Goal: Task Accomplishment & Management: Manage account settings

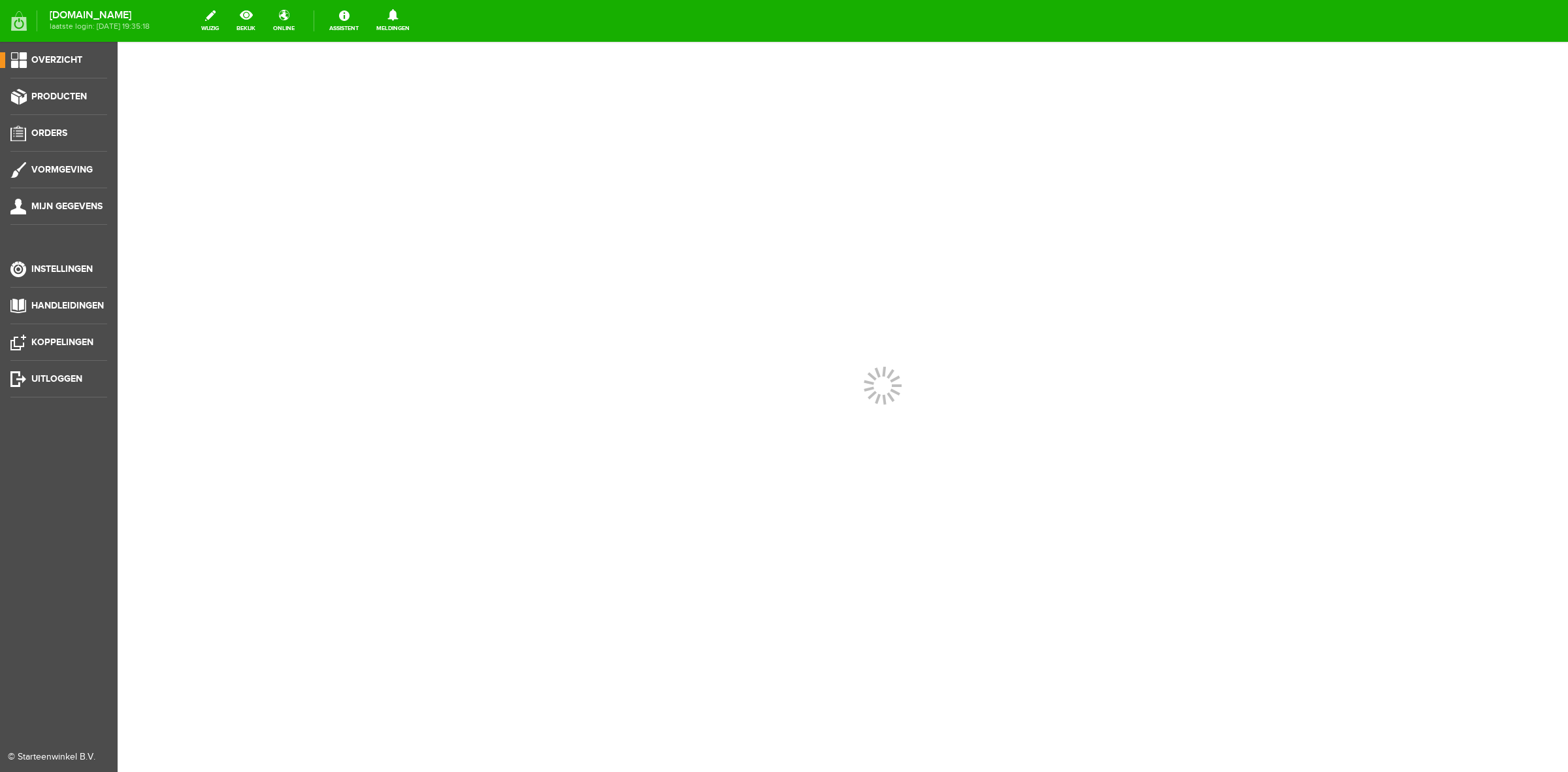
click at [53, 87] on ul "Overzicht Producten Orders Vormgeving Mijn gegevens Instellingen Handleidingen …" at bounding box center [59, 427] width 118 height 772
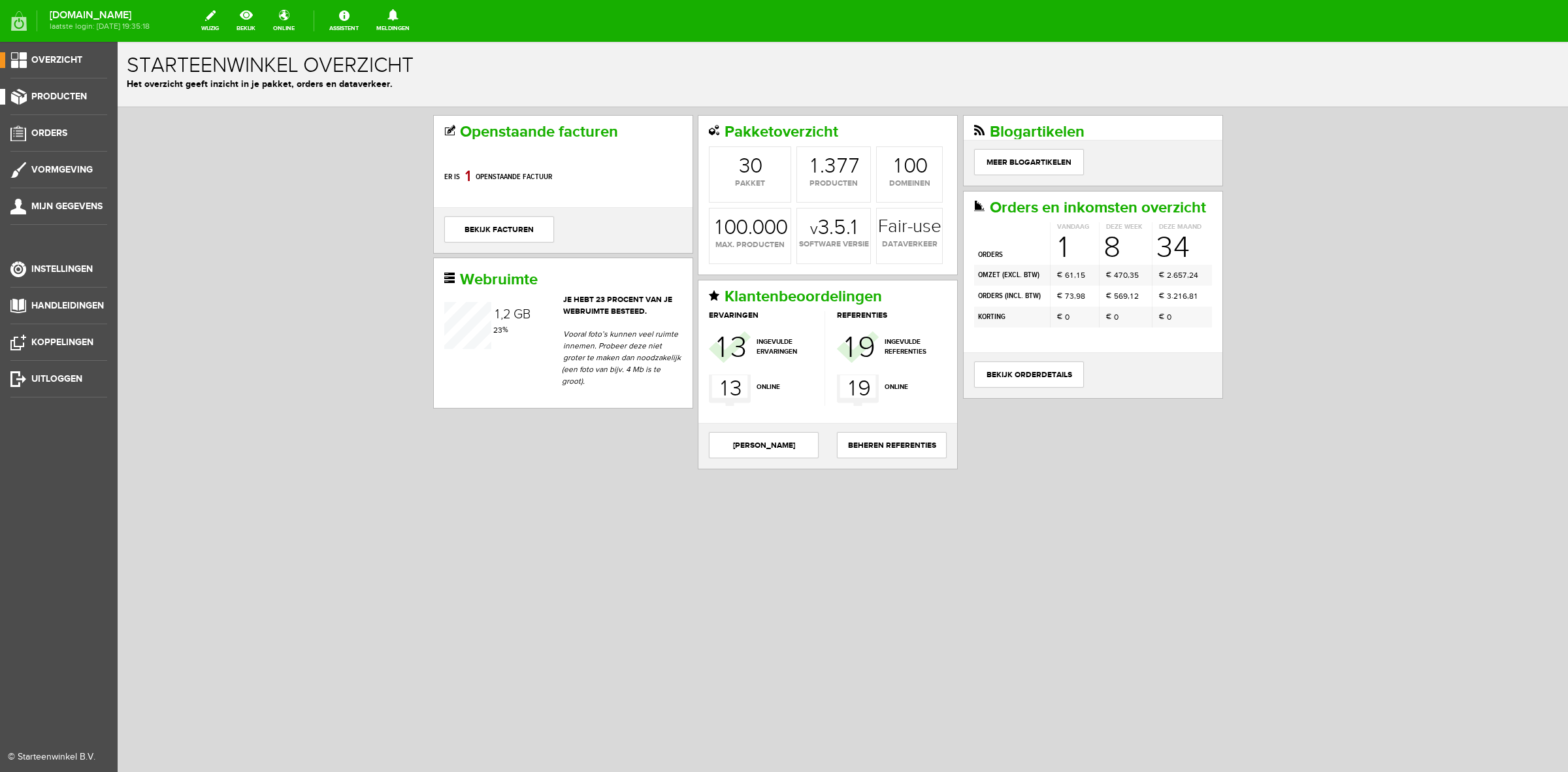
click at [55, 93] on span "Producten" at bounding box center [59, 96] width 55 height 11
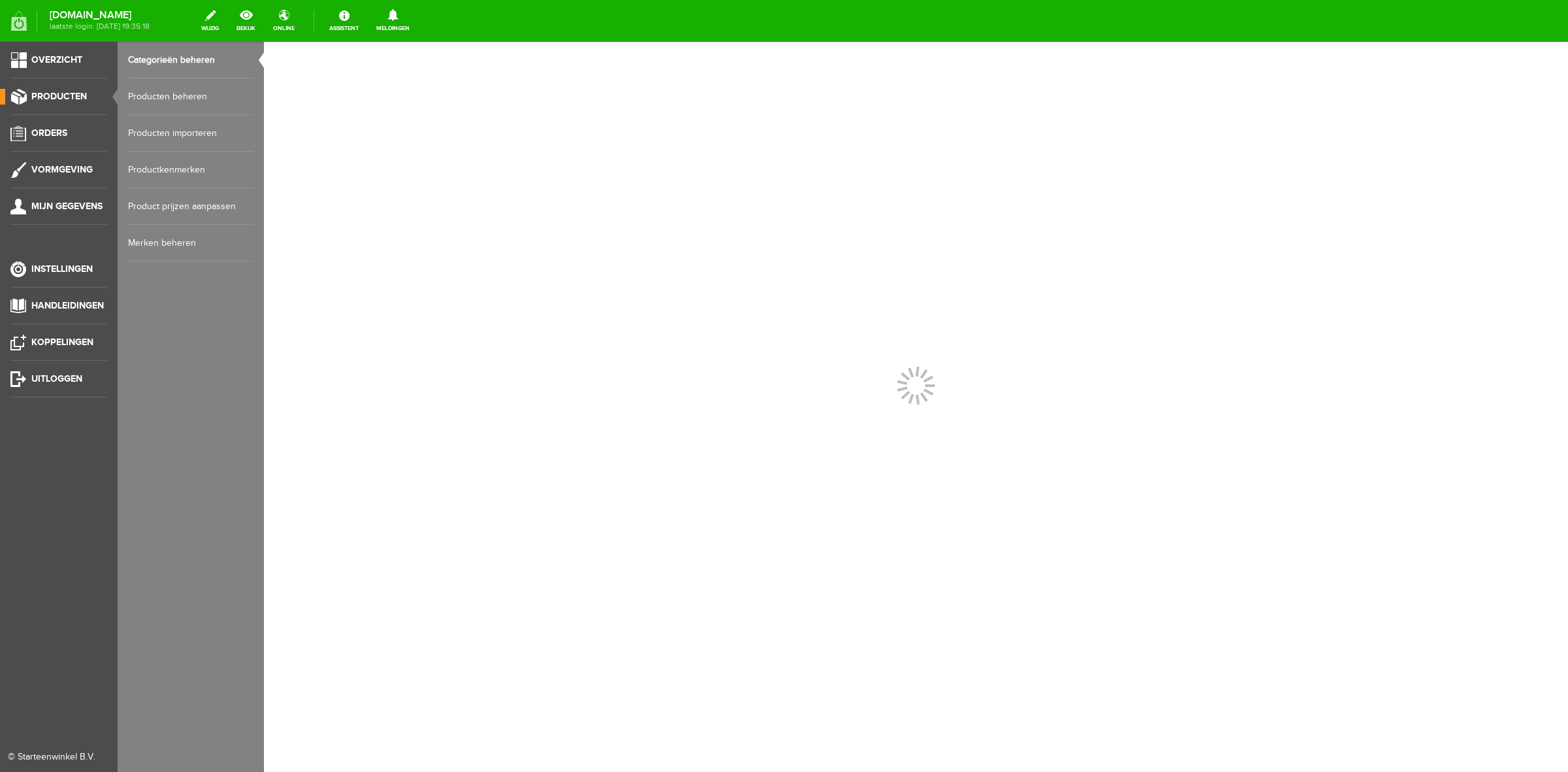
click at [157, 99] on link "Producten beheren" at bounding box center [191, 96] width 126 height 36
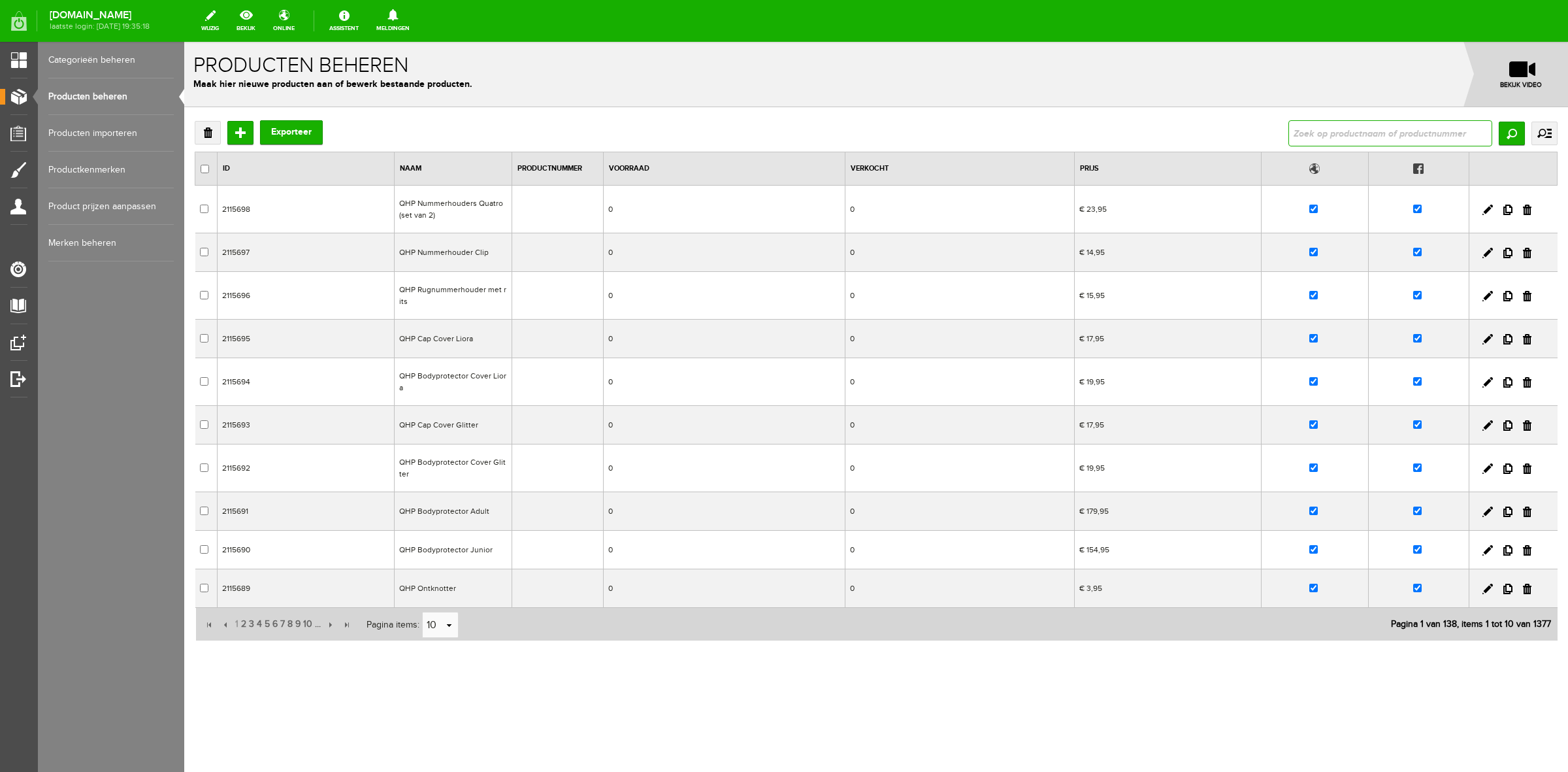
click at [1433, 141] on input "text" at bounding box center [1391, 132] width 204 height 26
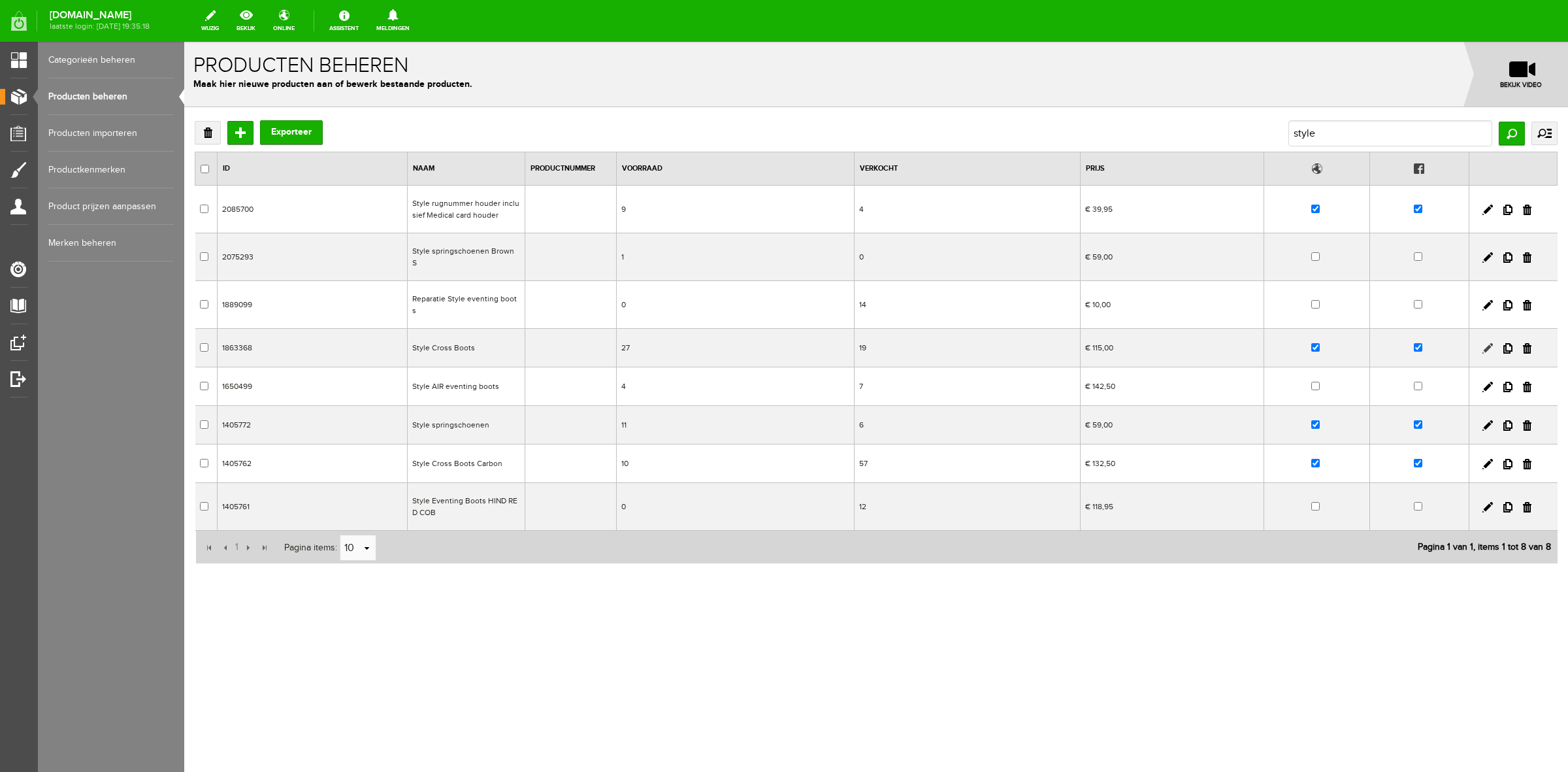
click at [1489, 343] on link at bounding box center [1487, 347] width 10 height 10
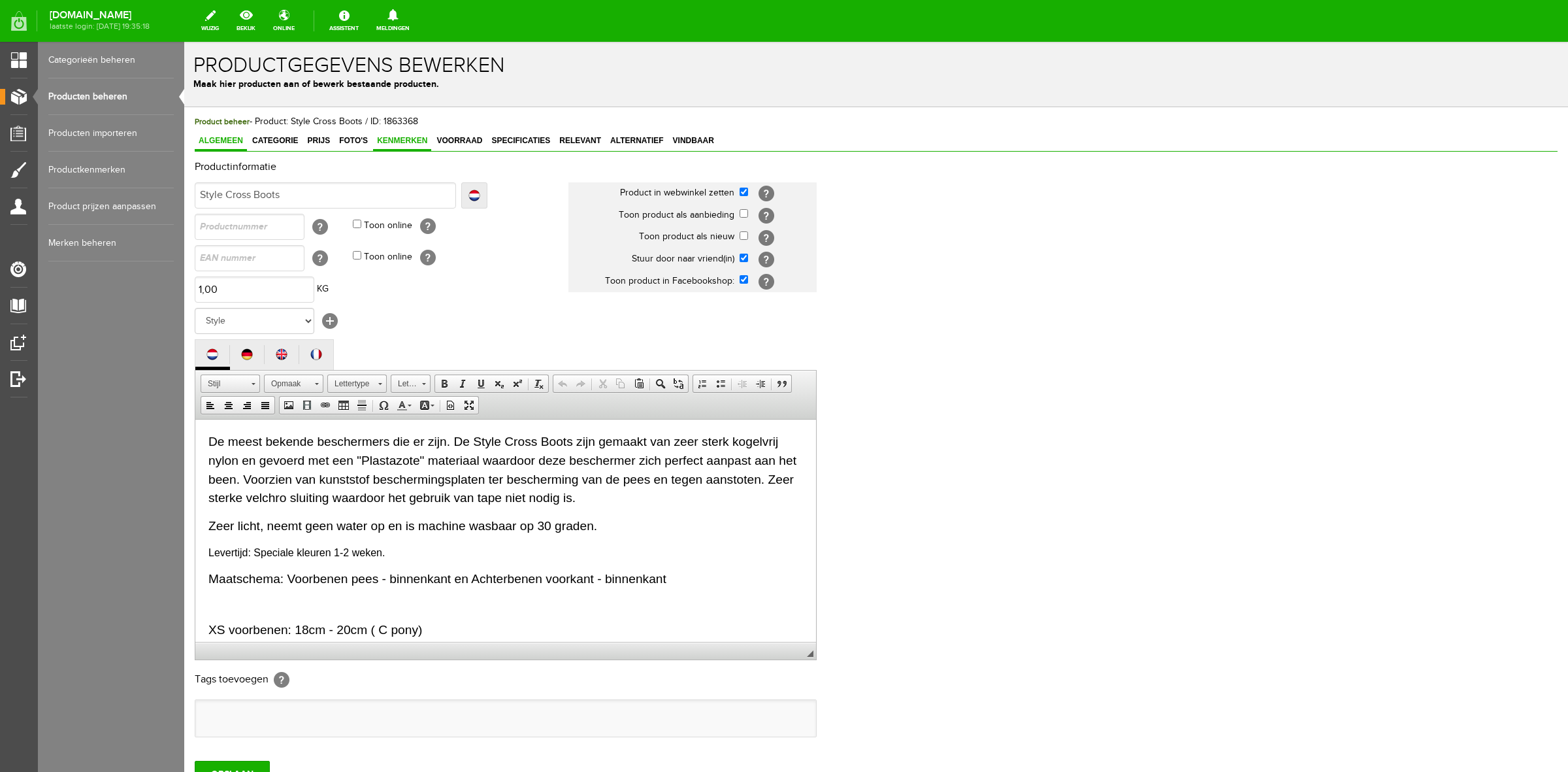
click at [427, 142] on span "Kenmerken" at bounding box center [402, 141] width 58 height 10
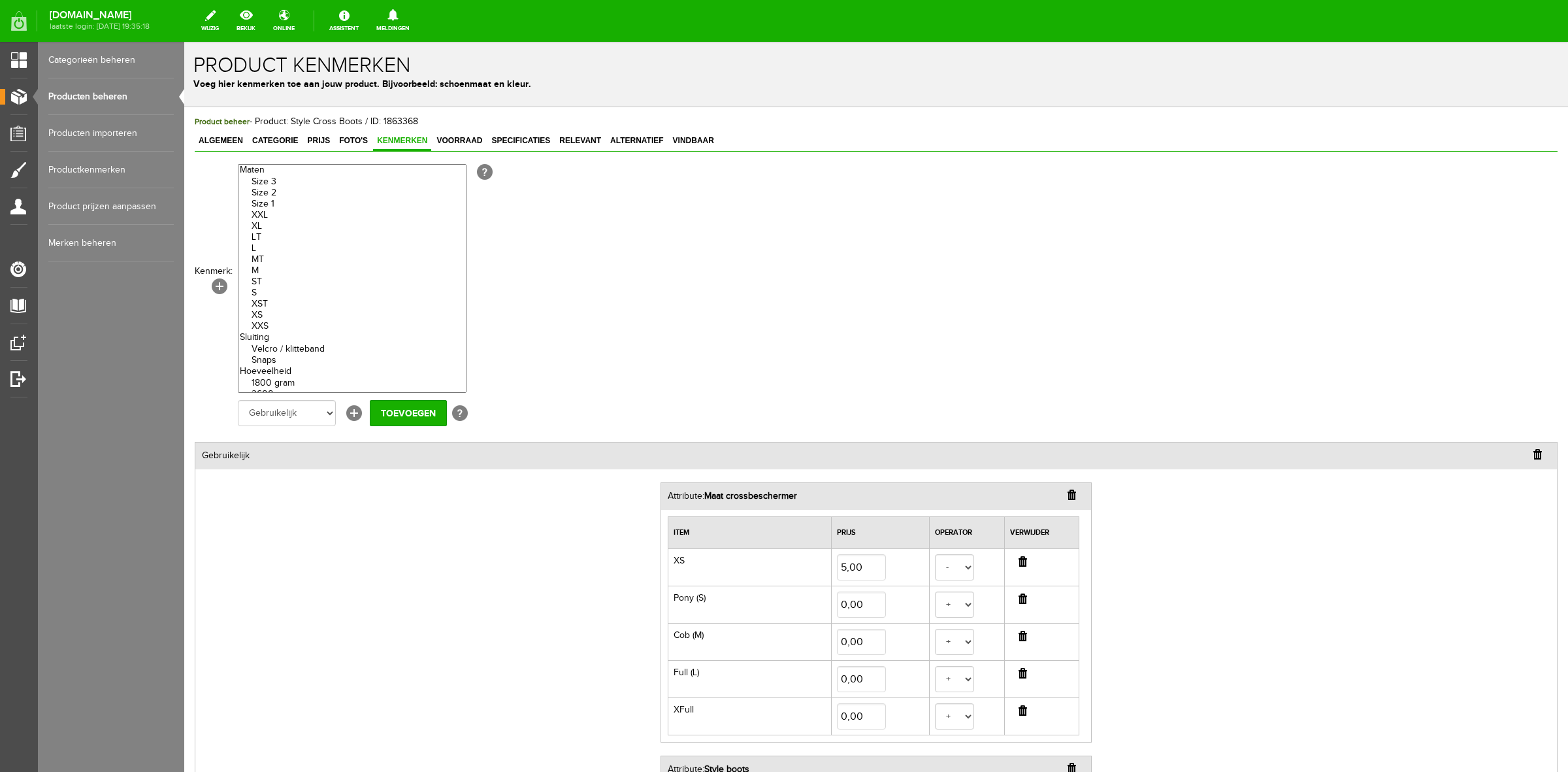
click at [78, 92] on link "Producten beheren" at bounding box center [111, 96] width 126 height 36
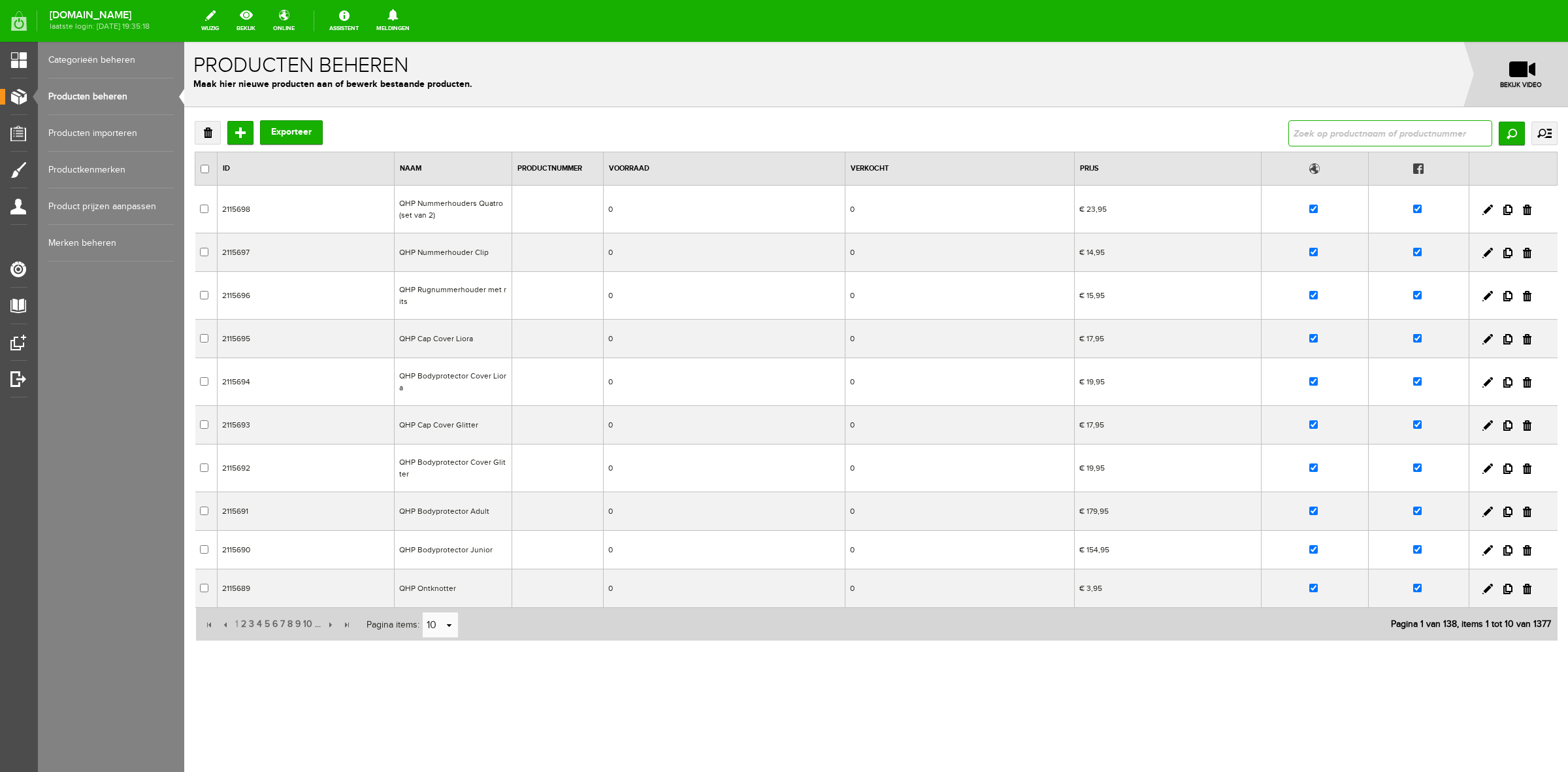
click at [1379, 130] on input "text" at bounding box center [1391, 132] width 204 height 26
type input "style"
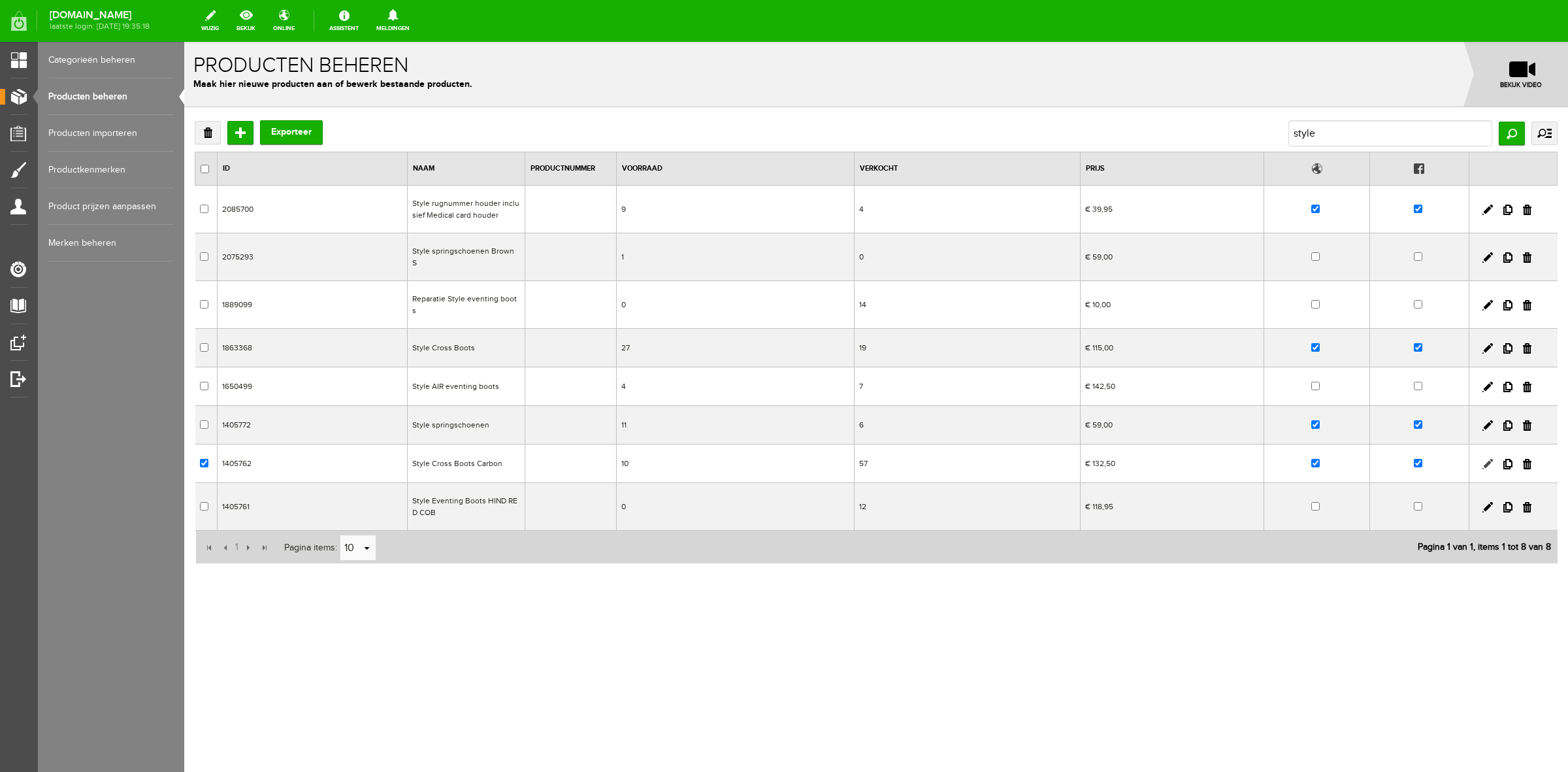
click at [1487, 459] on link at bounding box center [1487, 464] width 10 height 10
checkbox input "true"
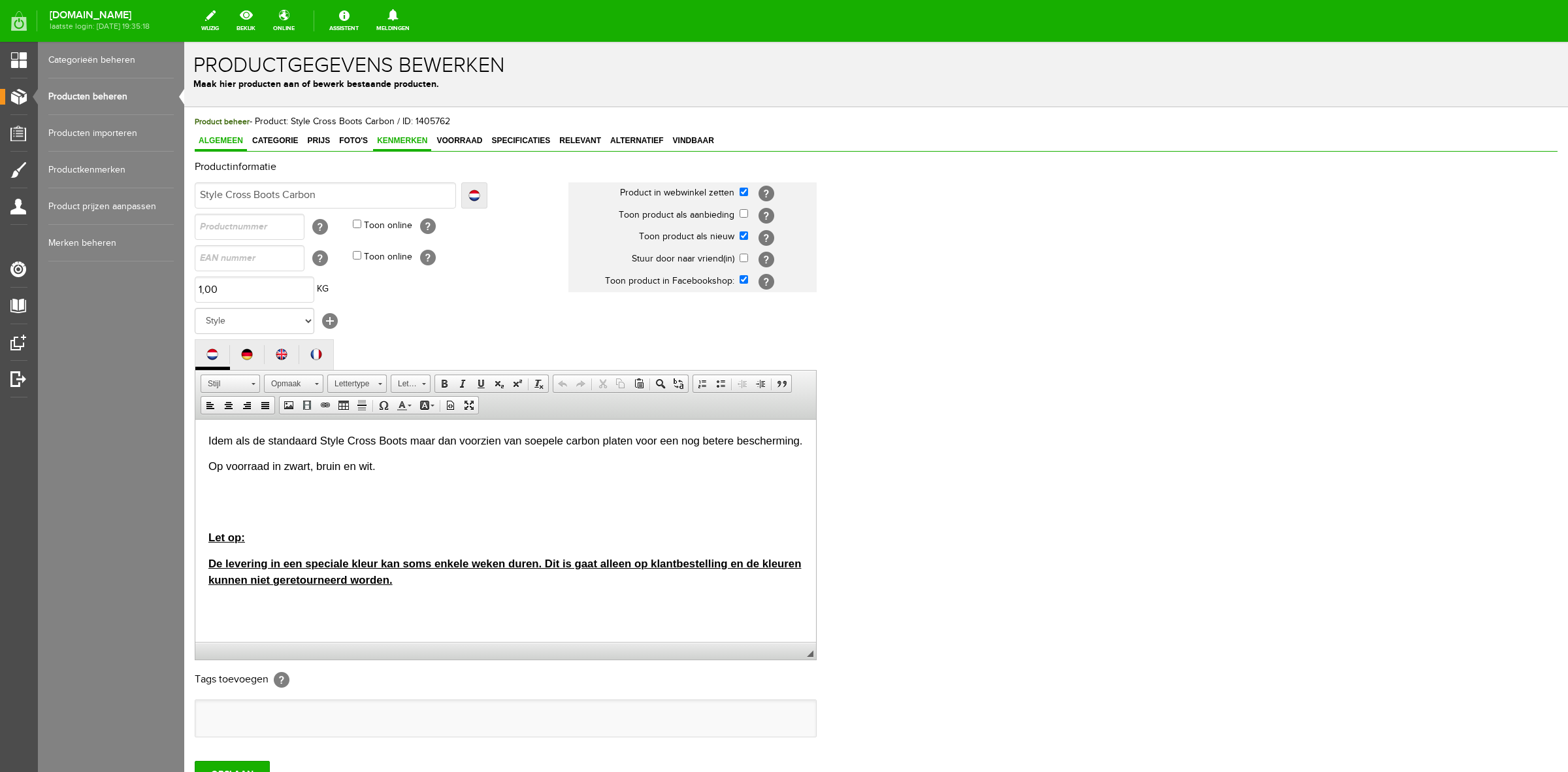
click at [410, 139] on span "Kenmerken" at bounding box center [402, 141] width 58 height 10
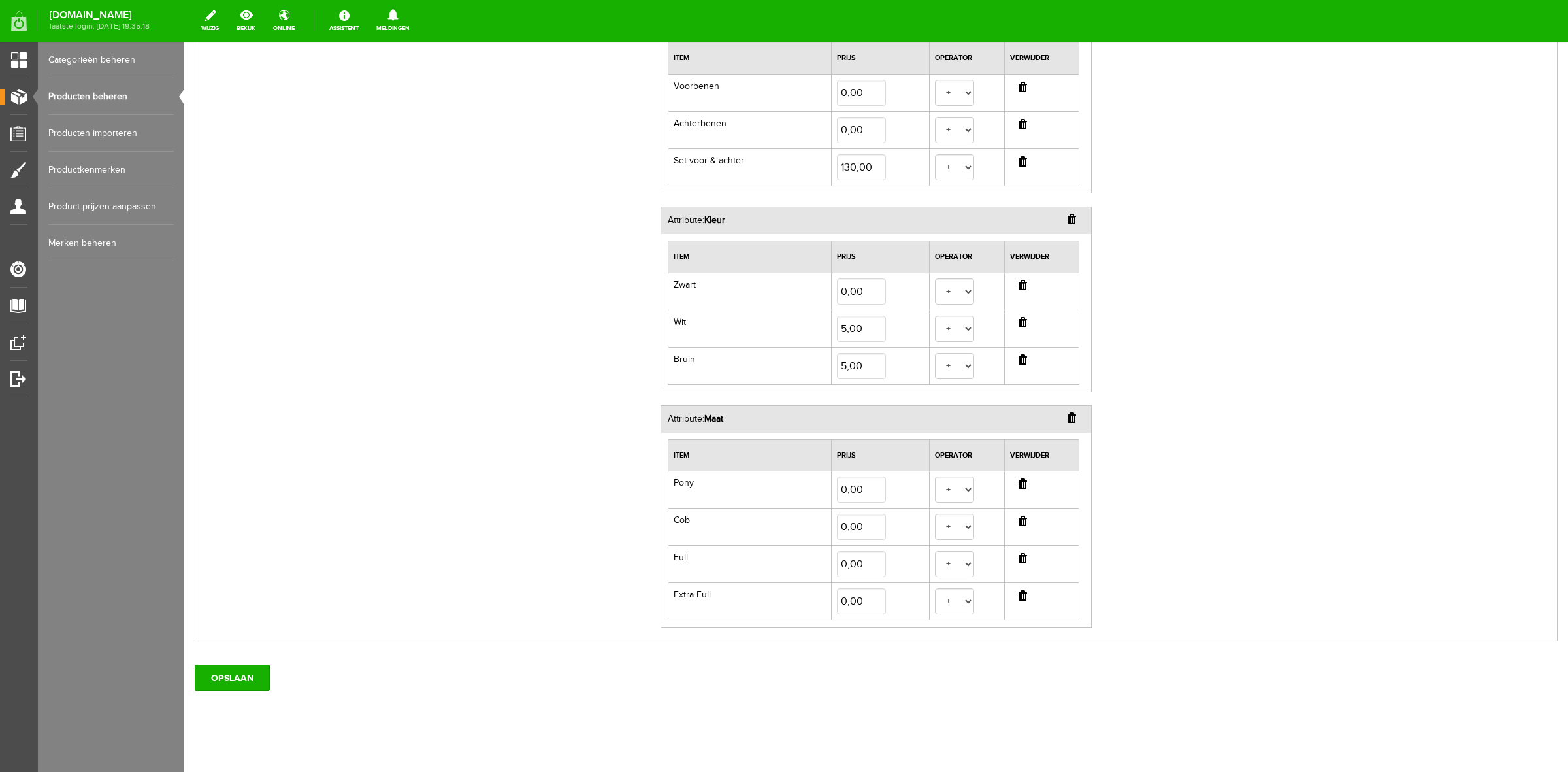
scroll to position [494, 0]
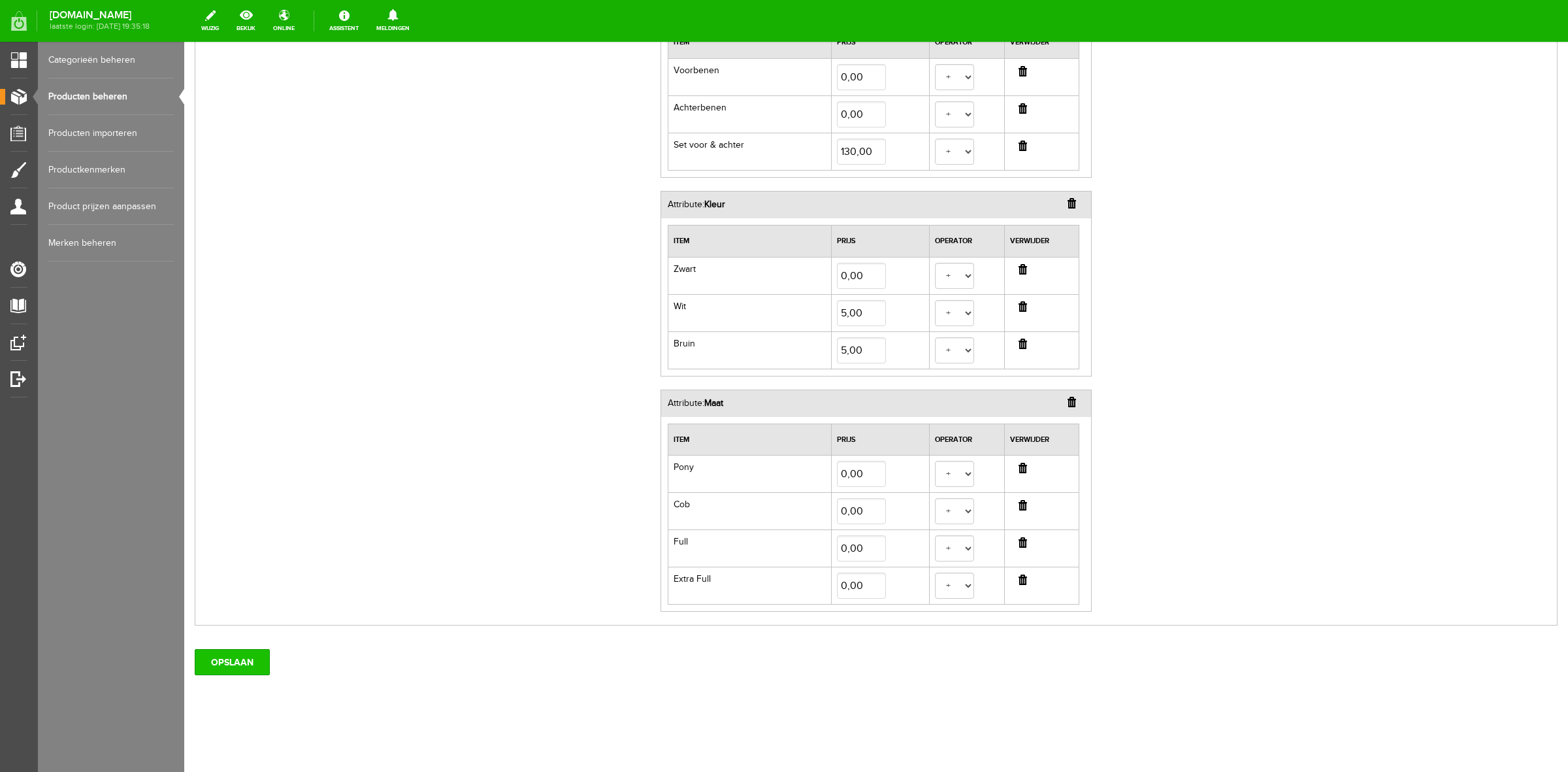
click at [243, 655] on input "OPSLAAN" at bounding box center [232, 662] width 75 height 26
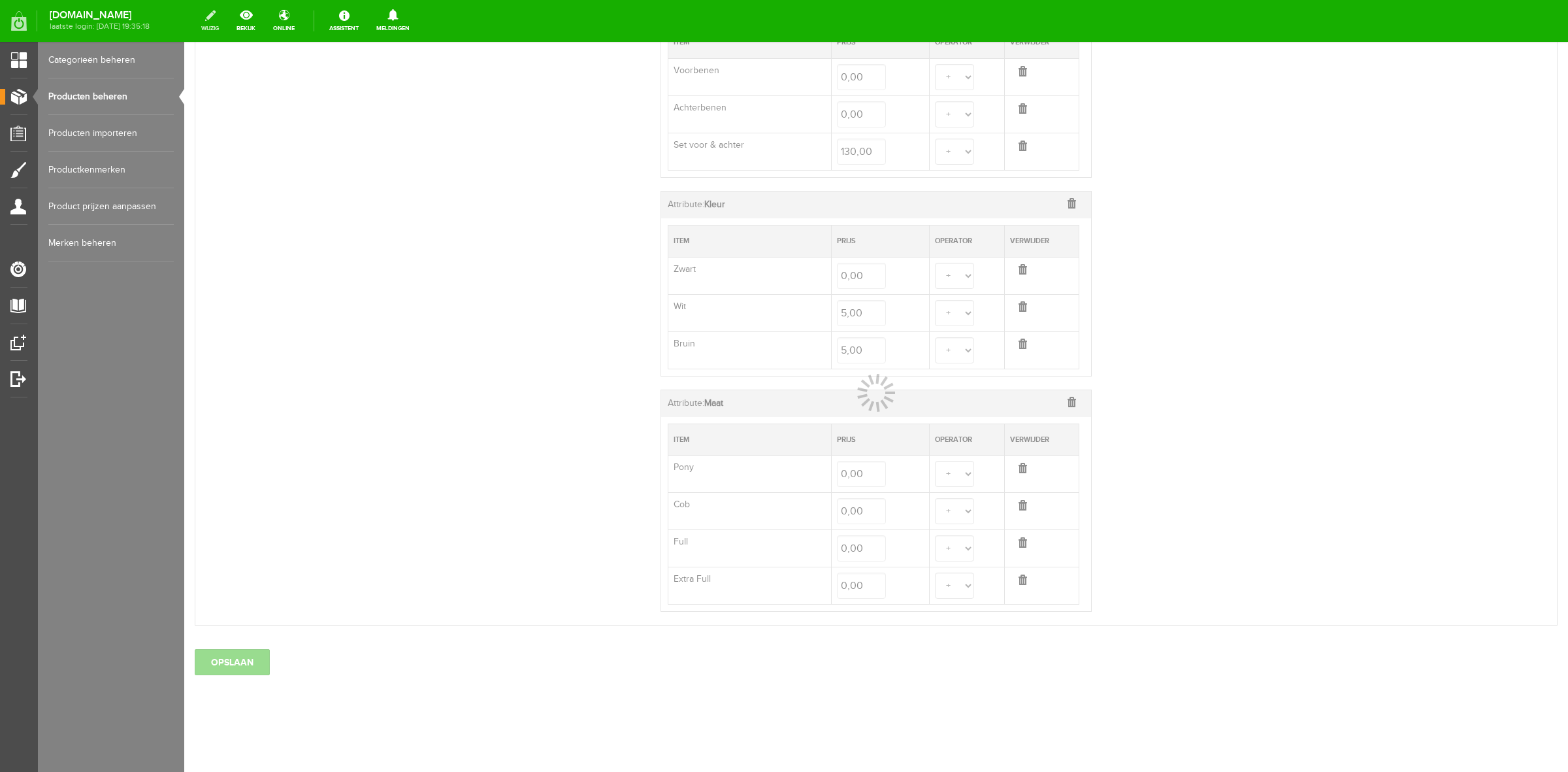
select select
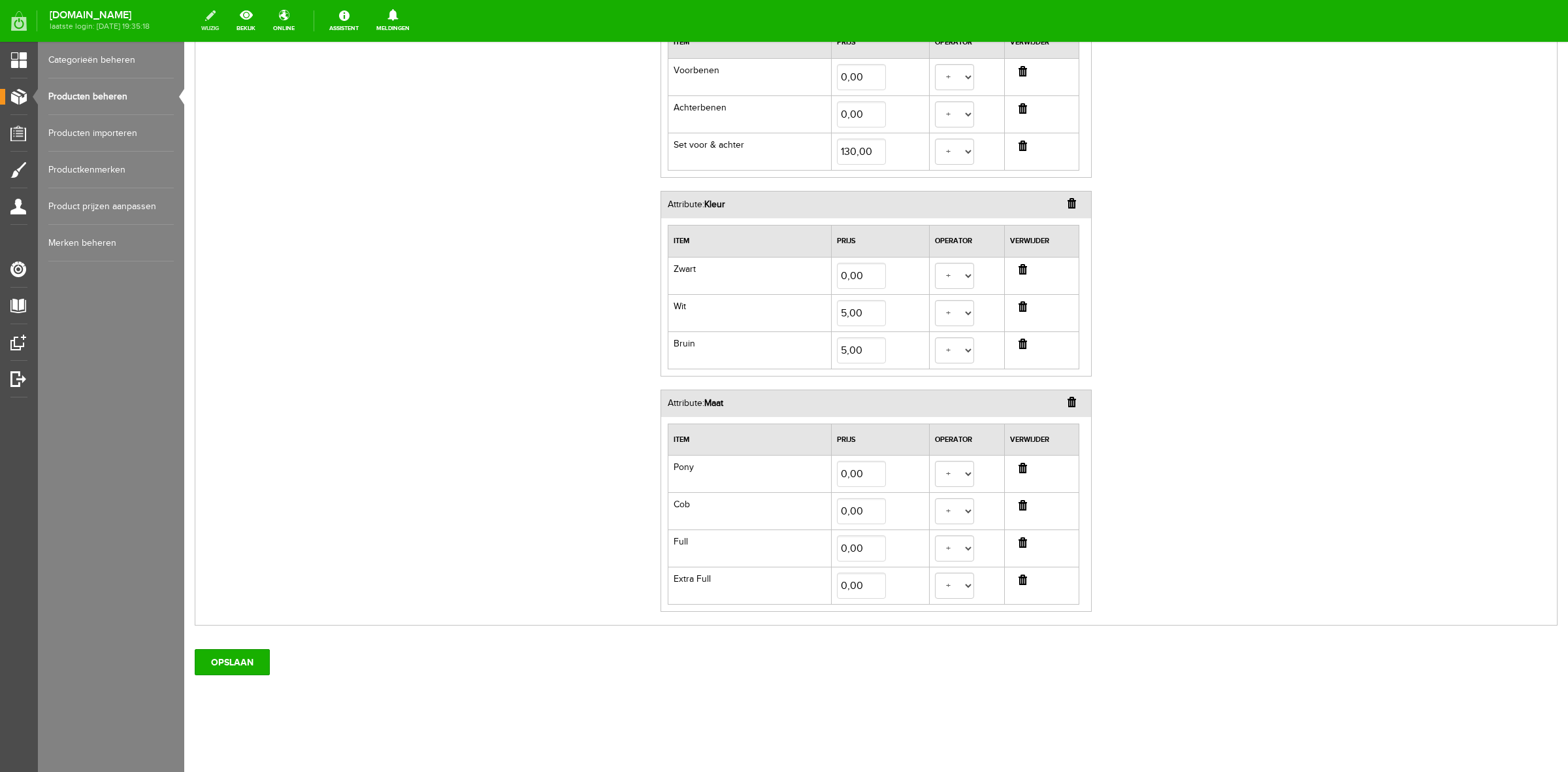
scroll to position [0, 0]
click at [253, 654] on input "OPSLAAN" at bounding box center [232, 662] width 75 height 26
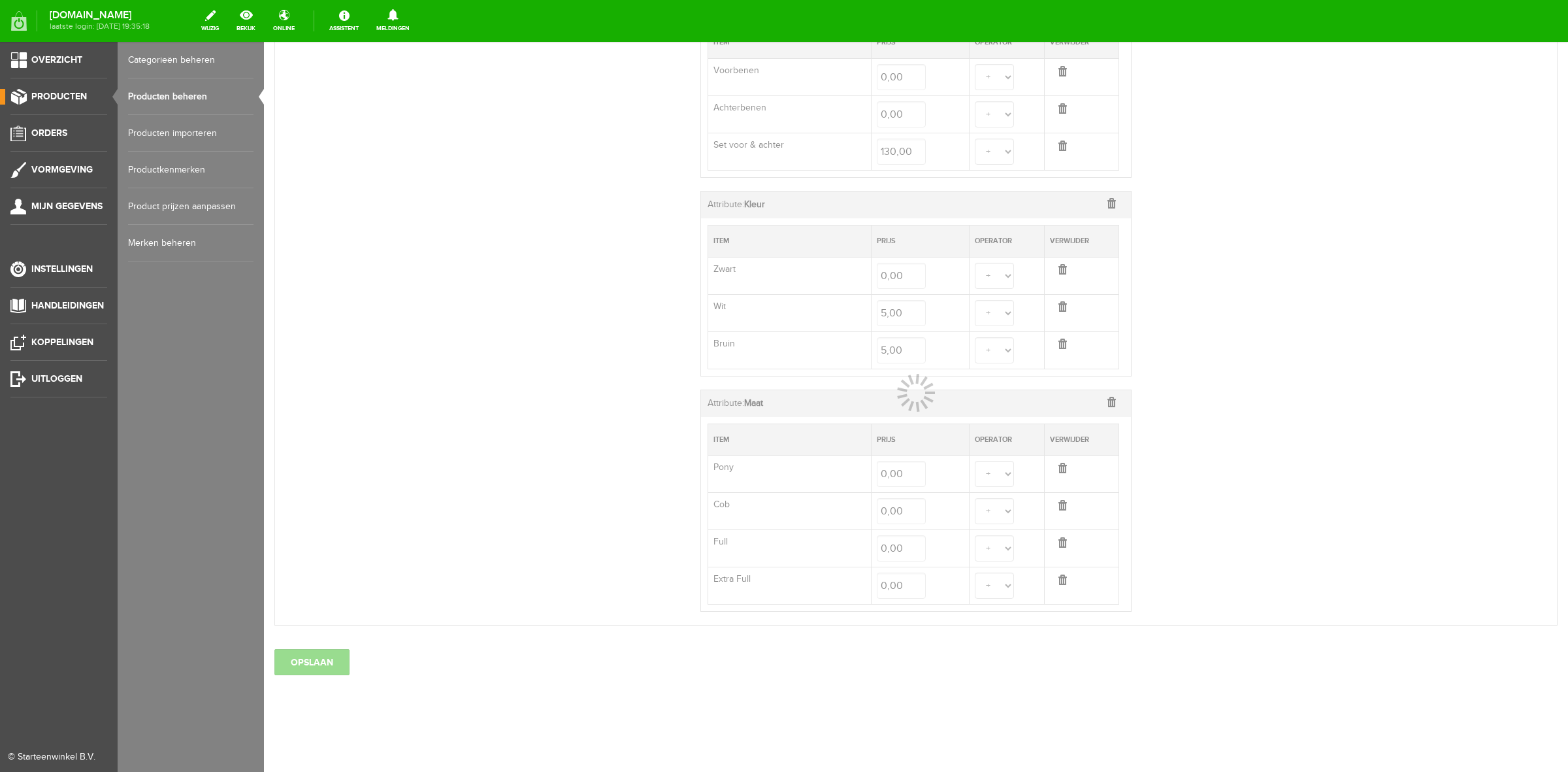
select select
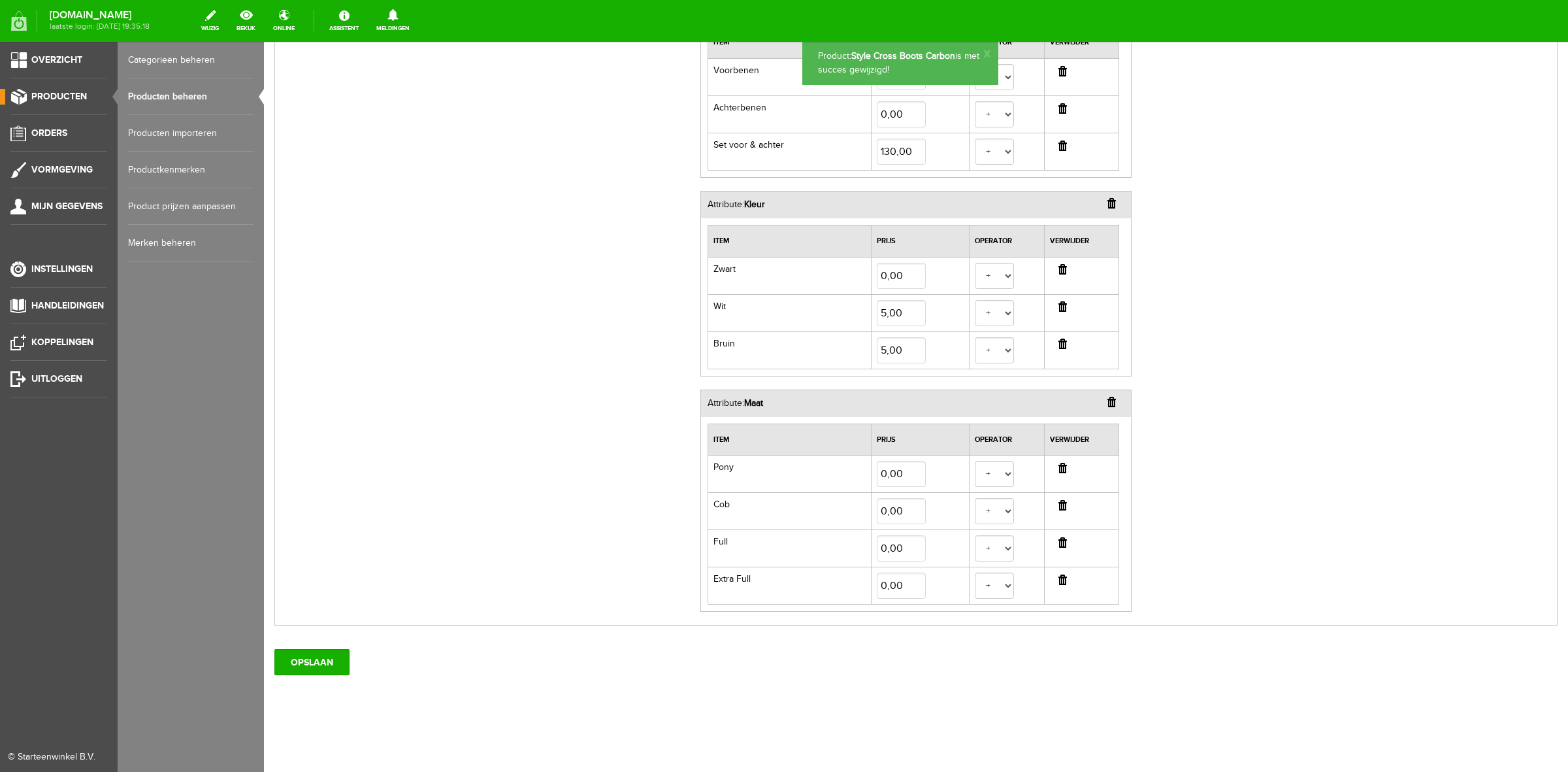
click at [31, 121] on ul "Overzicht Producten Orders Vormgeving Mijn gegevens Instellingen Handleidingen …" at bounding box center [59, 427] width 118 height 772
click at [47, 132] on span "Orders" at bounding box center [50, 133] width 36 height 11
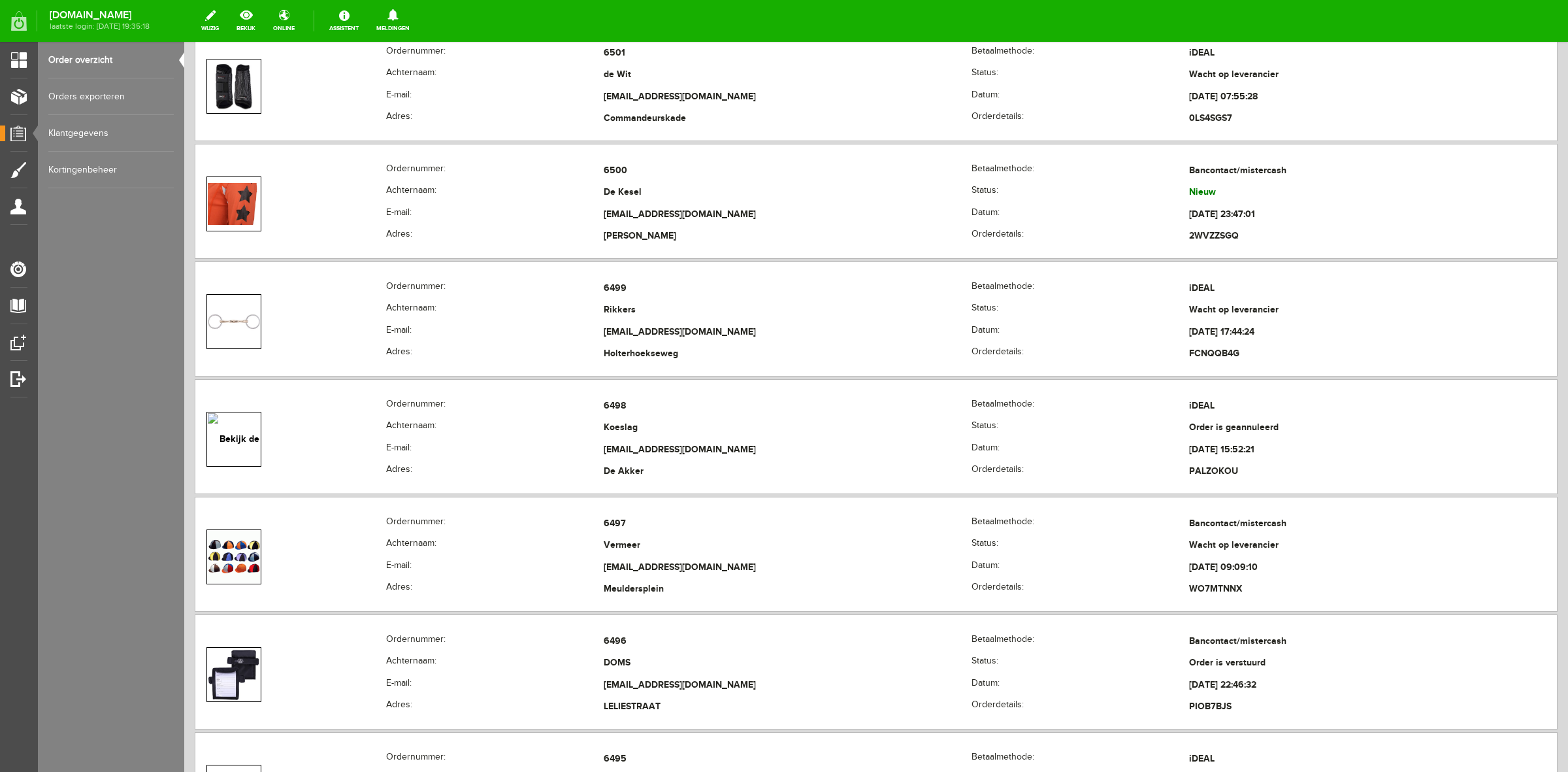
click at [459, 177] on th "Ordernummer:" at bounding box center [495, 170] width 218 height 22
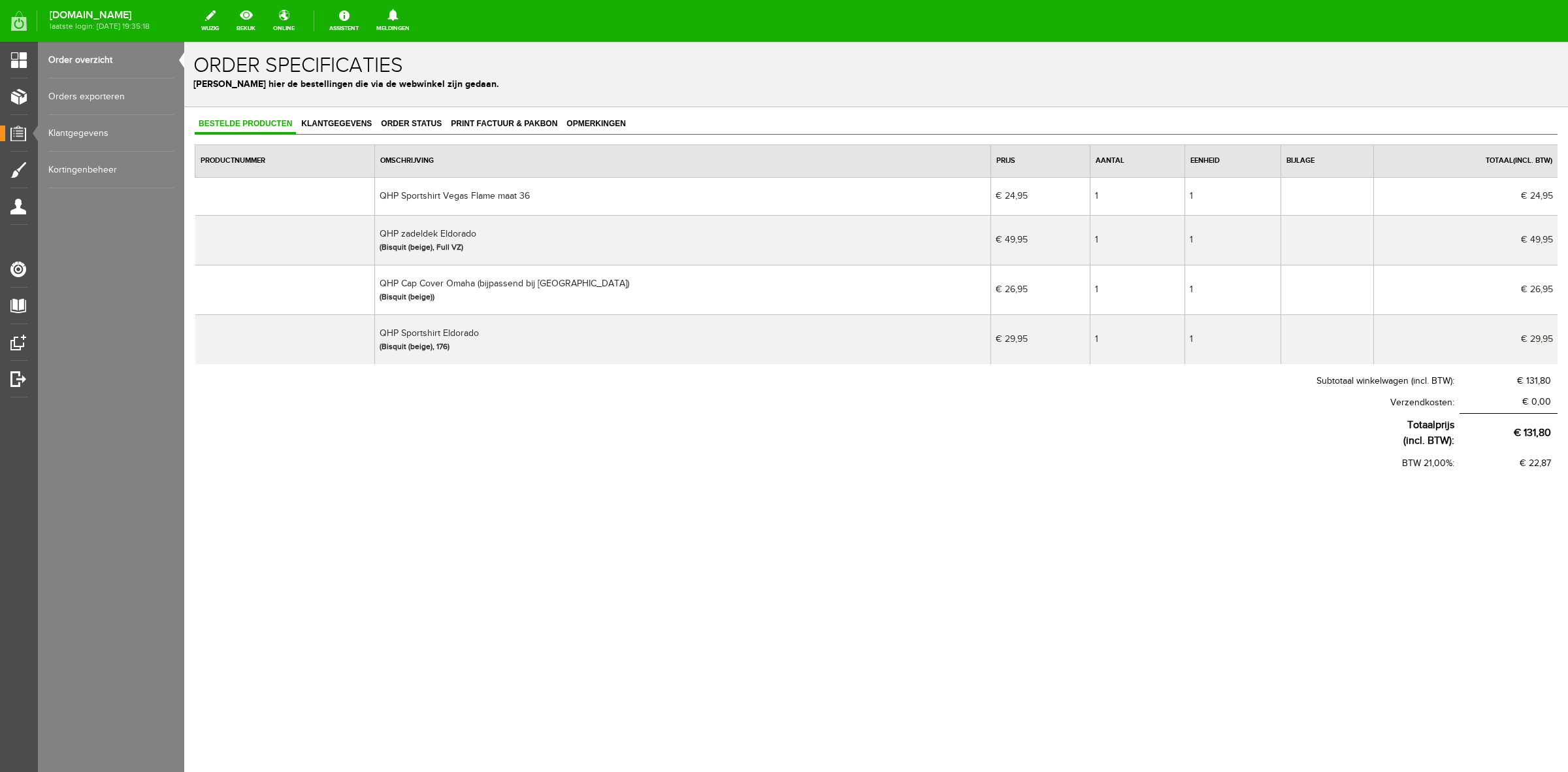
click at [108, 56] on link "Order overzicht" at bounding box center [111, 60] width 126 height 36
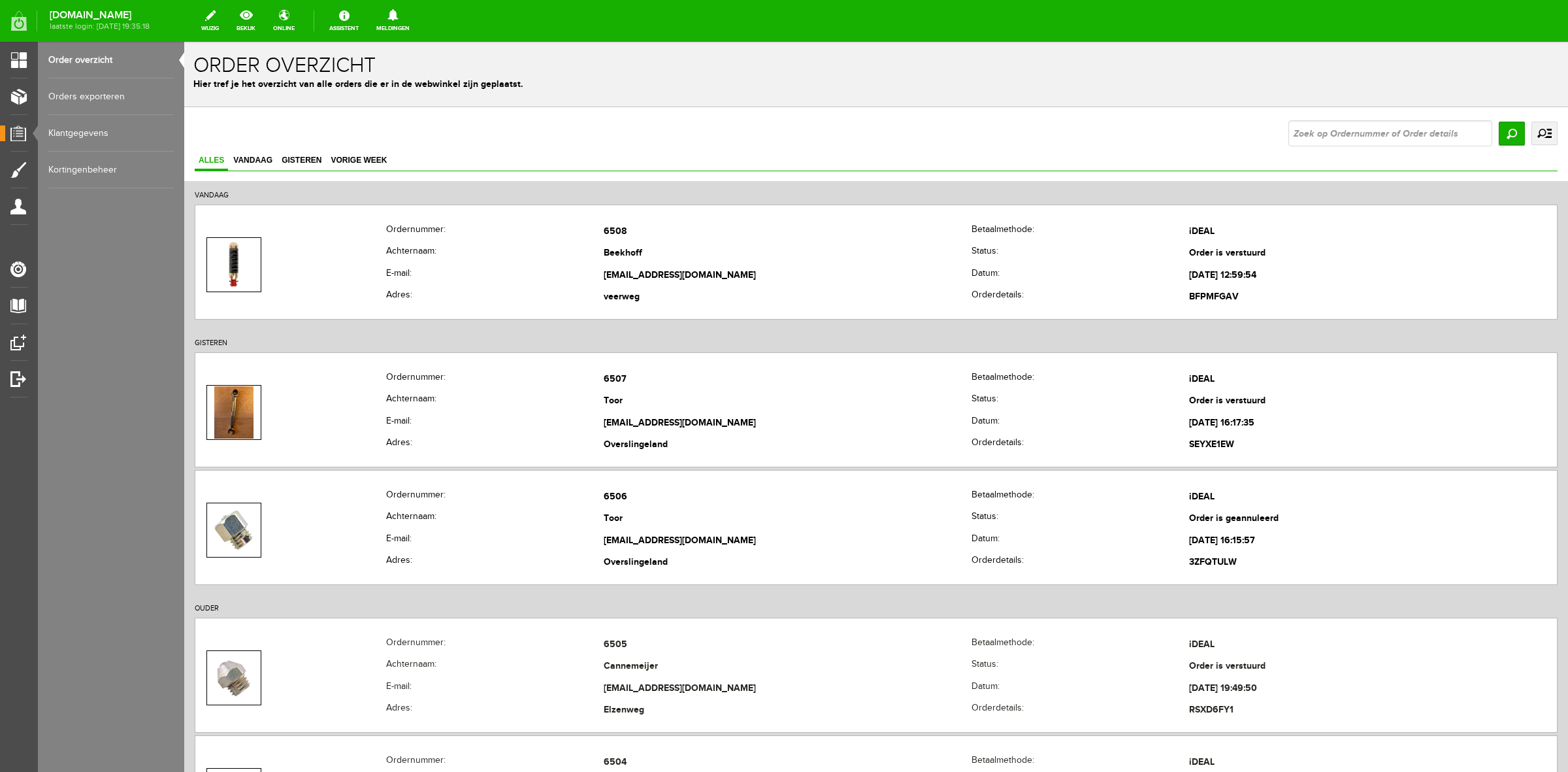
click at [1534, 124] on link "uitgebreid zoeken" at bounding box center [1544, 133] width 26 height 24
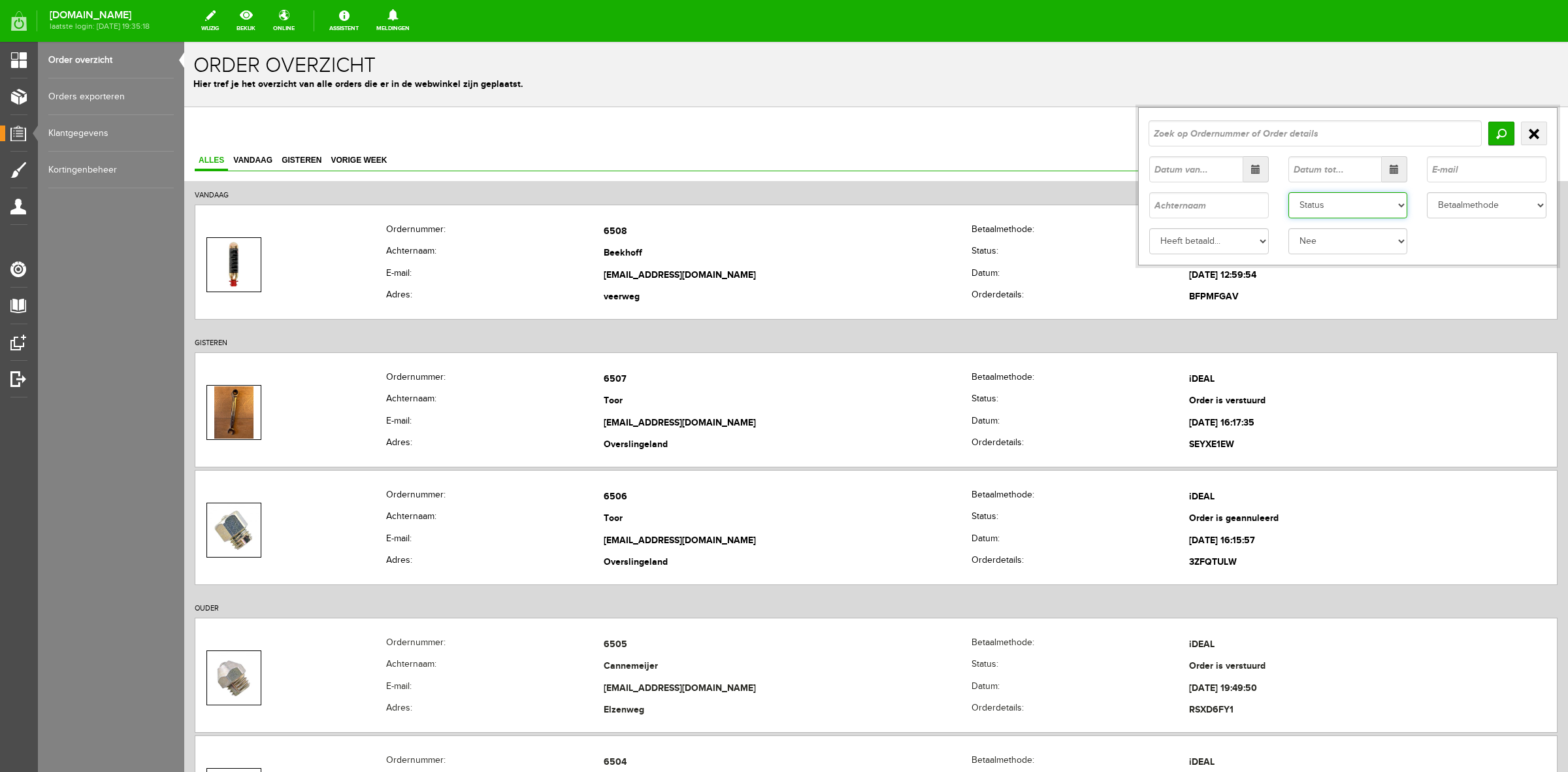
click at [1361, 201] on select "Status Order niet afgerond Nieuw Order in behandeling Wacht op leverancier Wach…" at bounding box center [1349, 205] width 120 height 26
click at [1289, 192] on select "Status Order niet afgerond Nieuw Order in behandeling Wacht op leverancier Wach…" at bounding box center [1349, 205] width 120 height 26
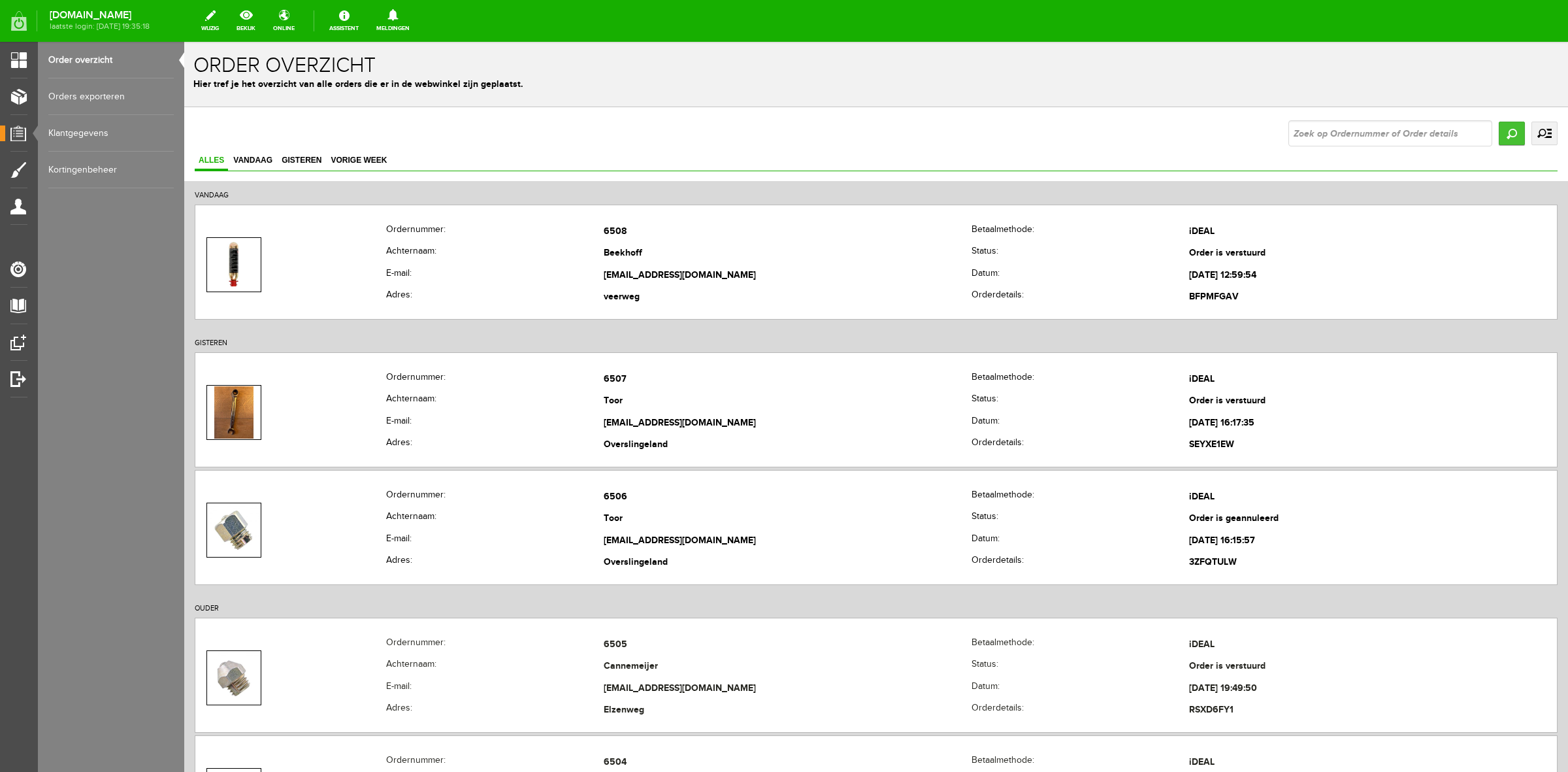
click at [1499, 134] on input "Zoeken" at bounding box center [1512, 133] width 26 height 24
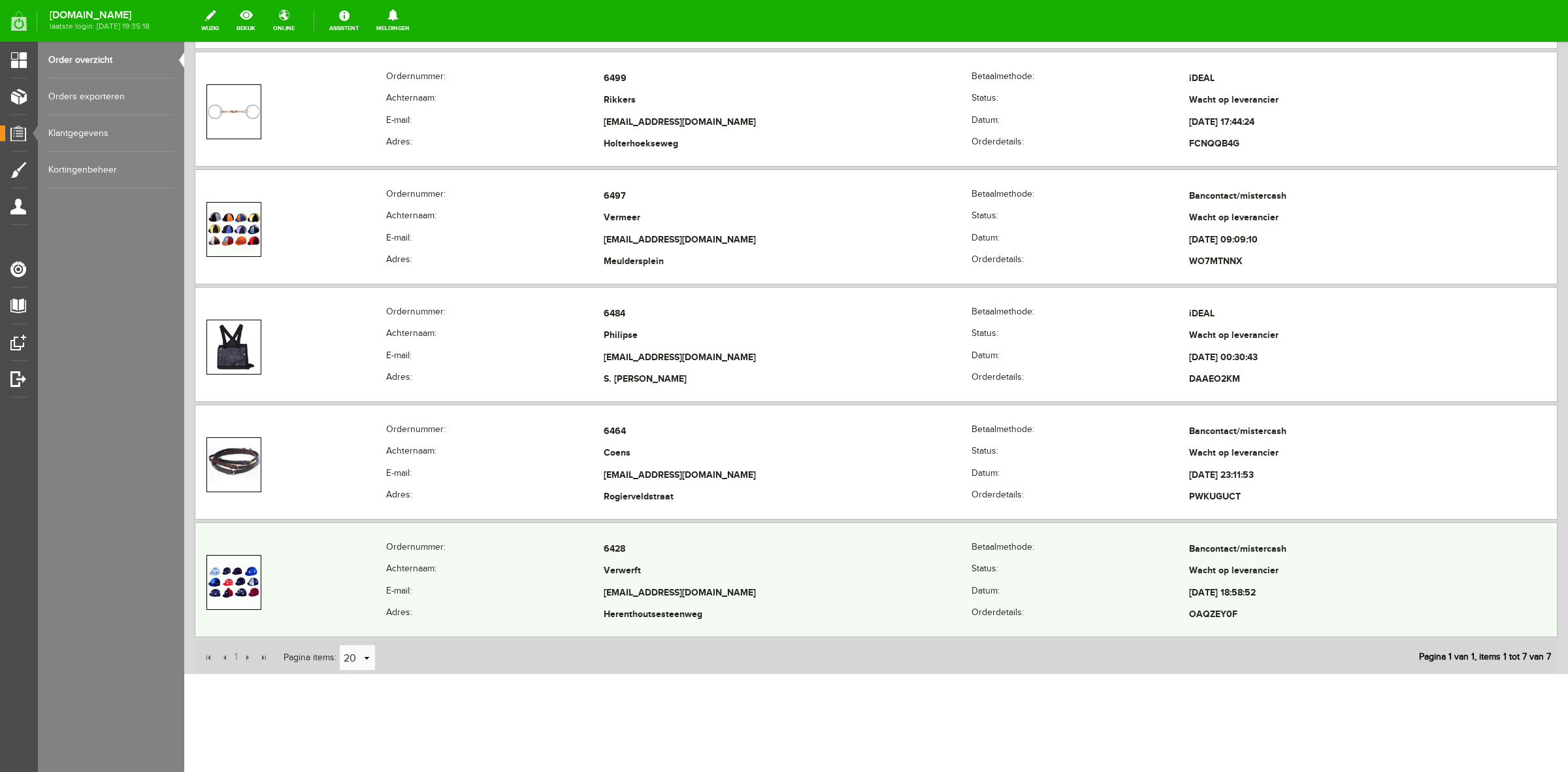
click at [566, 583] on th "E-mail:" at bounding box center [495, 593] width 218 height 22
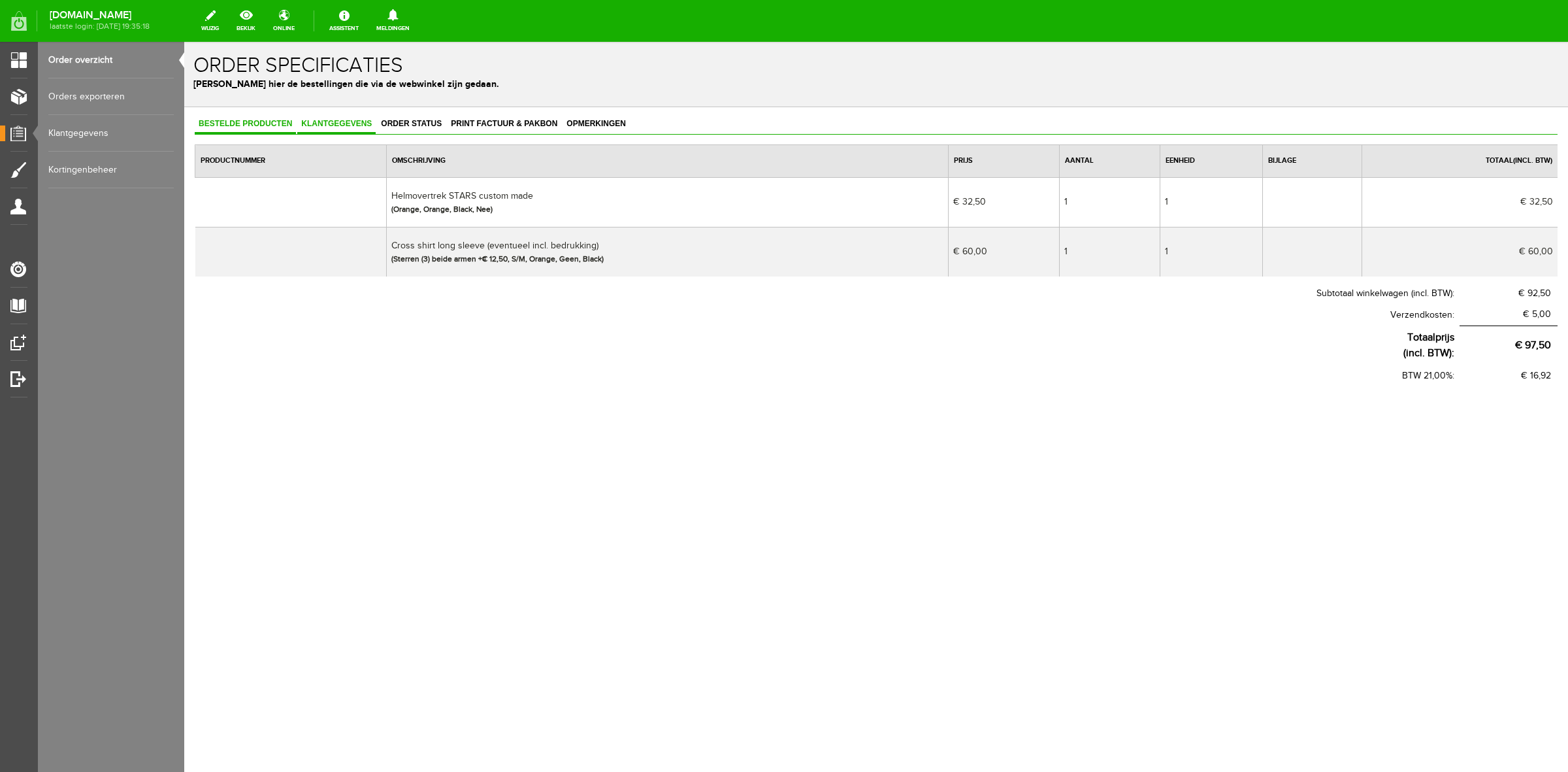
click at [341, 122] on span "Klantgegevens" at bounding box center [336, 124] width 78 height 10
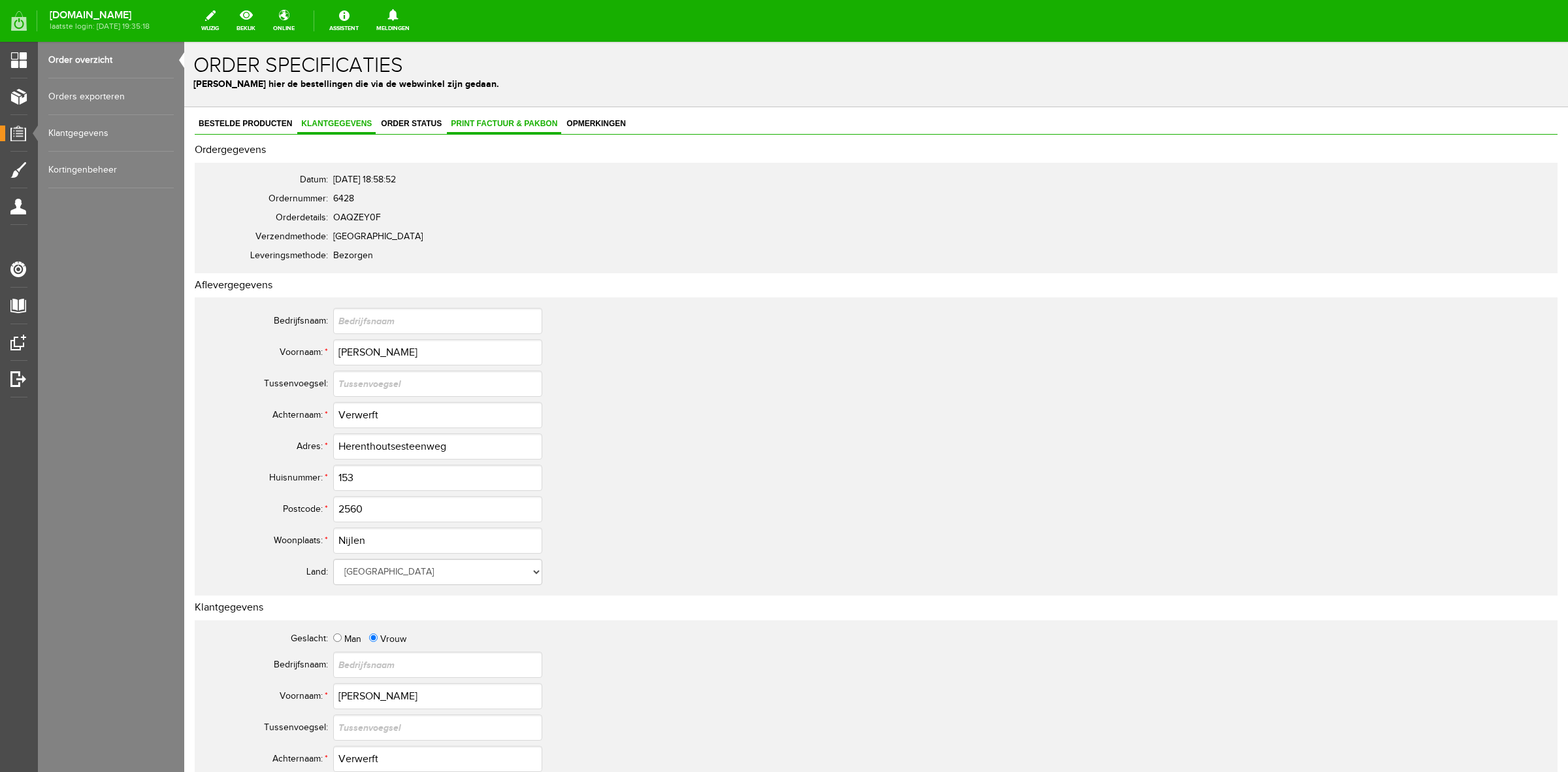
click at [490, 119] on span "Print factuur & pakbon" at bounding box center [504, 124] width 114 height 10
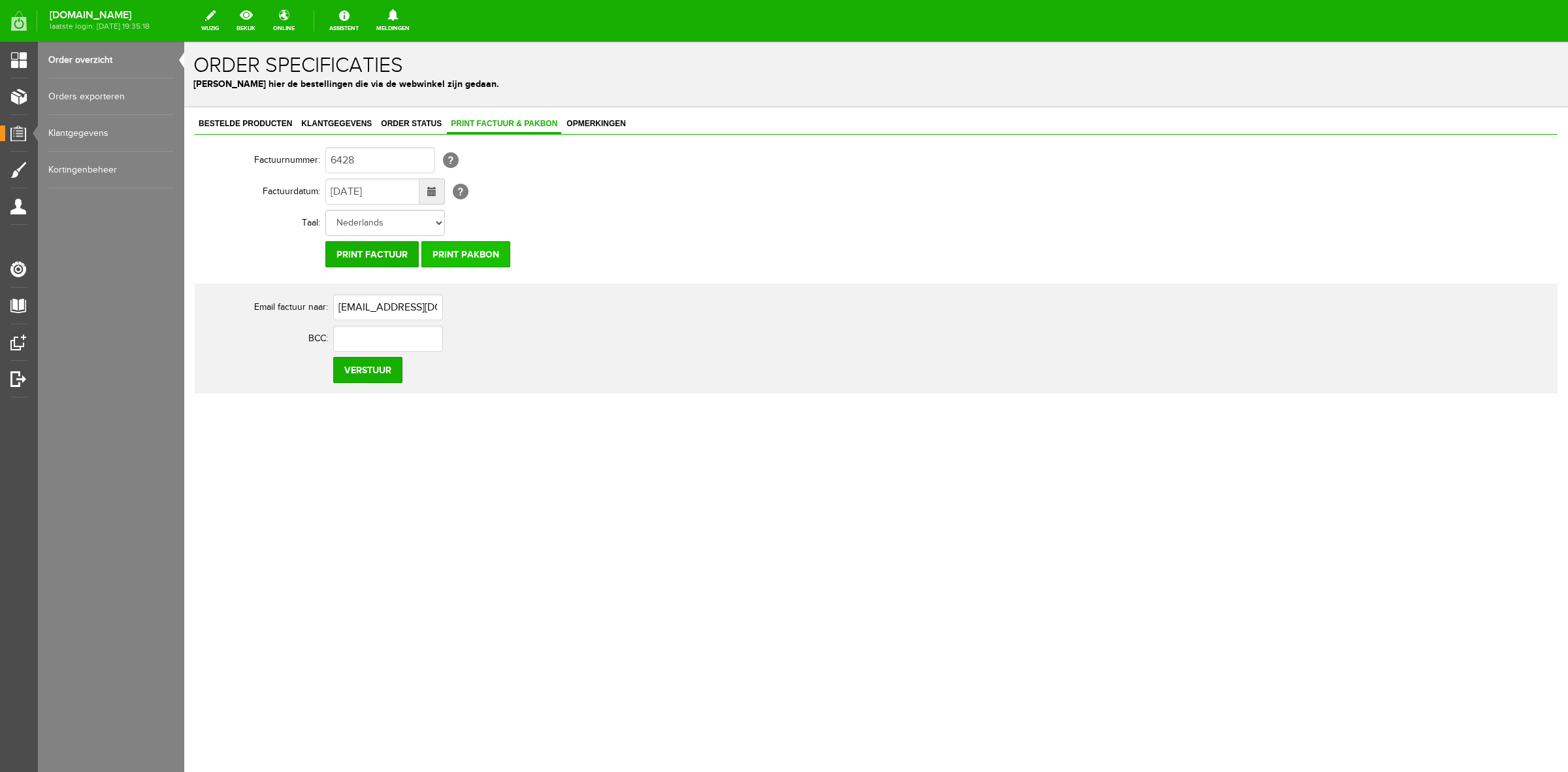
click at [507, 253] on input "Print pakbon" at bounding box center [466, 253] width 89 height 26
click at [459, 259] on input "Print pakbon" at bounding box center [466, 253] width 89 height 26
click at [321, 125] on span "Klantgegevens" at bounding box center [336, 124] width 78 height 10
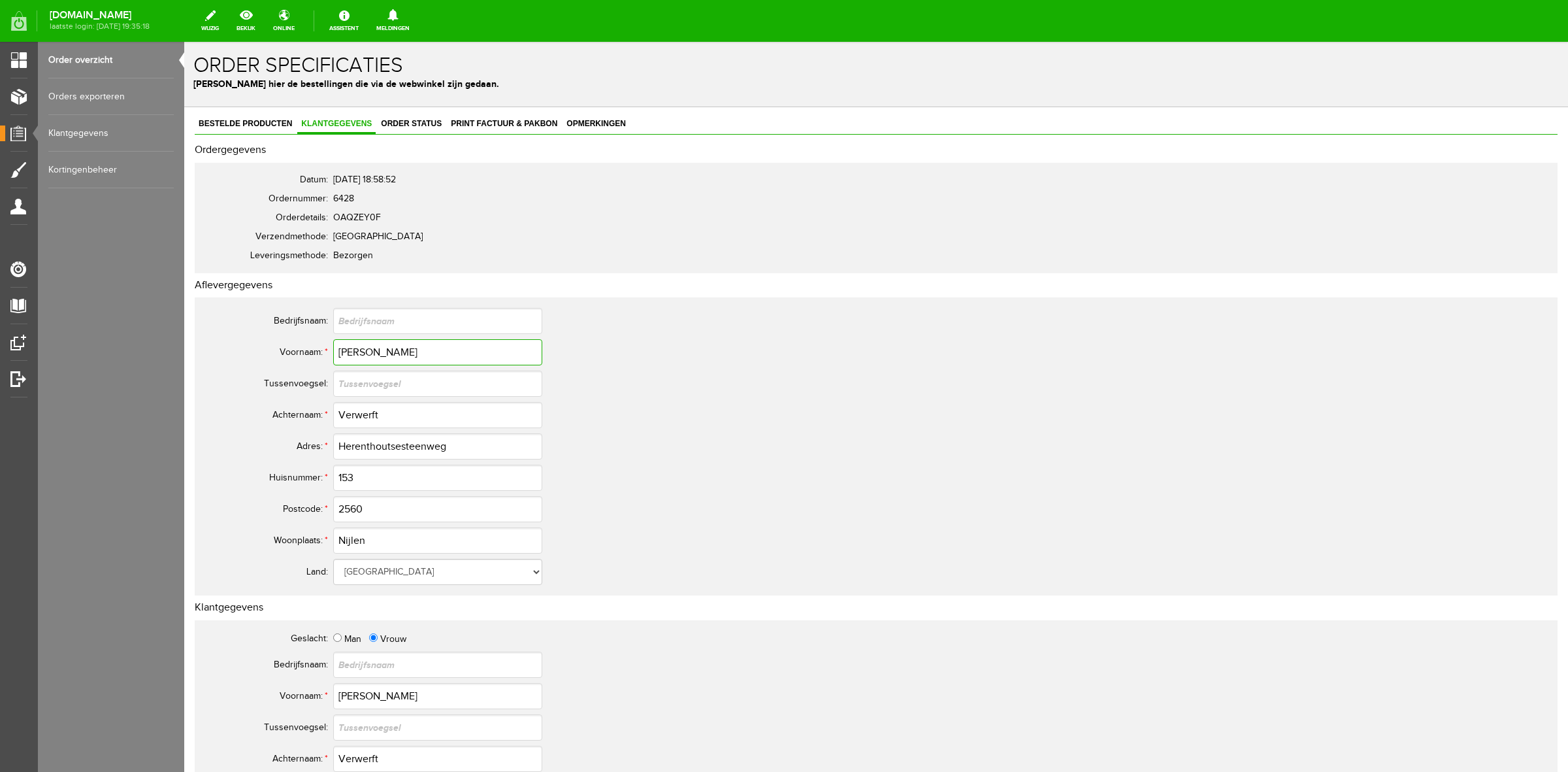
click at [350, 357] on input "[PERSON_NAME]" at bounding box center [438, 351] width 209 height 26
click at [350, 356] on input "[PERSON_NAME]" at bounding box center [438, 351] width 209 height 26
click at [357, 409] on input "Verwerft" at bounding box center [438, 414] width 209 height 26
click at [422, 445] on input "Herenthoutsesteenweg" at bounding box center [438, 445] width 209 height 26
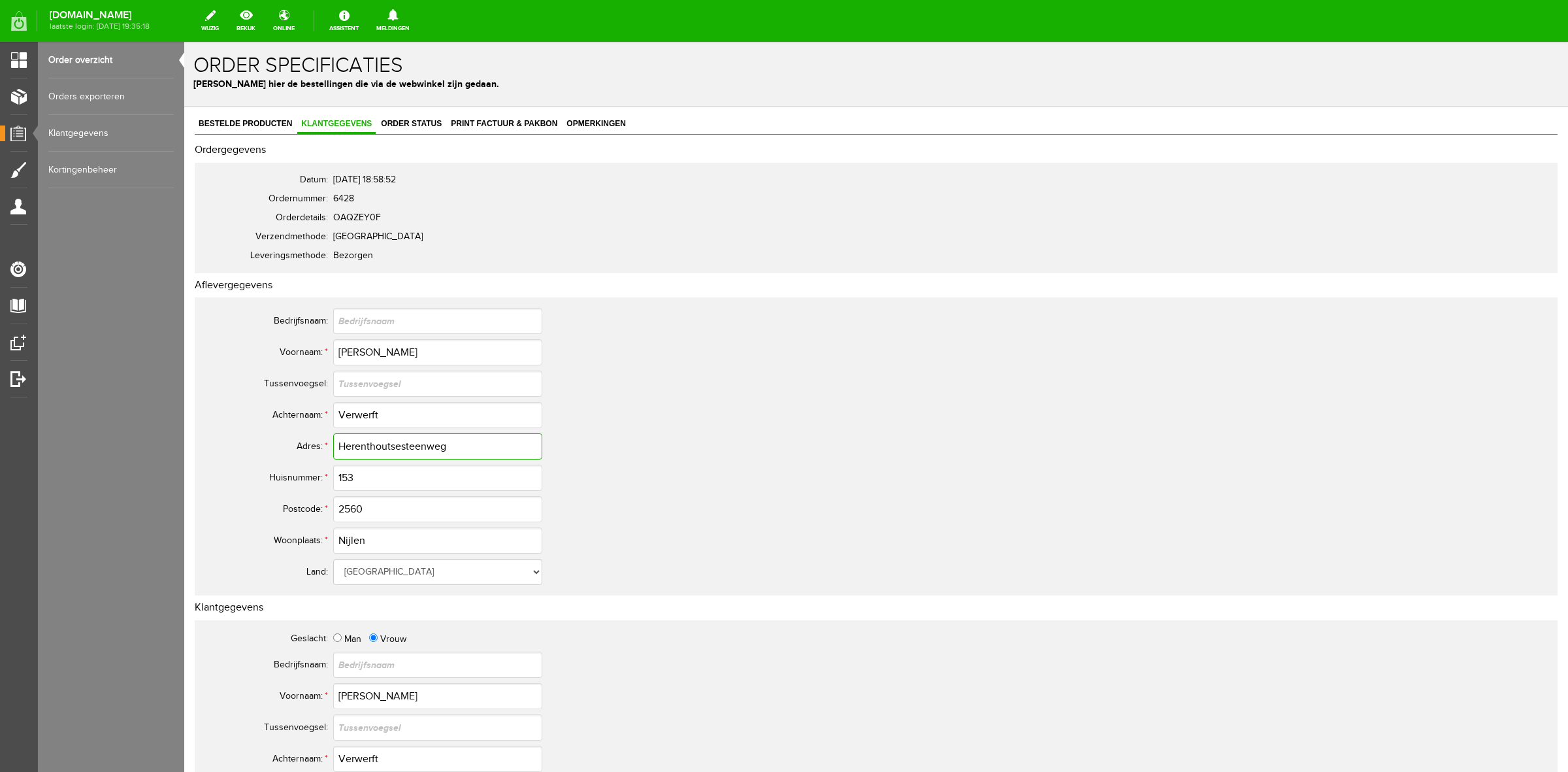
click at [422, 445] on input "Herenthoutsesteenweg" at bounding box center [438, 445] width 209 height 26
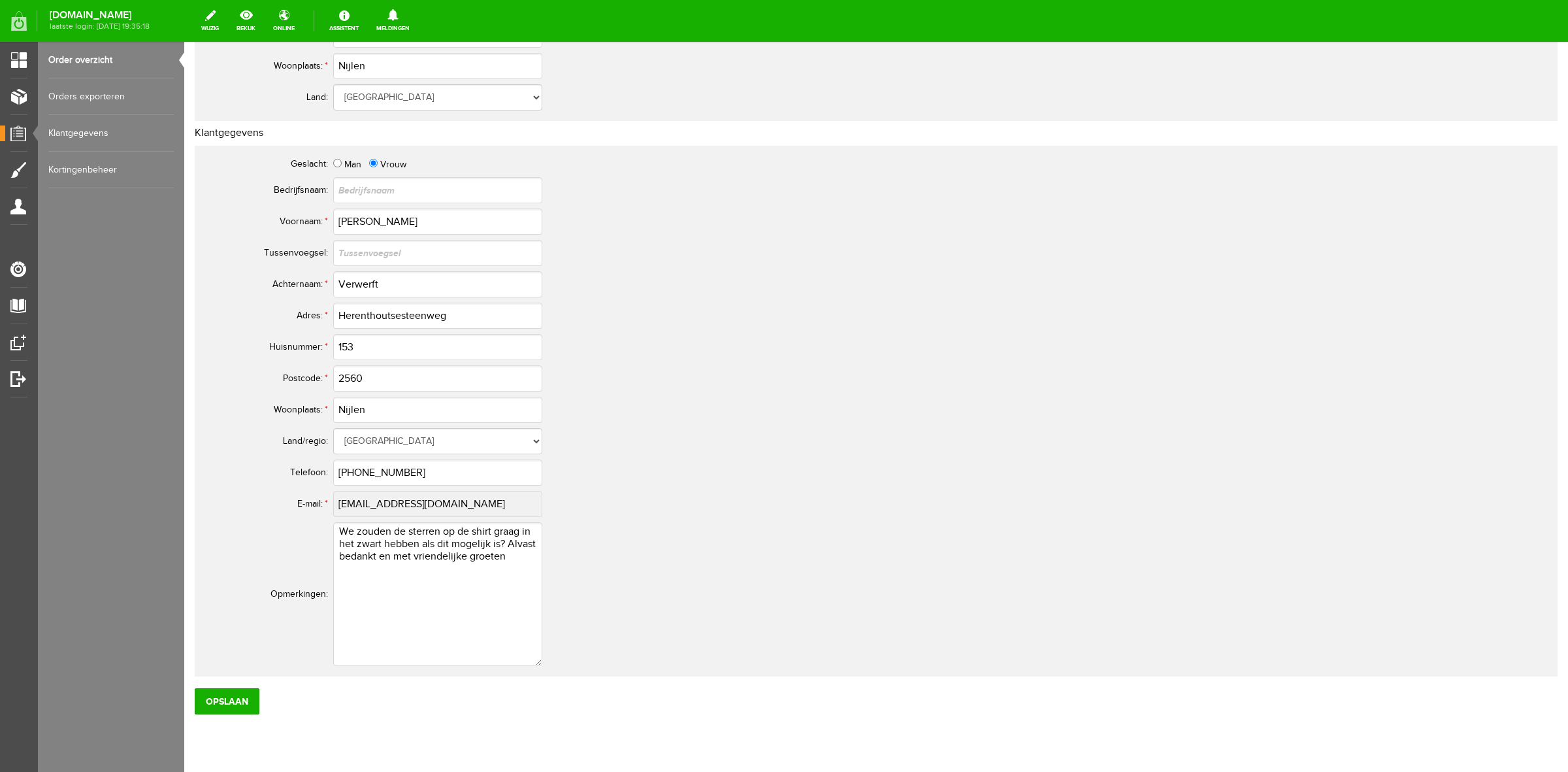
scroll to position [513, 0]
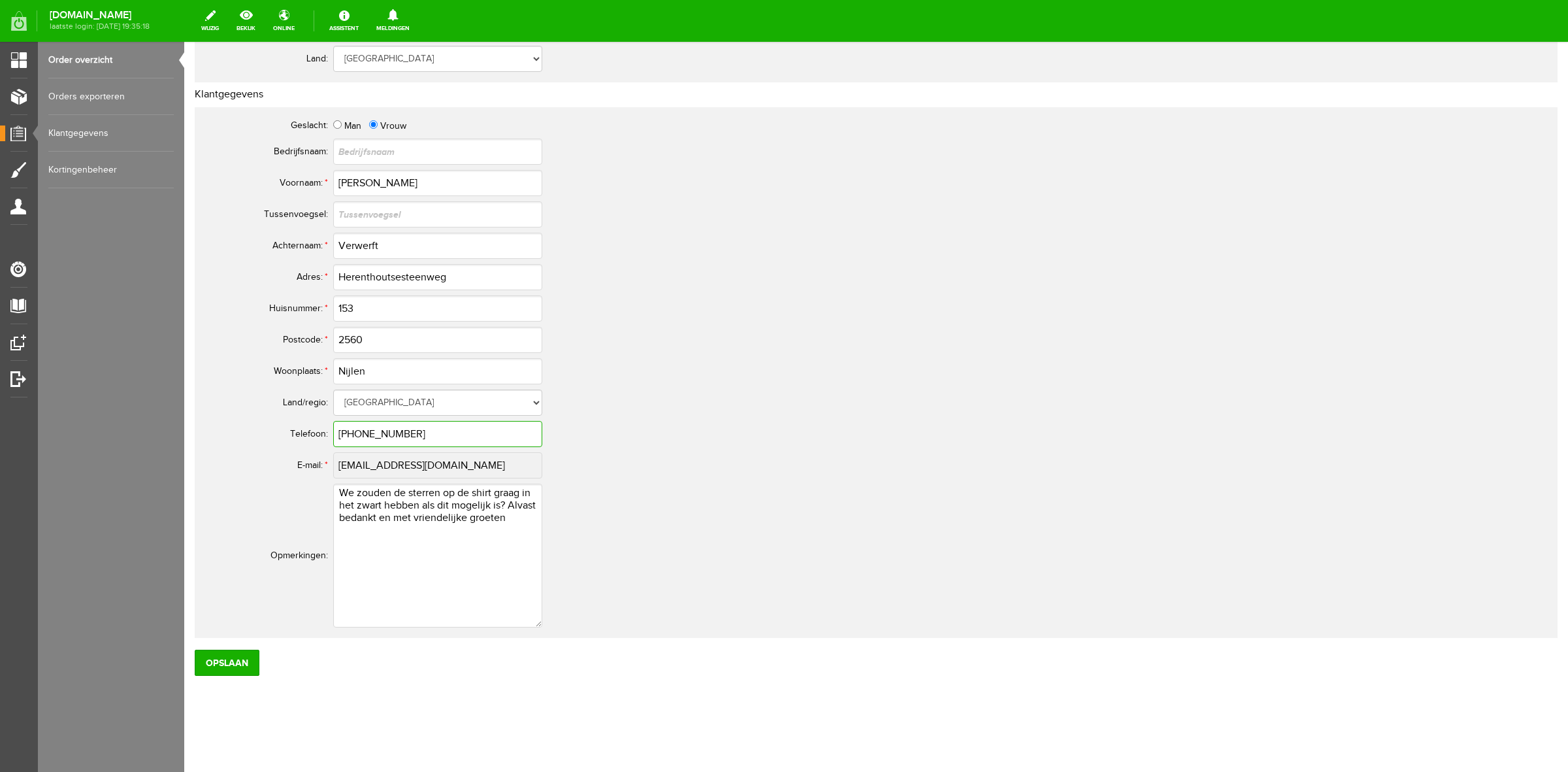
click at [369, 432] on input "[PHONE_NUMBER]" at bounding box center [438, 433] width 209 height 26
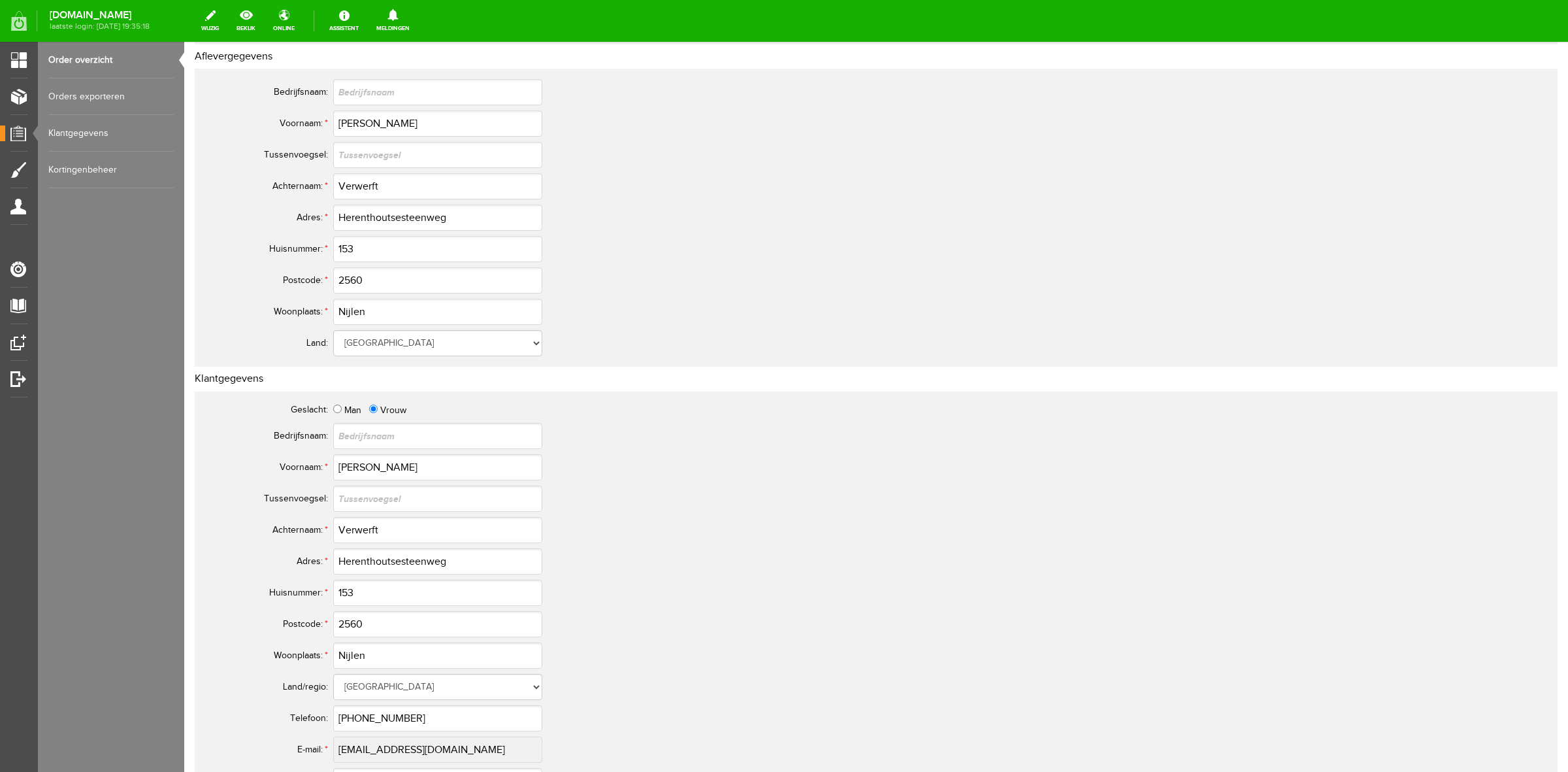
scroll to position [0, 0]
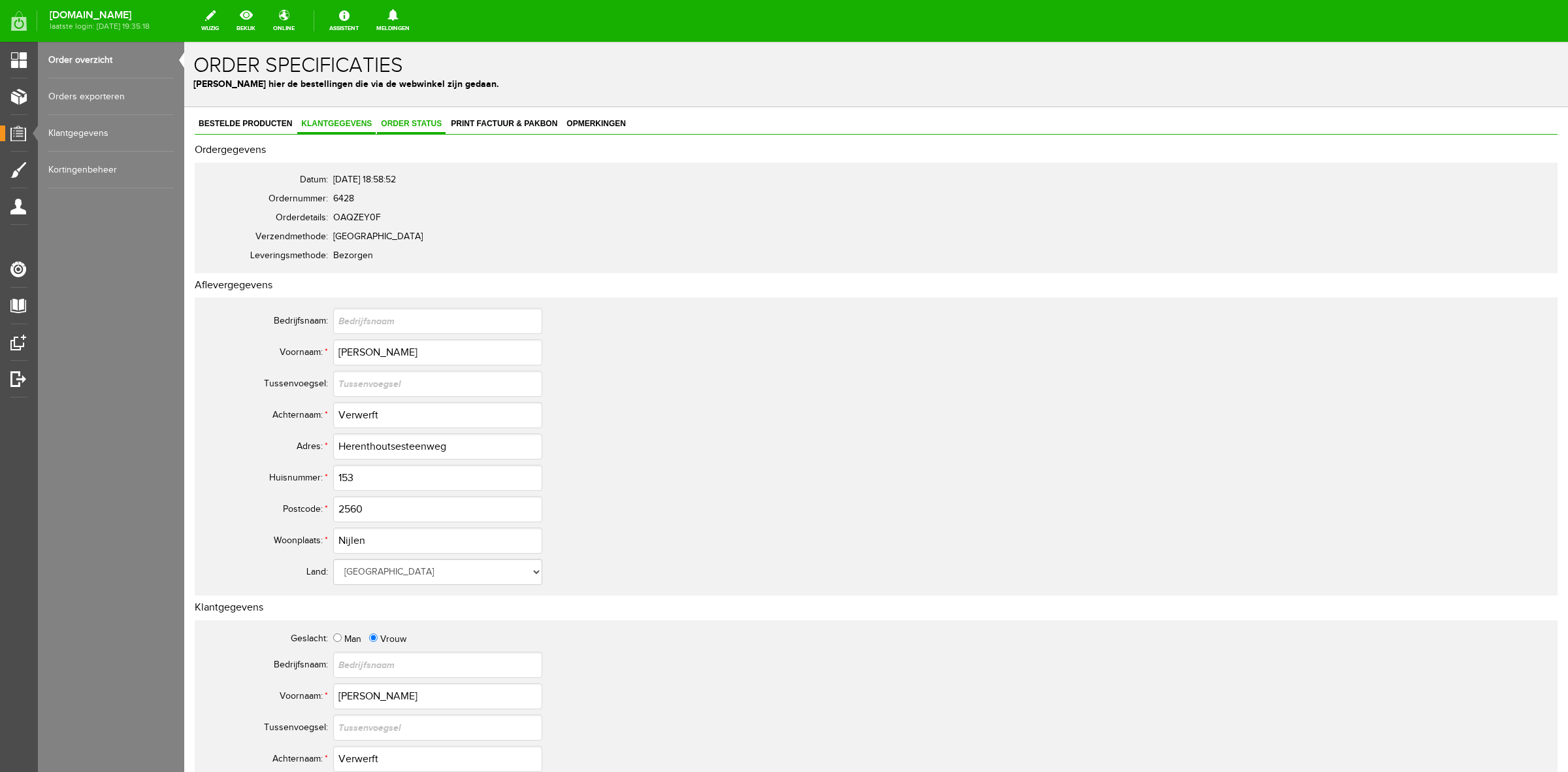
click at [427, 126] on span "Order status" at bounding box center [411, 124] width 69 height 10
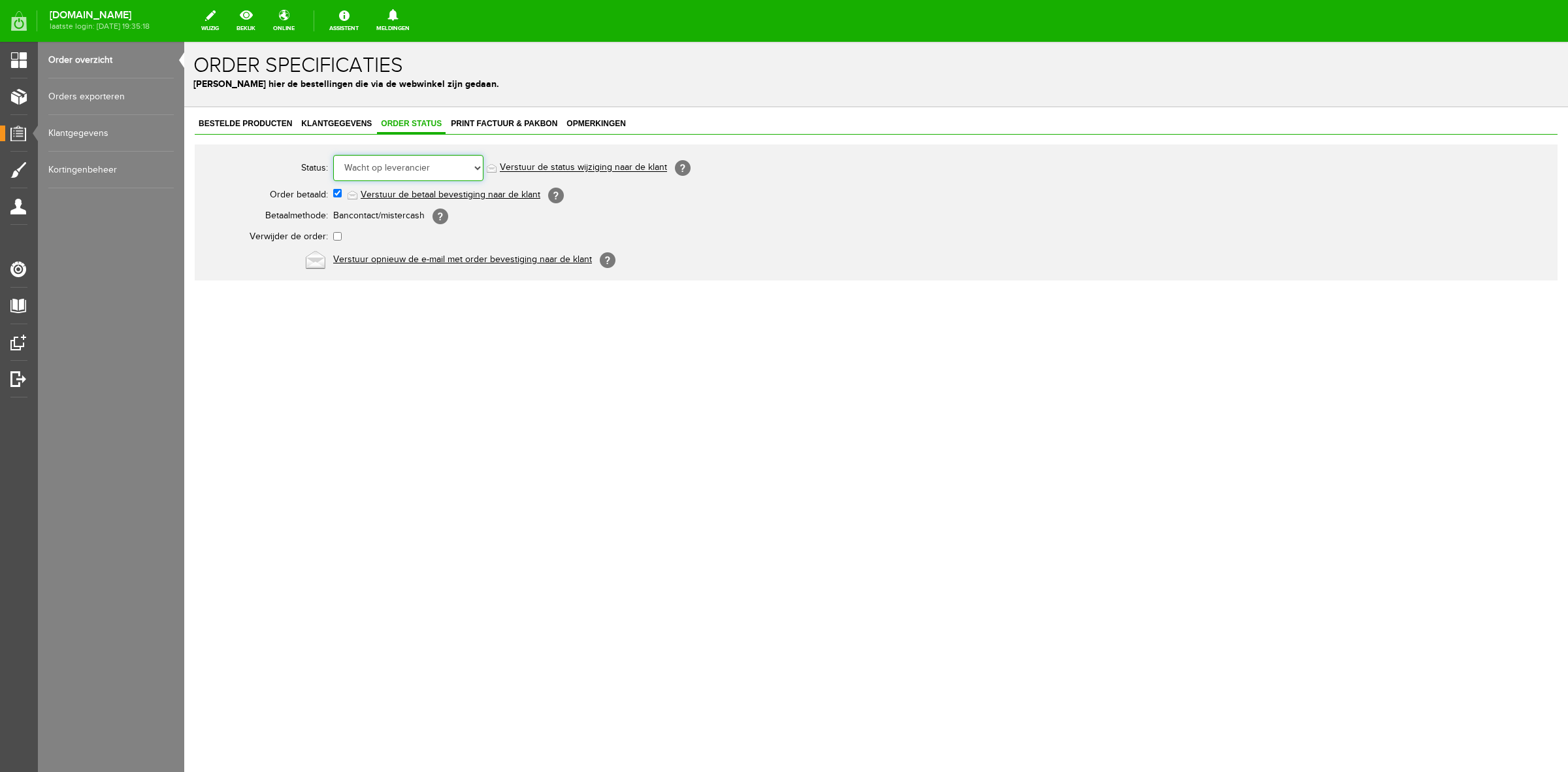
click at [403, 167] on select "Order niet afgerond Nieuw Order in behandeling Wacht op leverancier Wacht op be…" at bounding box center [408, 168] width 150 height 26
select select "5"
click at [333, 155] on select "Order niet afgerond Nieuw Order in behandeling Wacht op leverancier Wacht op be…" at bounding box center [408, 168] width 150 height 26
click at [546, 169] on link "Verstuur de status wijziging naar de klant" at bounding box center [584, 168] width 168 height 10
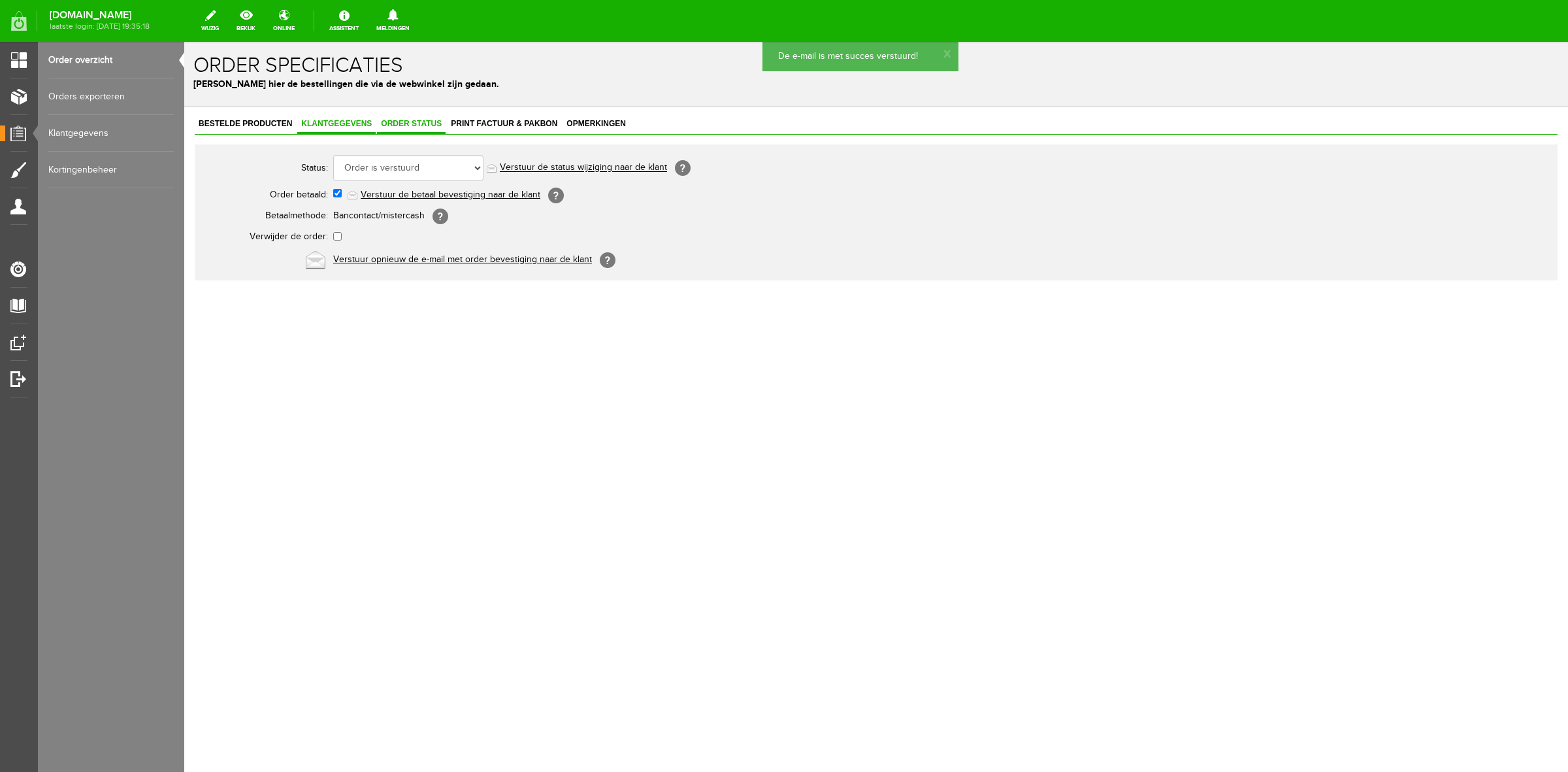
click at [350, 129] on link "Klantgegevens" at bounding box center [336, 125] width 78 height 19
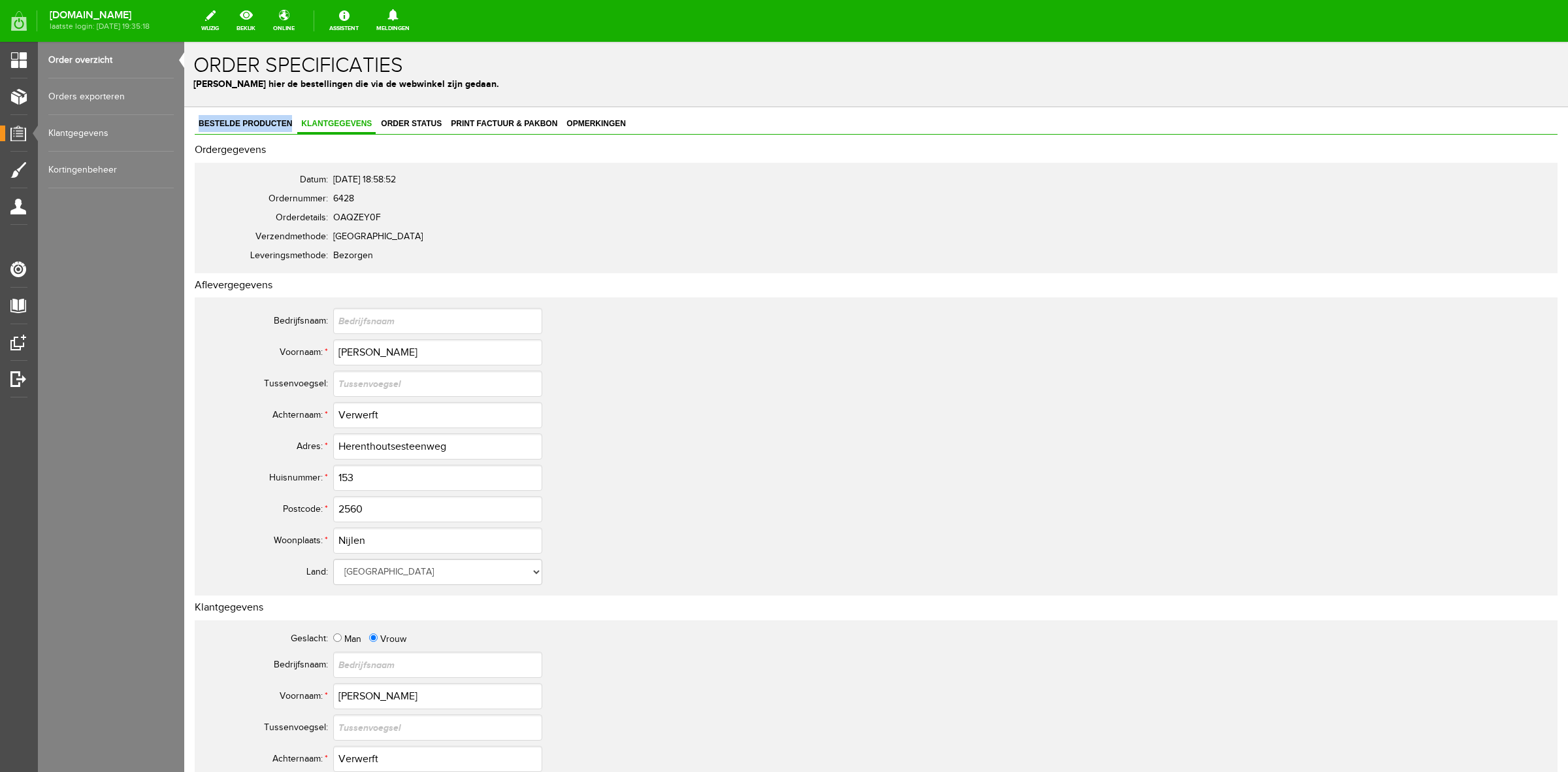
click at [400, 134] on div "Bestelde producten Klantgegevens Order status Print factuur & pakbon Opmerkingen" at bounding box center [877, 125] width 1363 height 20
click at [395, 129] on link "Order status" at bounding box center [411, 125] width 69 height 19
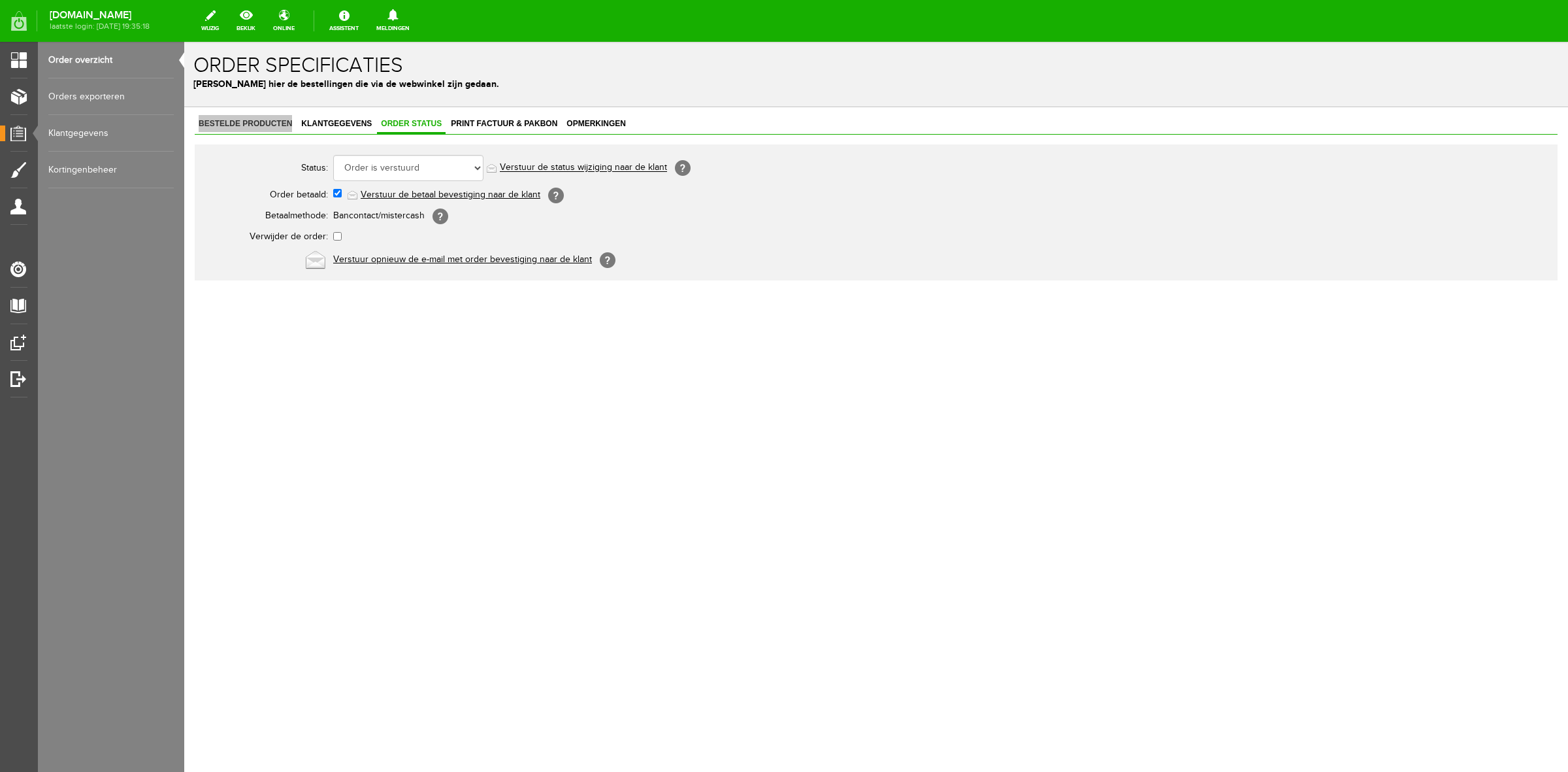
click at [108, 66] on link "Order overzicht" at bounding box center [111, 60] width 126 height 36
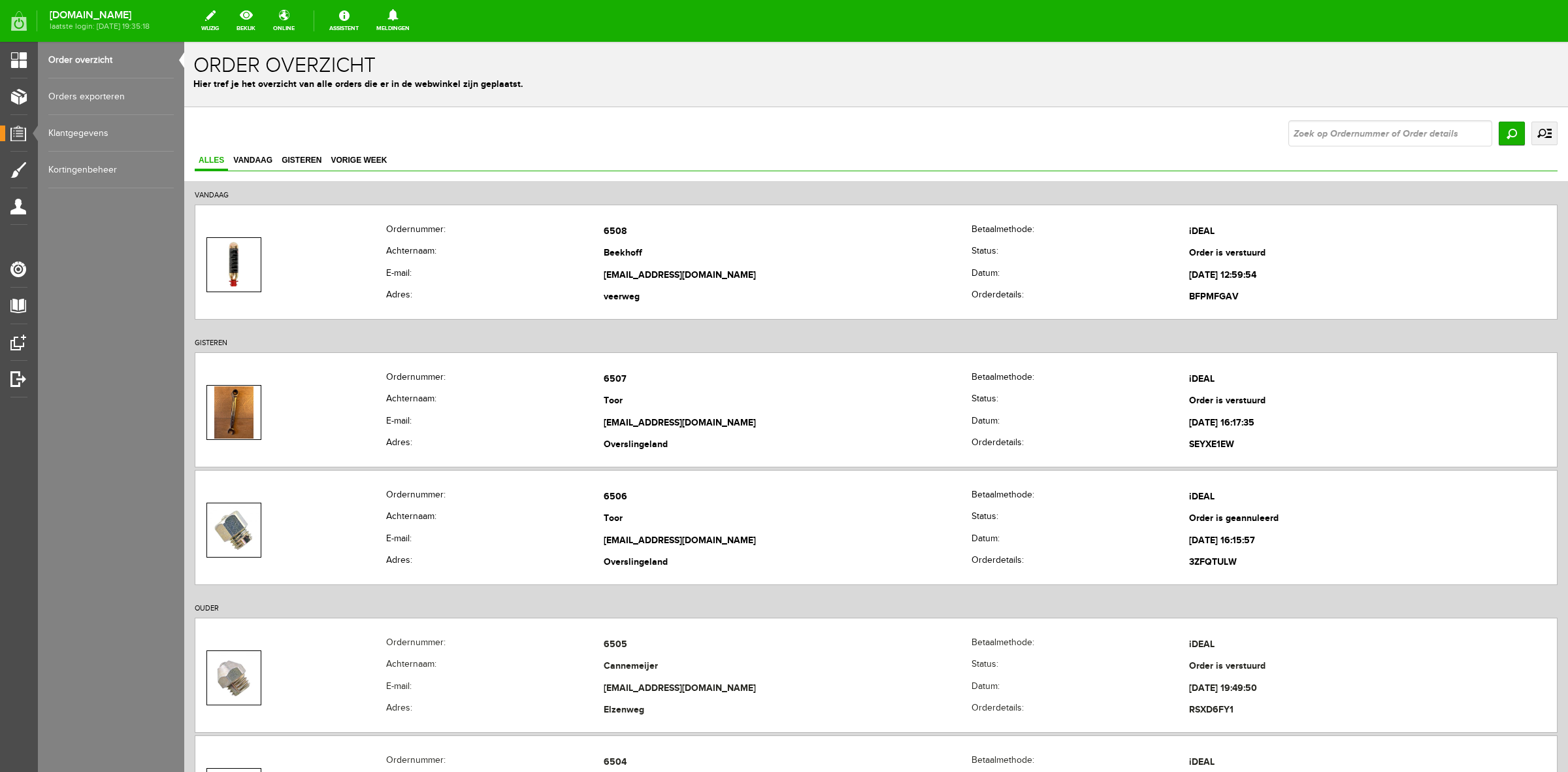
click at [1532, 126] on link "uitgebreid zoeken" at bounding box center [1544, 133] width 26 height 24
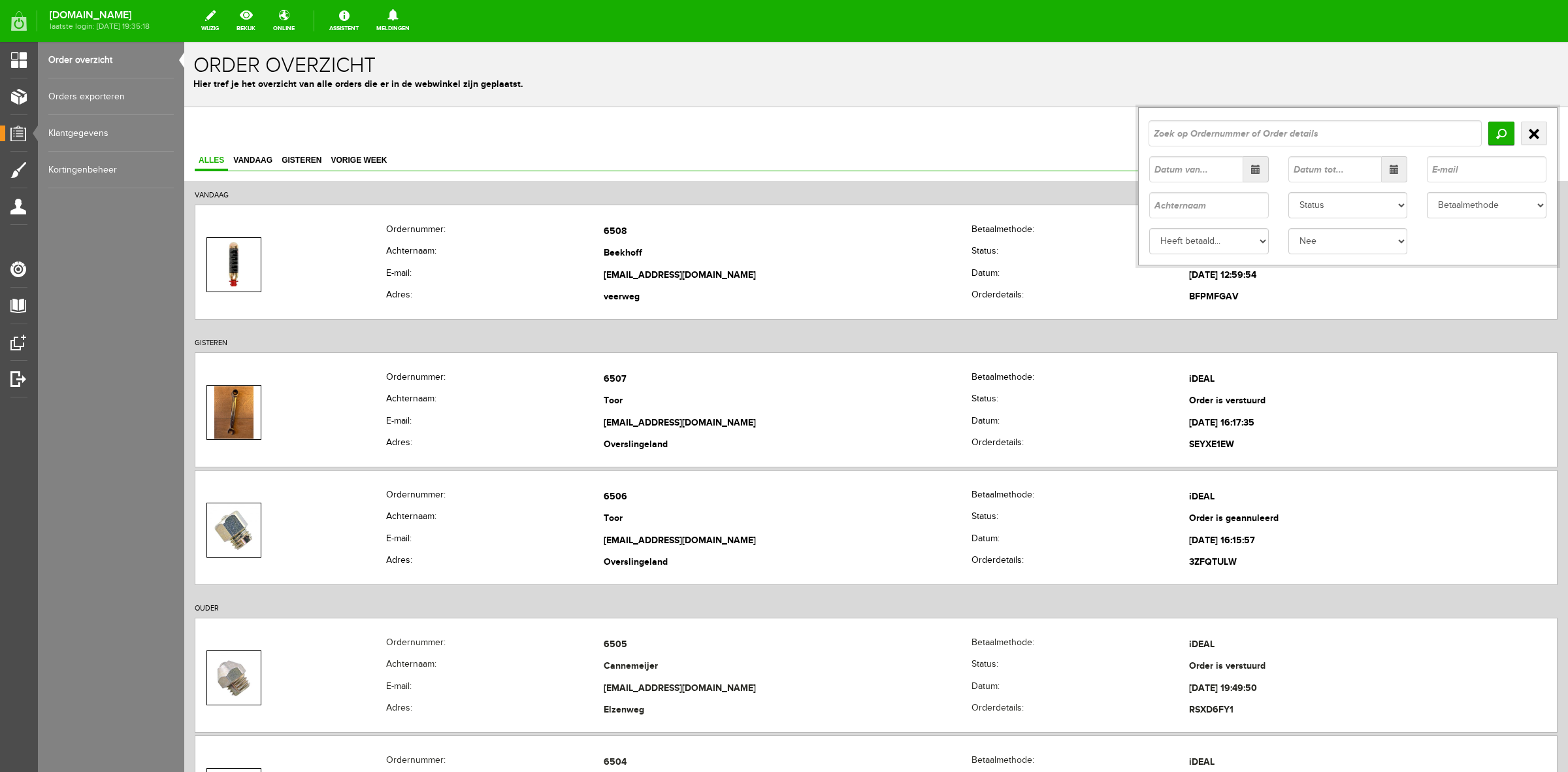
click at [1418, 197] on div "Betaalmethode Vooraf overmaken Op rekening Betalen bij ophalen Acceptgiro Rembo…" at bounding box center [1487, 205] width 139 height 26
click at [1376, 212] on select "Status Order niet afgerond Nieuw Order in behandeling Wacht op leverancier Wach…" at bounding box center [1349, 205] width 120 height 26
click at [1289, 192] on select "Status Order niet afgerond Nieuw Order in behandeling Wacht op leverancier Wach…" at bounding box center [1349, 205] width 120 height 26
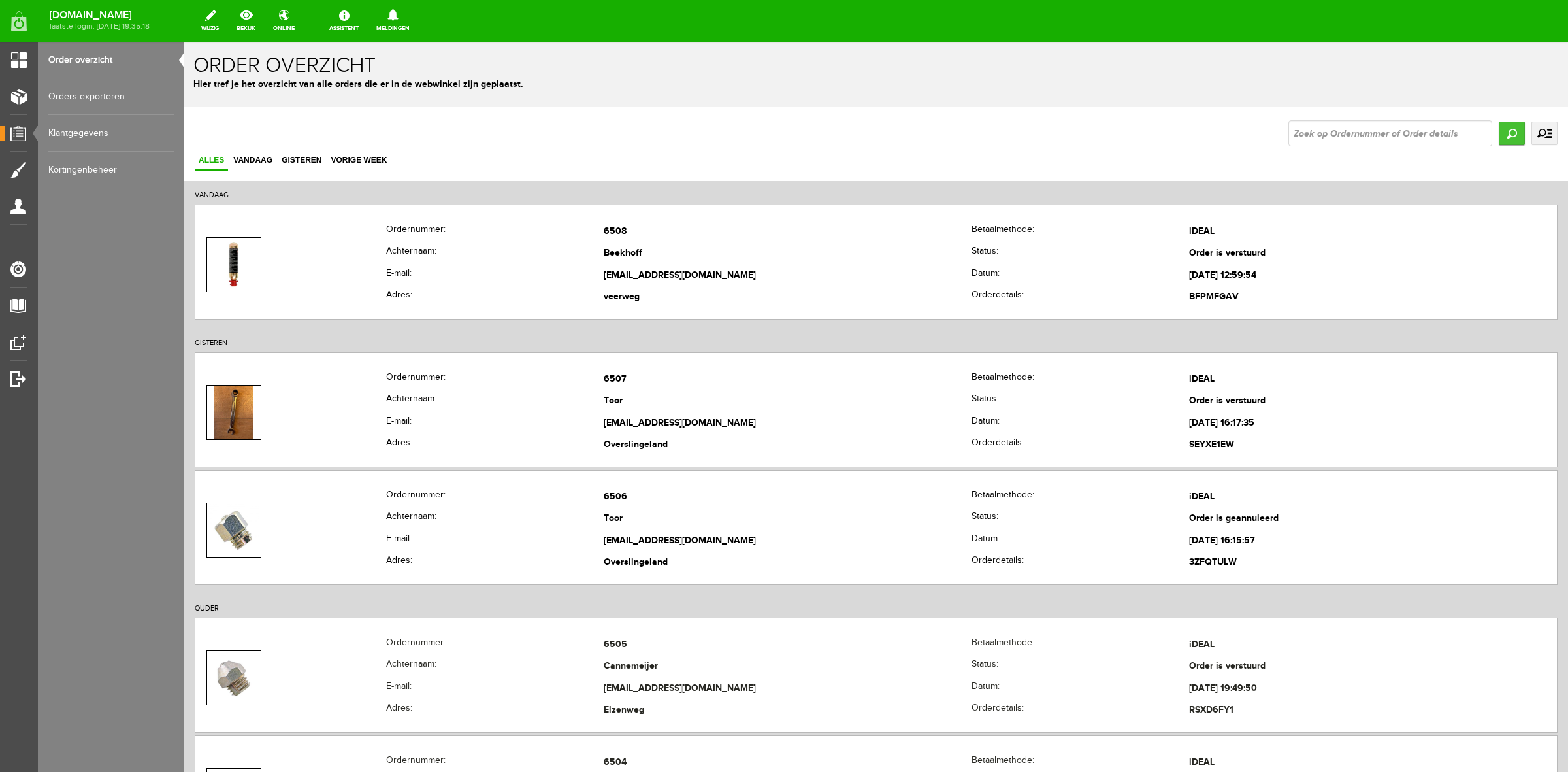
click at [1499, 135] on input "Zoeken" at bounding box center [1512, 133] width 26 height 24
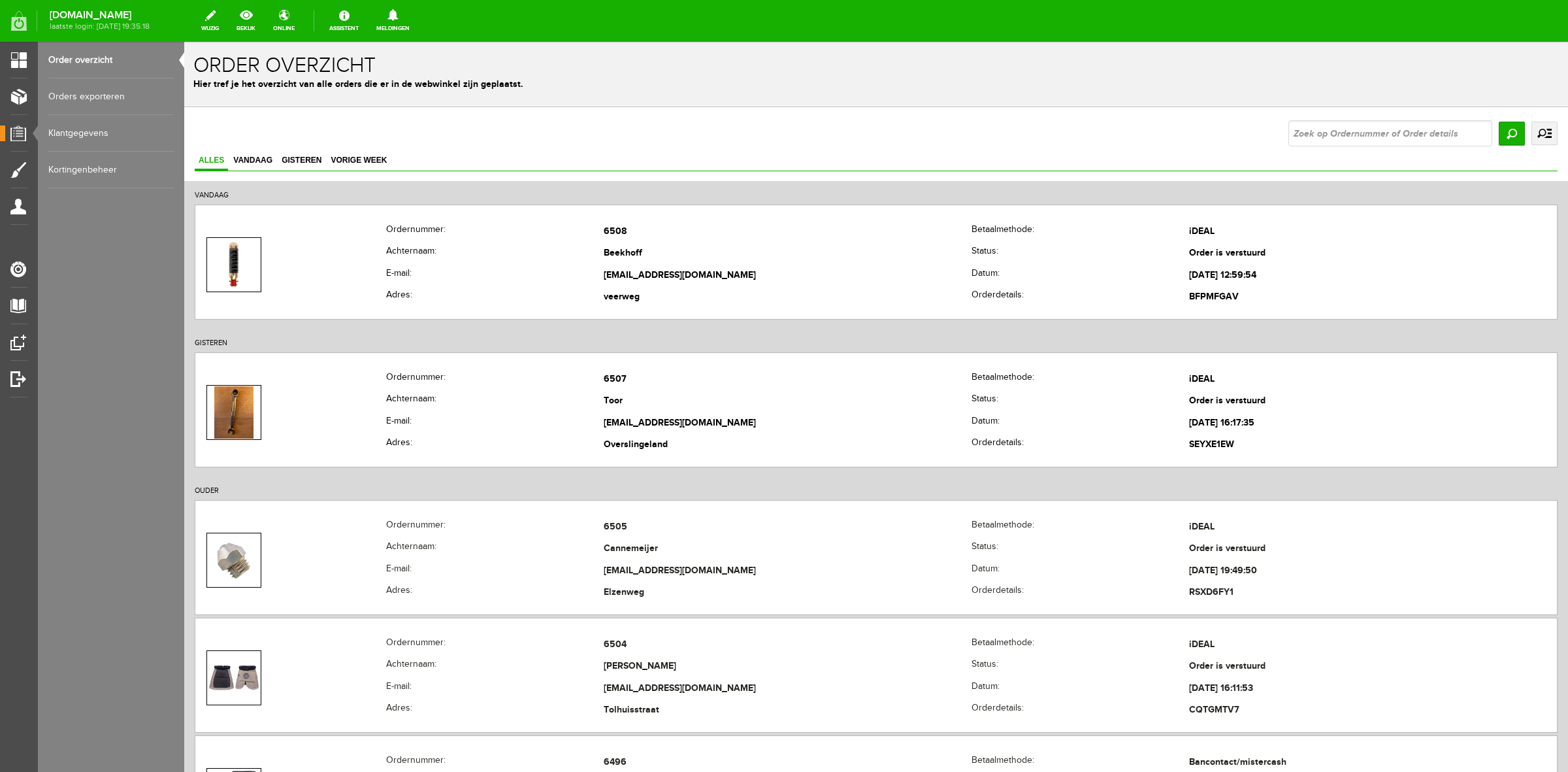
click at [1537, 136] on link "uitgebreid zoeken" at bounding box center [1544, 133] width 26 height 24
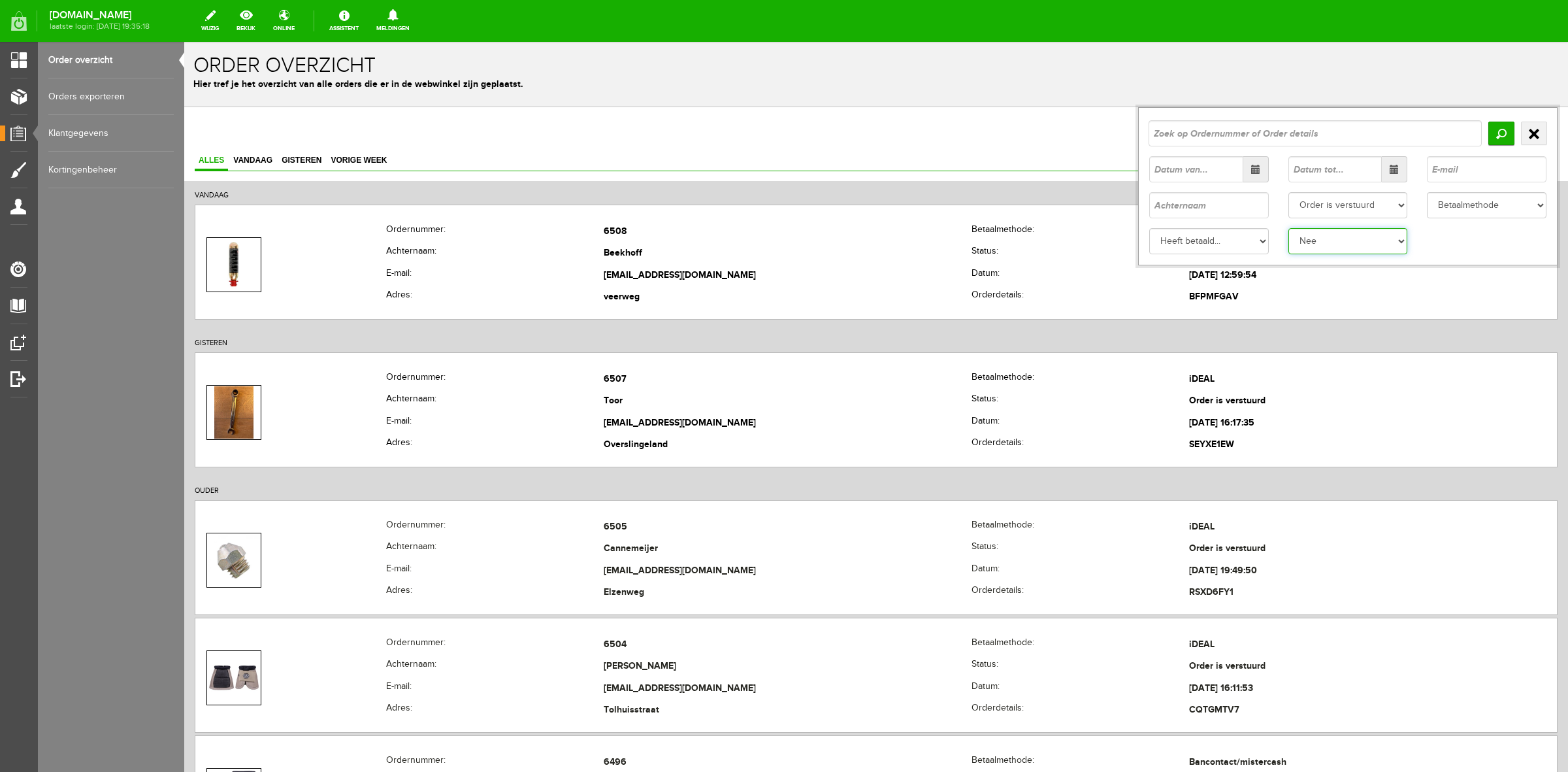
drag, startPoint x: 1360, startPoint y: 233, endPoint x: 1358, endPoint y: 215, distance: 18.1
click at [1360, 232] on select "Verwijderd... Ja Nee" at bounding box center [1349, 241] width 120 height 26
click at [1357, 212] on select "Status Order niet afgerond Nieuw Order in behandeling Wacht op leverancier Wach…" at bounding box center [1349, 205] width 120 height 26
click at [1289, 192] on select "Status Order niet afgerond Nieuw Order in behandeling Wacht op leverancier Wach…" at bounding box center [1349, 205] width 120 height 26
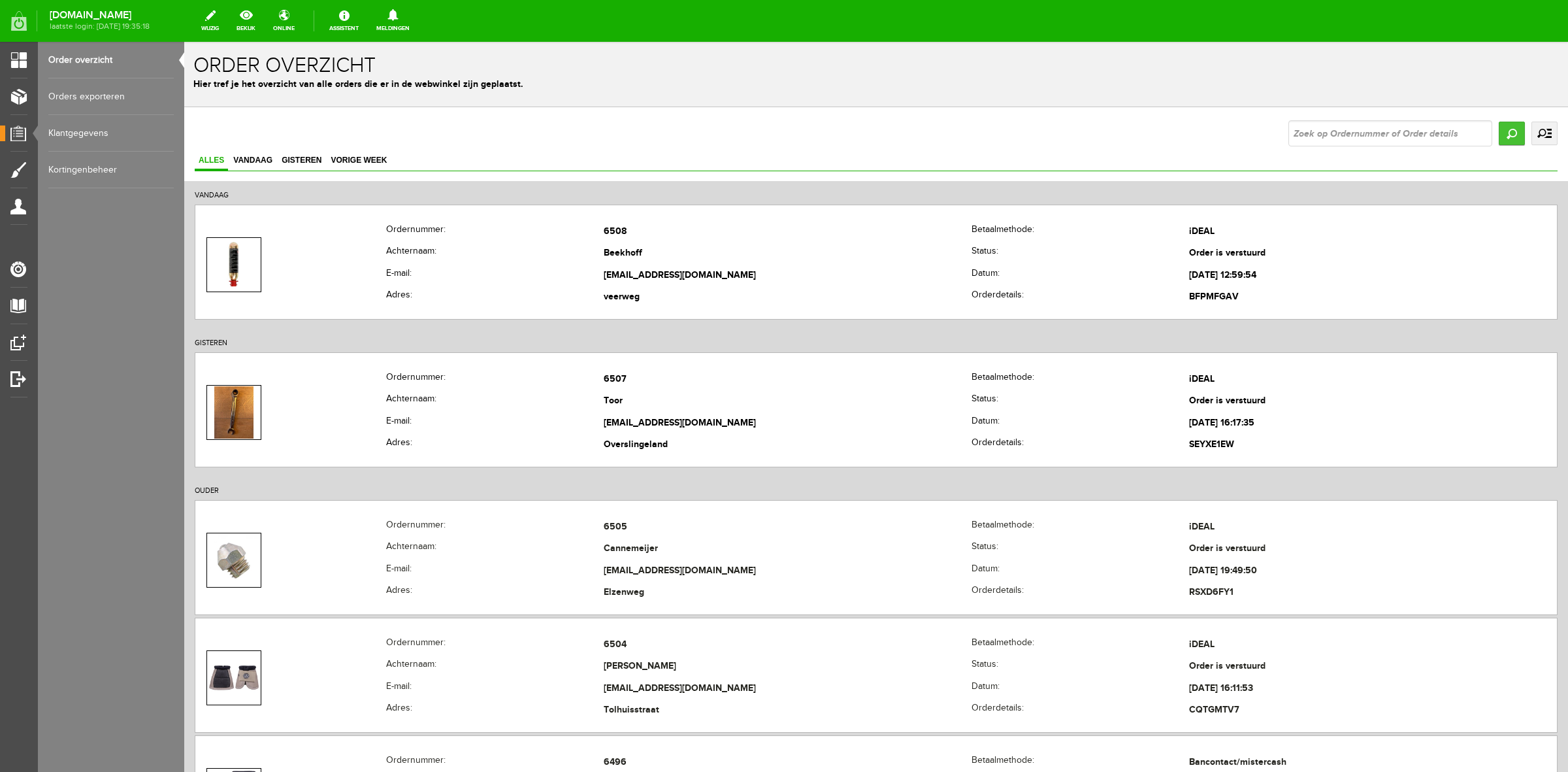
click at [1499, 134] on input "Zoeken" at bounding box center [1512, 133] width 26 height 24
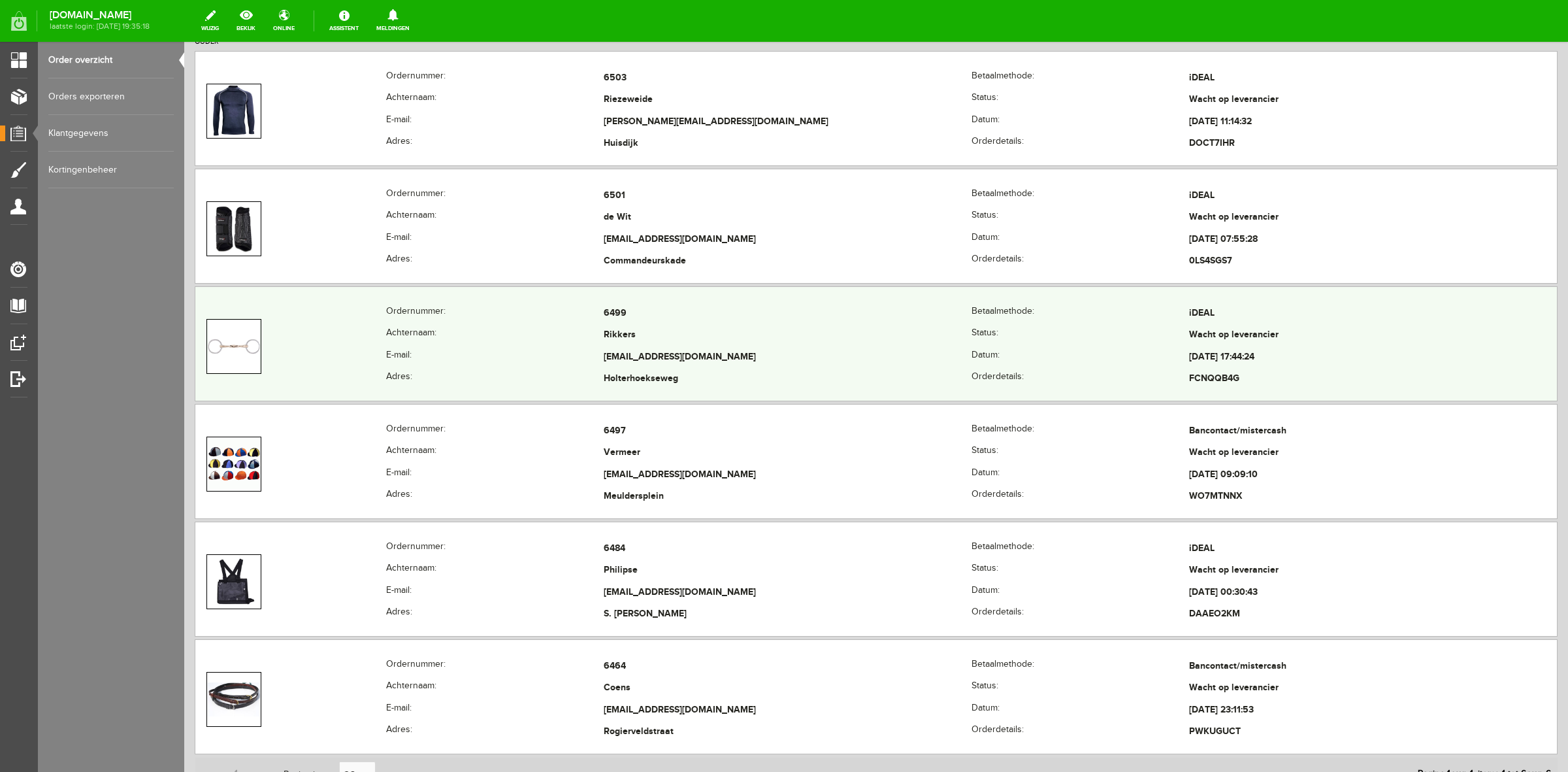
scroll to position [327, 0]
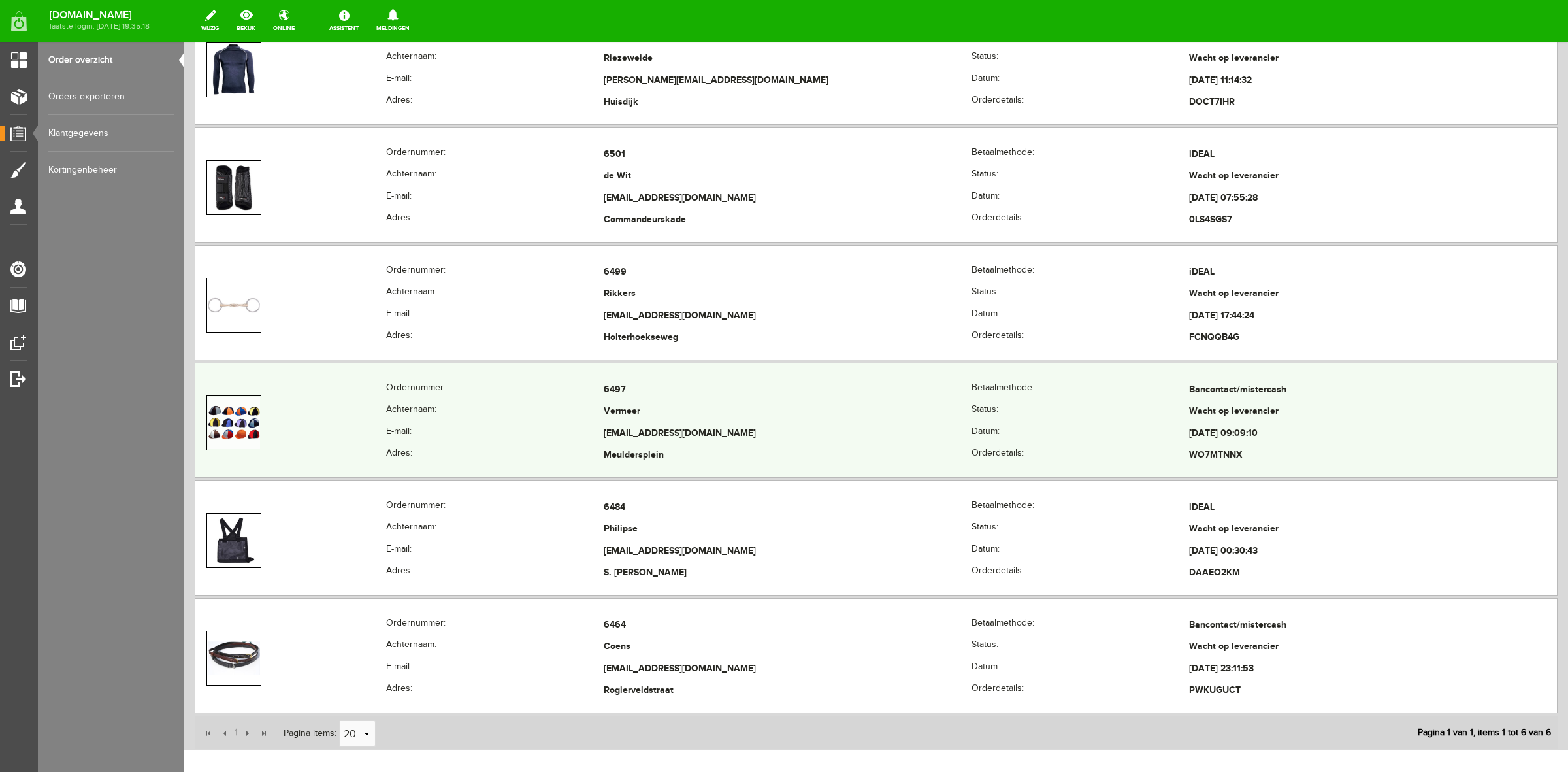
click at [420, 384] on th "Ordernummer:" at bounding box center [495, 389] width 218 height 22
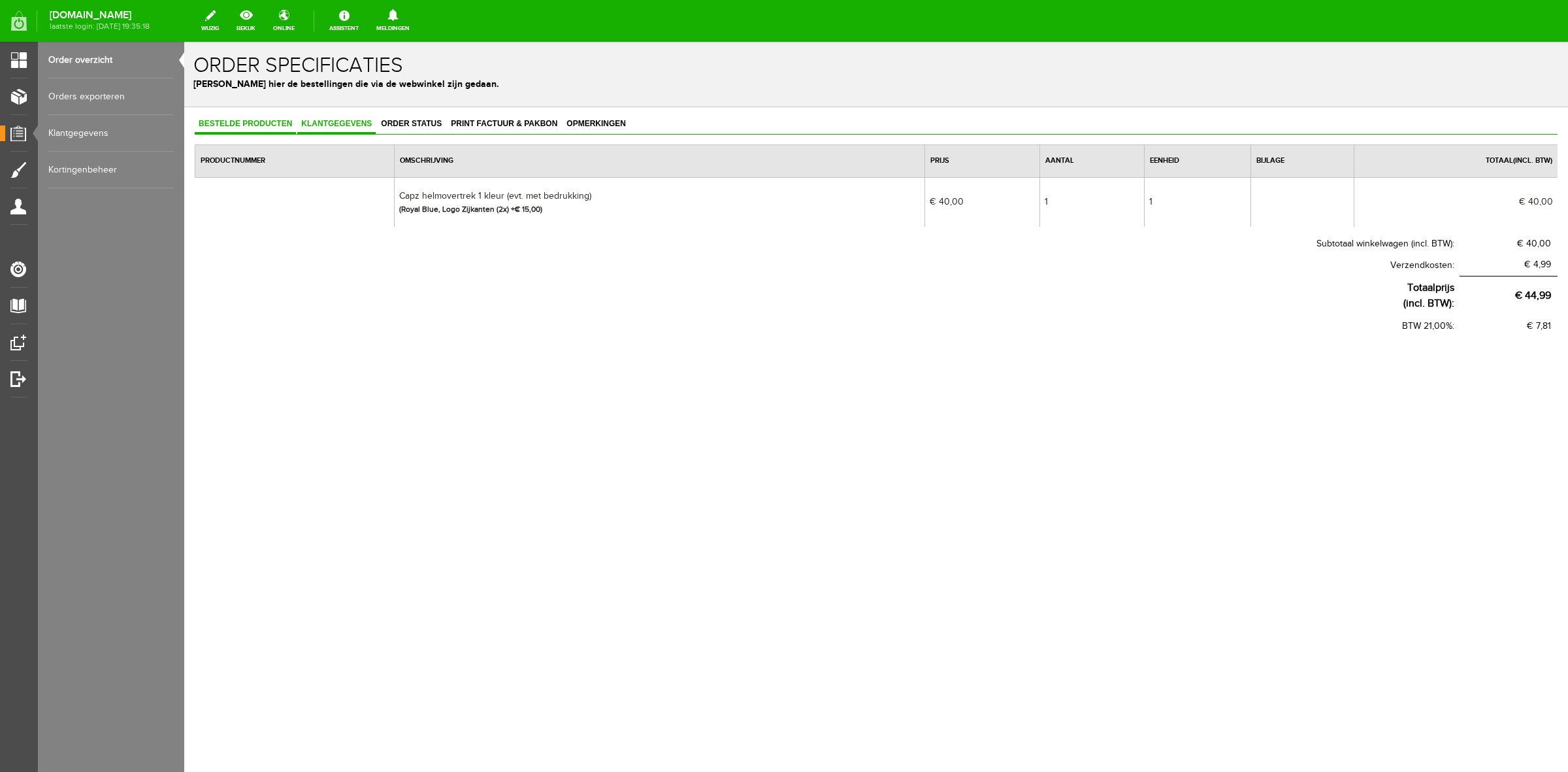
click at [315, 122] on span "Klantgegevens" at bounding box center [336, 124] width 78 height 10
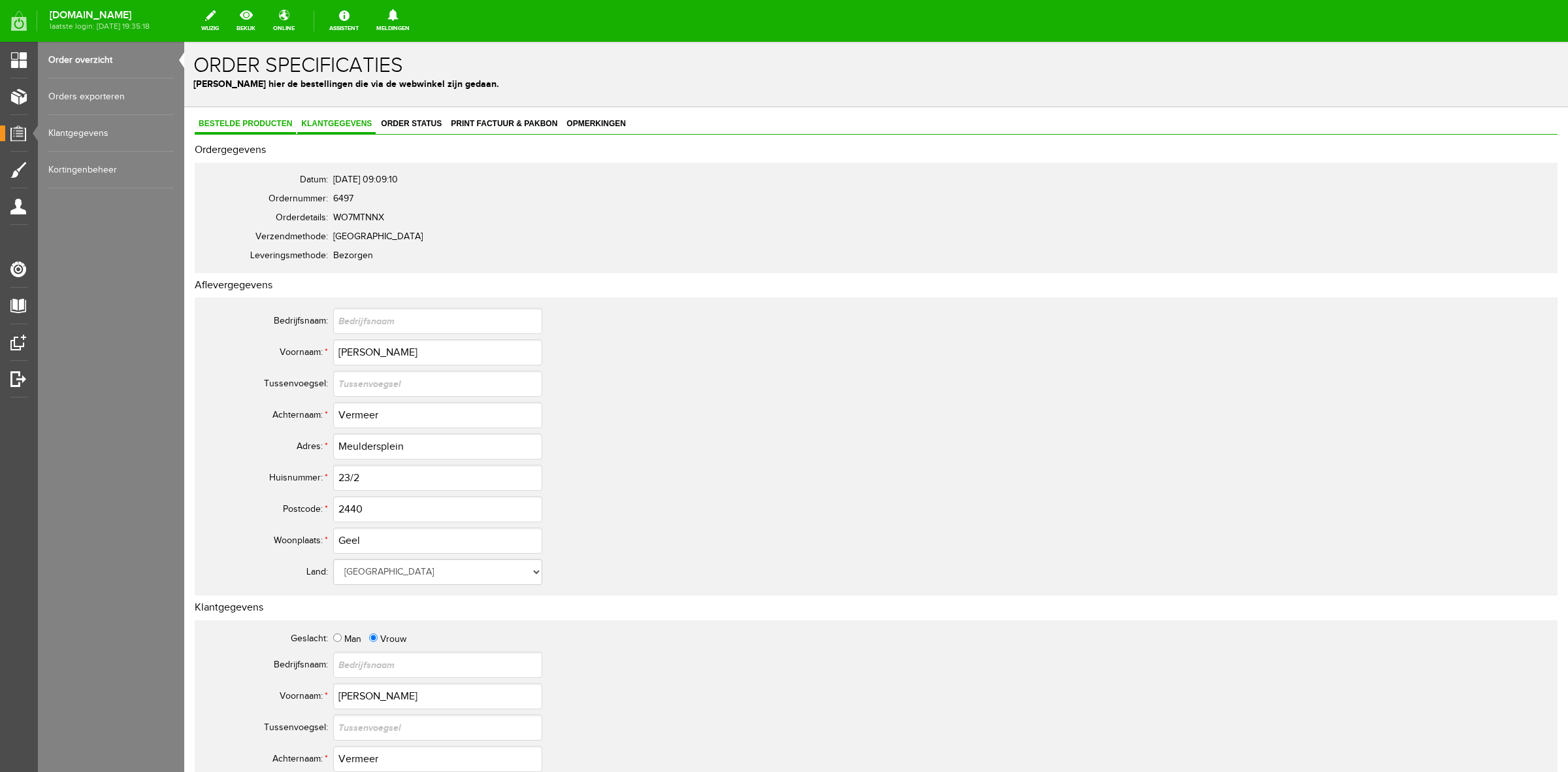
click at [265, 118] on link "Bestelde producten" at bounding box center [246, 125] width 101 height 19
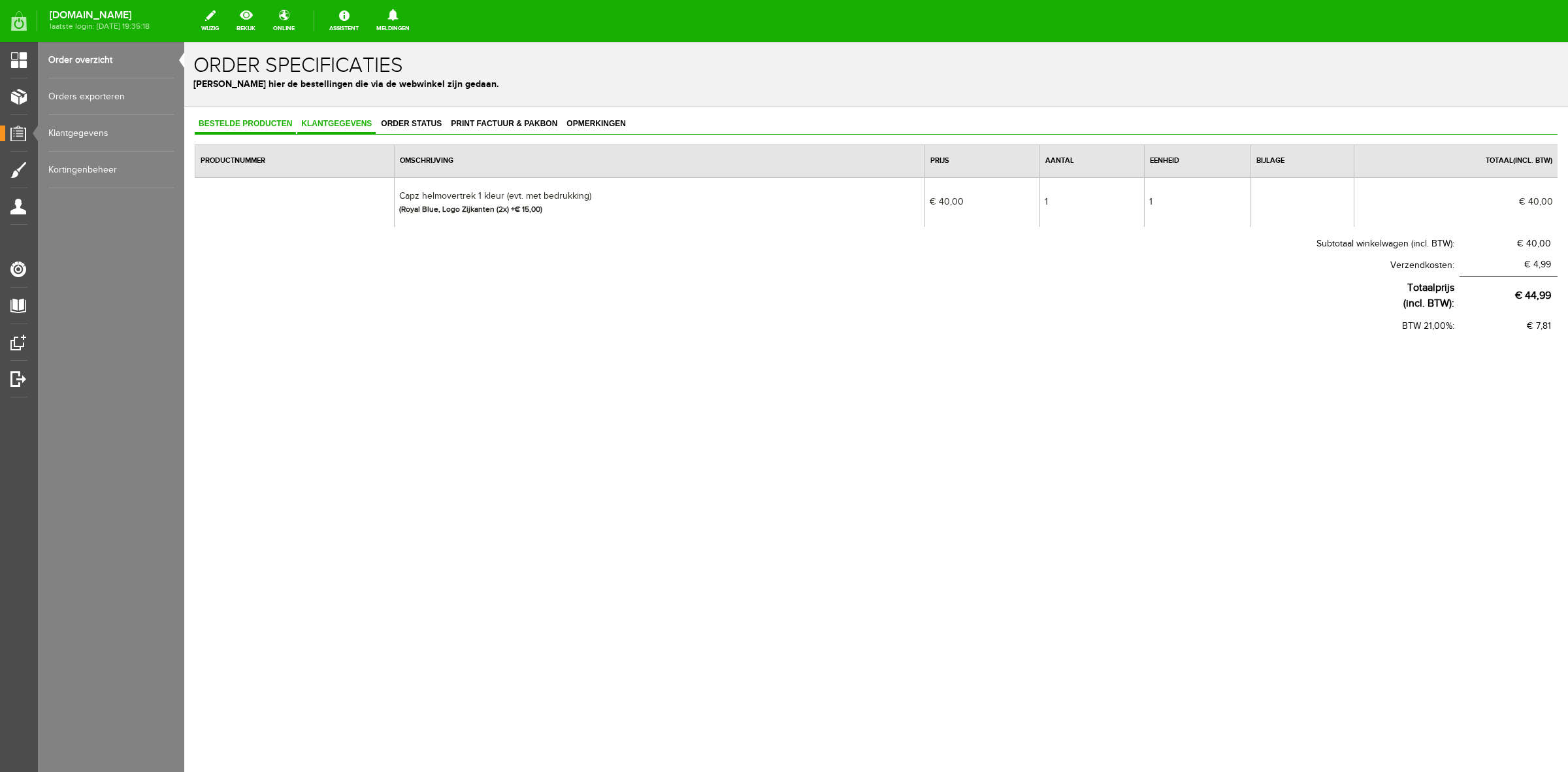
click at [364, 130] on link "Klantgegevens" at bounding box center [336, 125] width 78 height 19
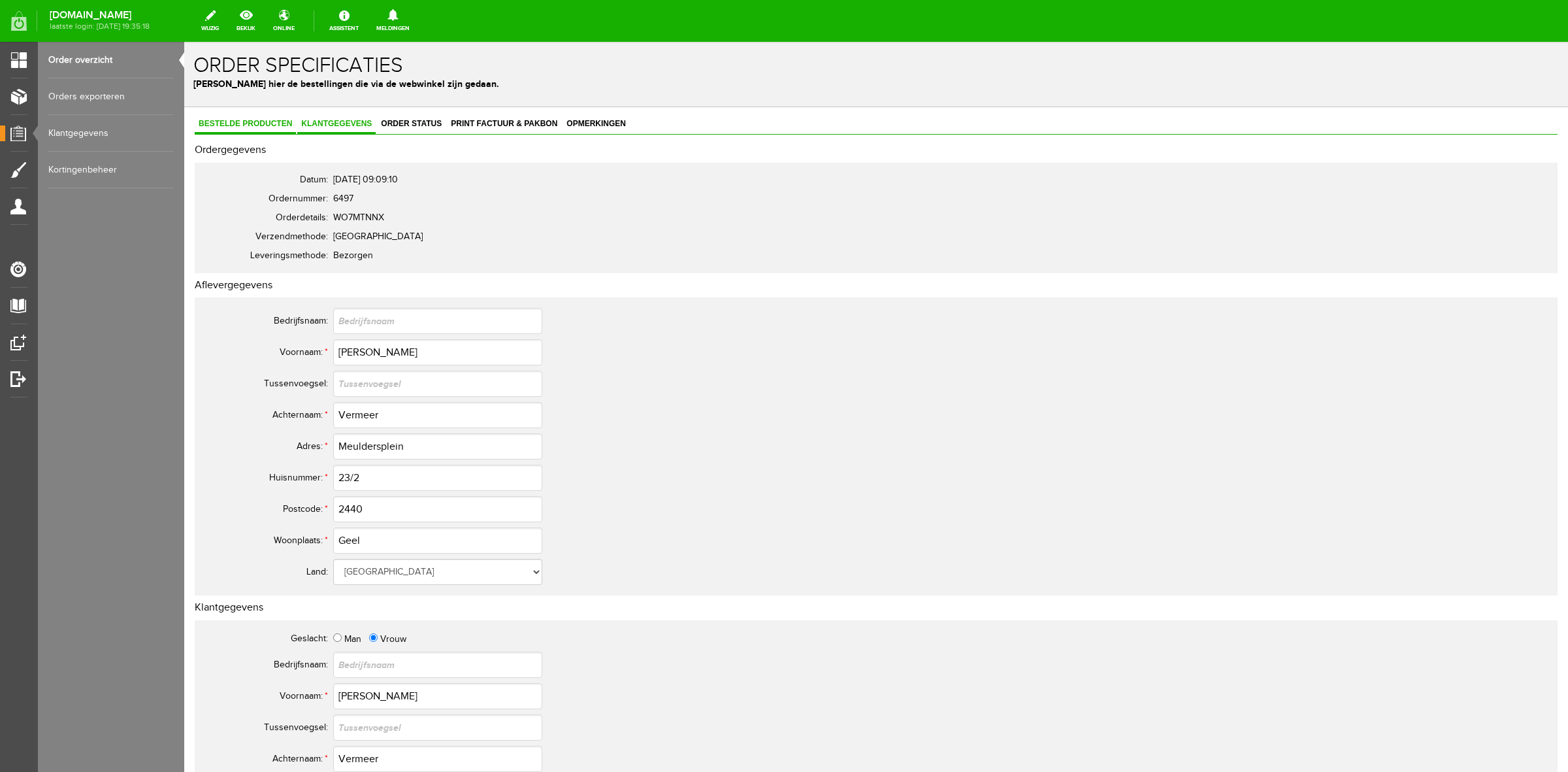
click at [279, 126] on span "Bestelde producten" at bounding box center [246, 124] width 101 height 10
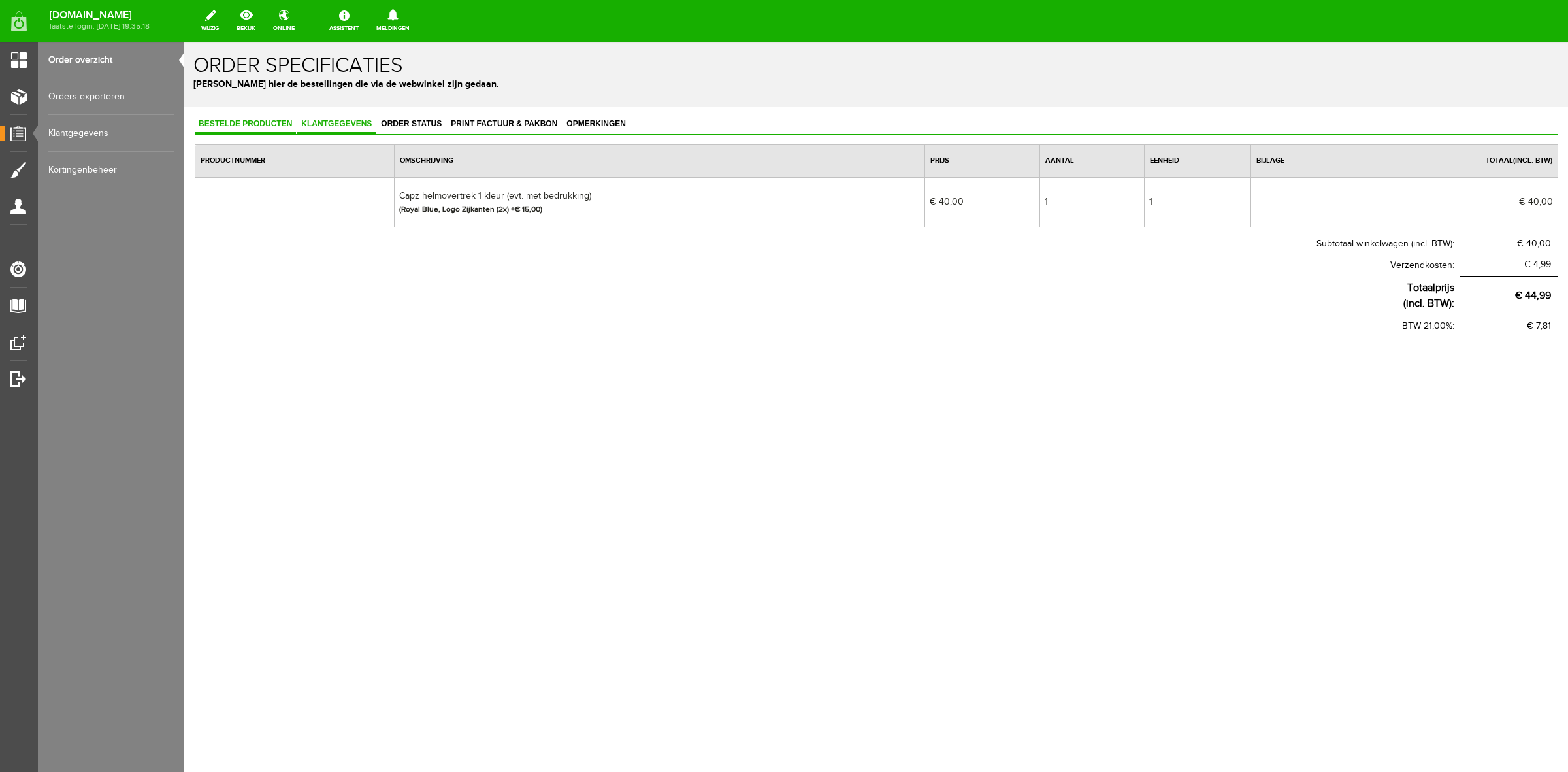
click at [315, 125] on span "Klantgegevens" at bounding box center [336, 124] width 78 height 10
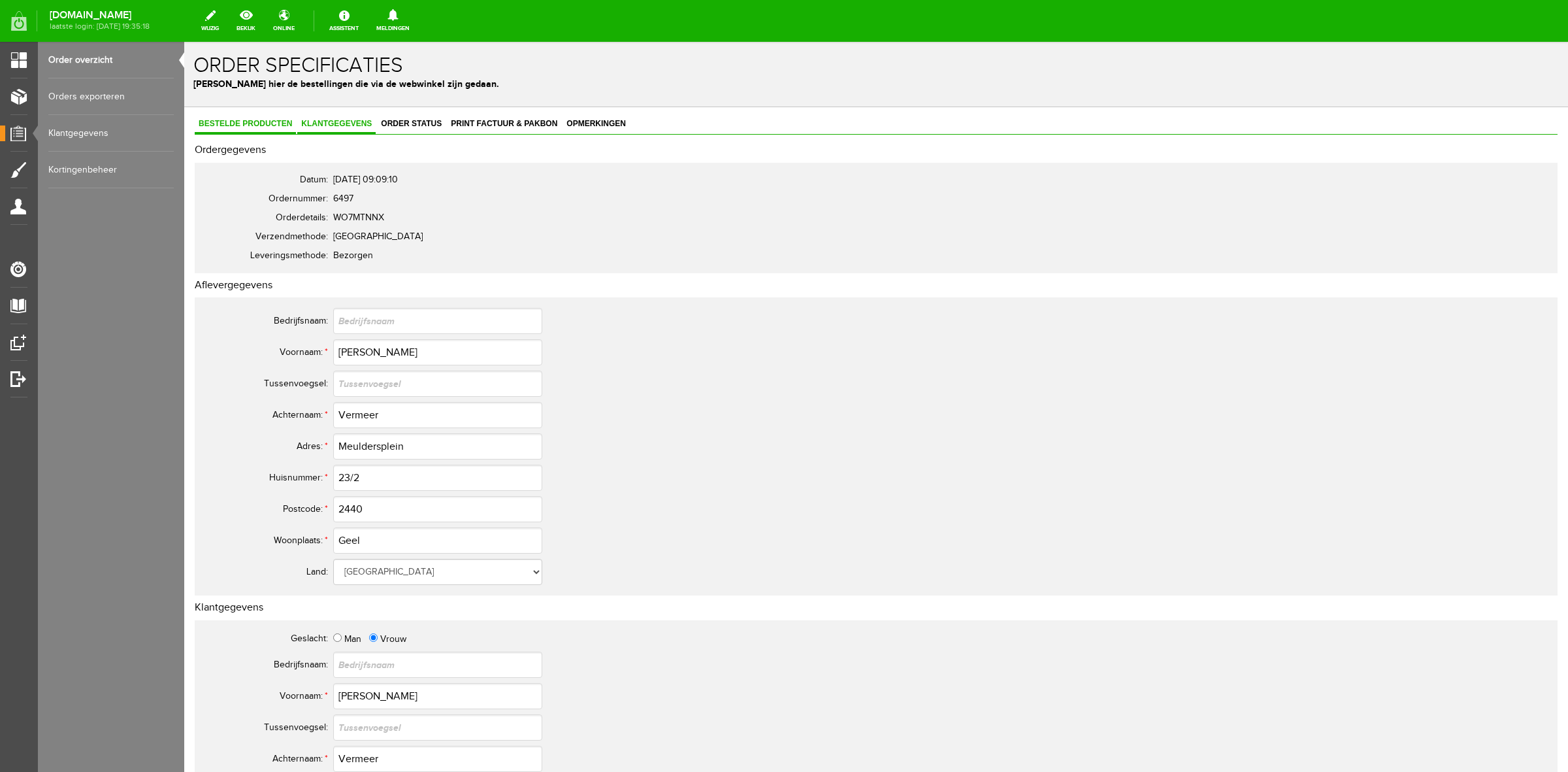
click at [273, 128] on span "Bestelde producten" at bounding box center [246, 124] width 101 height 10
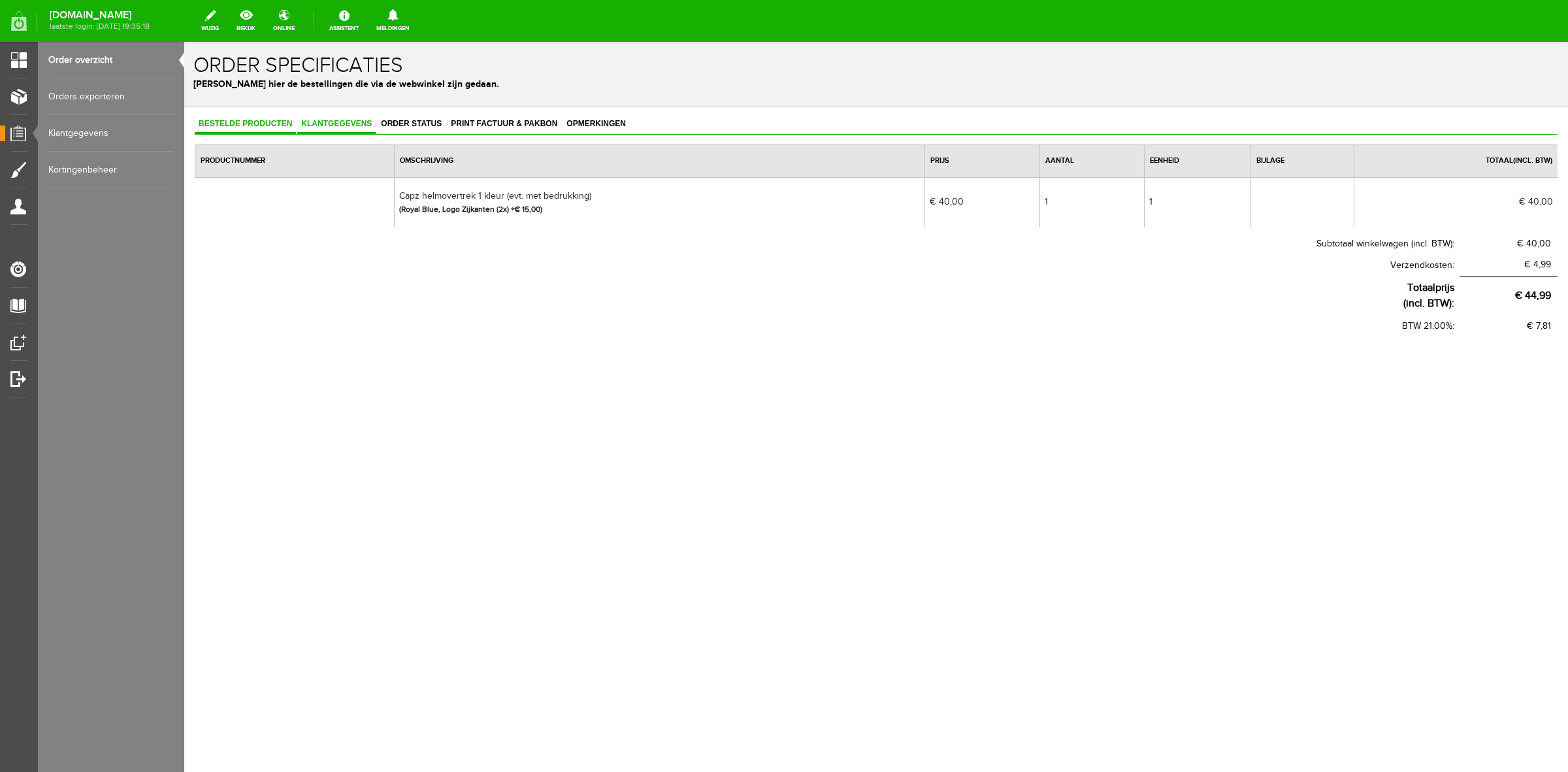
click at [327, 126] on span "Klantgegevens" at bounding box center [336, 124] width 78 height 10
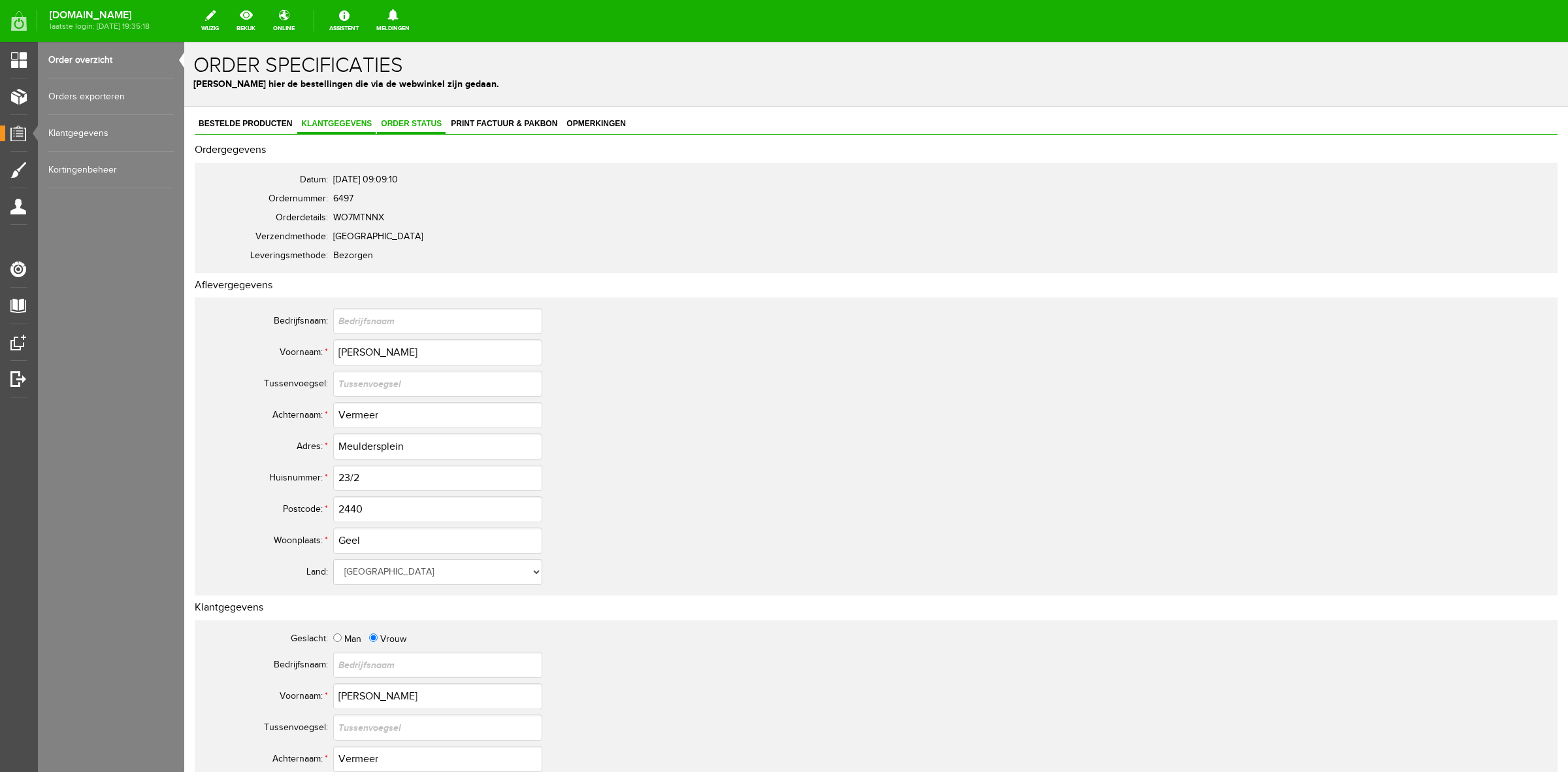
click at [406, 129] on link "Order status" at bounding box center [411, 125] width 69 height 19
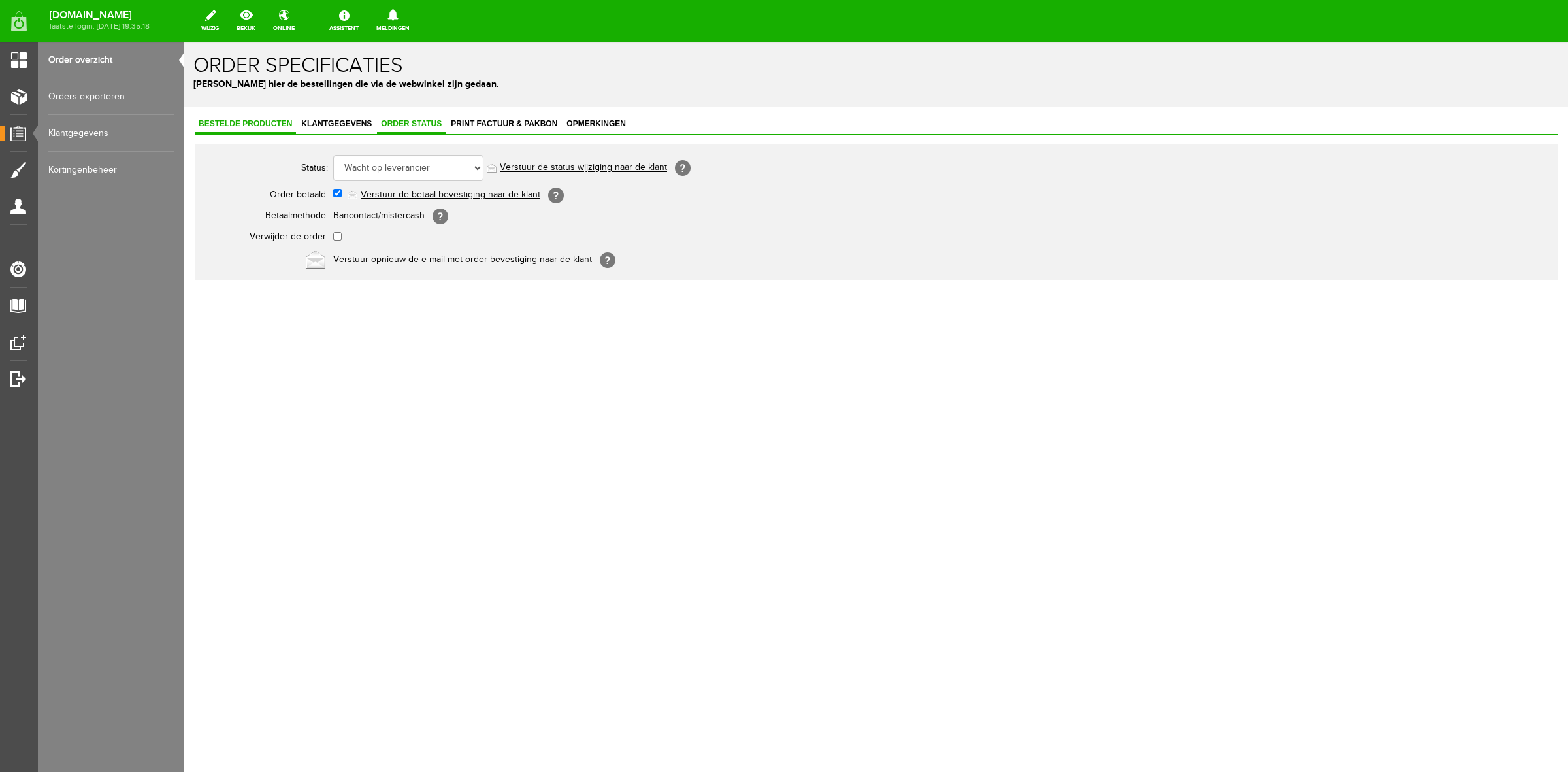
click at [276, 122] on span "Bestelde producten" at bounding box center [246, 124] width 101 height 10
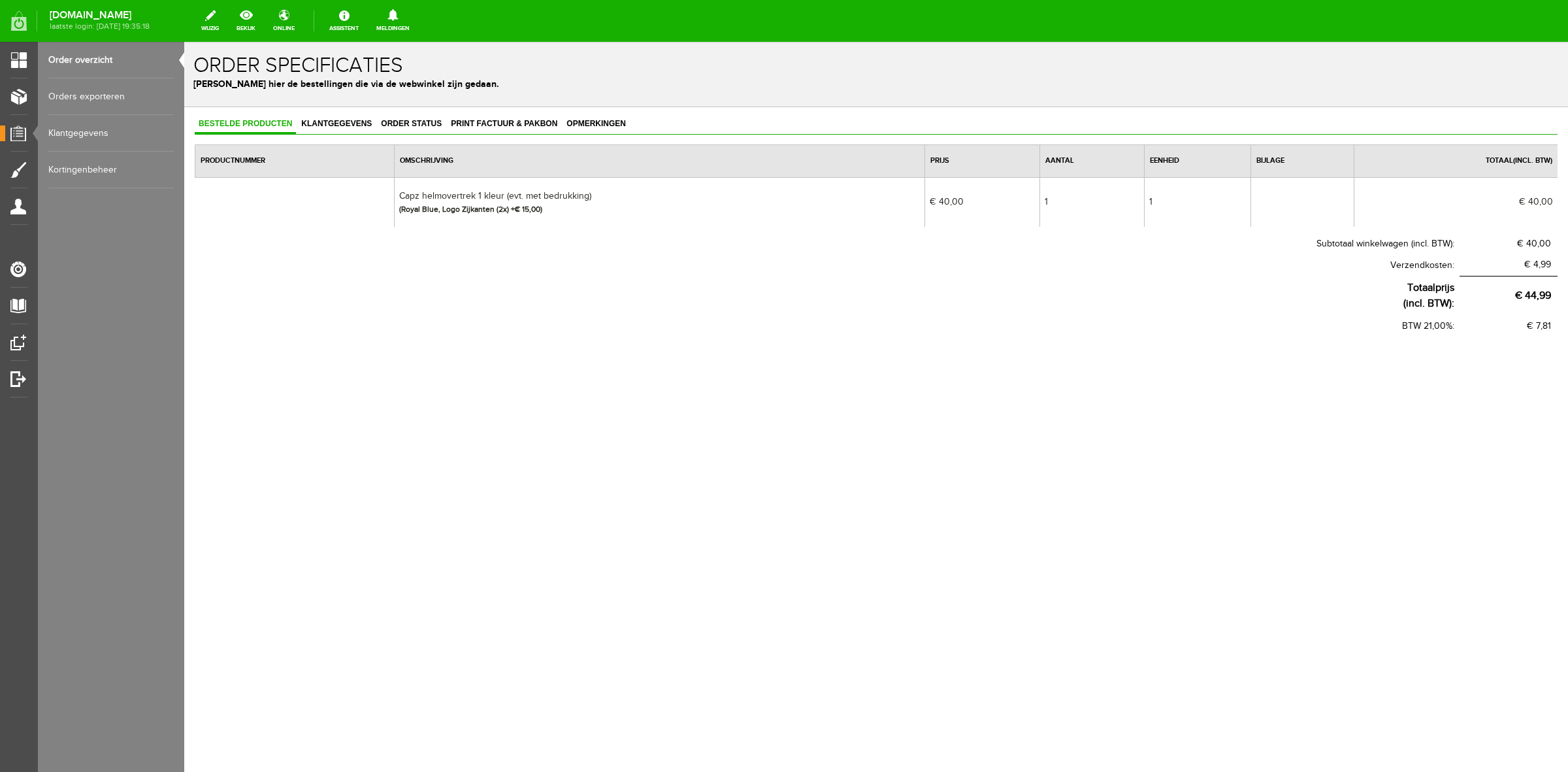
click at [106, 68] on link "Order overzicht" at bounding box center [111, 60] width 126 height 36
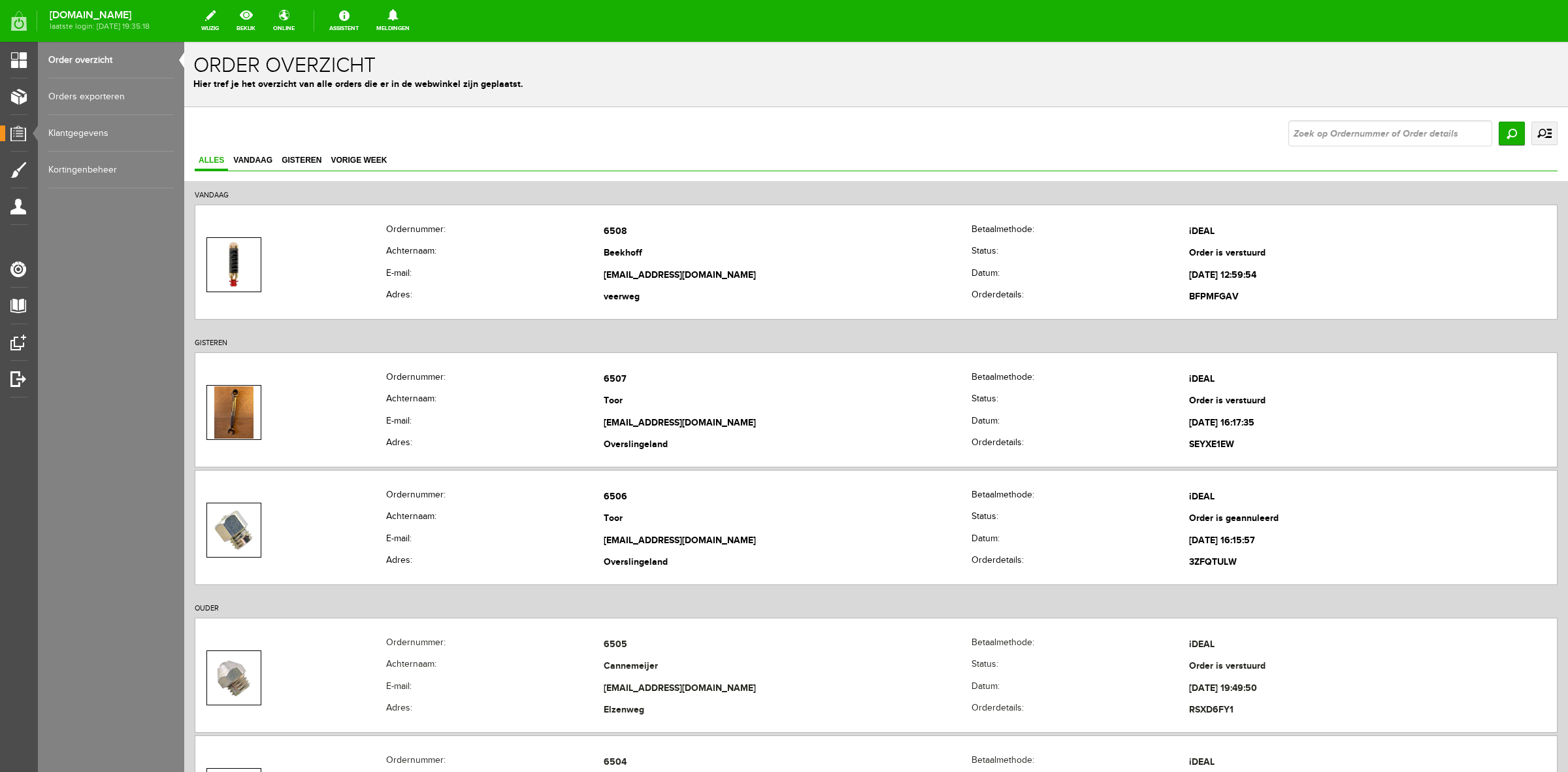
click at [1542, 132] on link "uitgebreid zoeken" at bounding box center [1544, 133] width 26 height 24
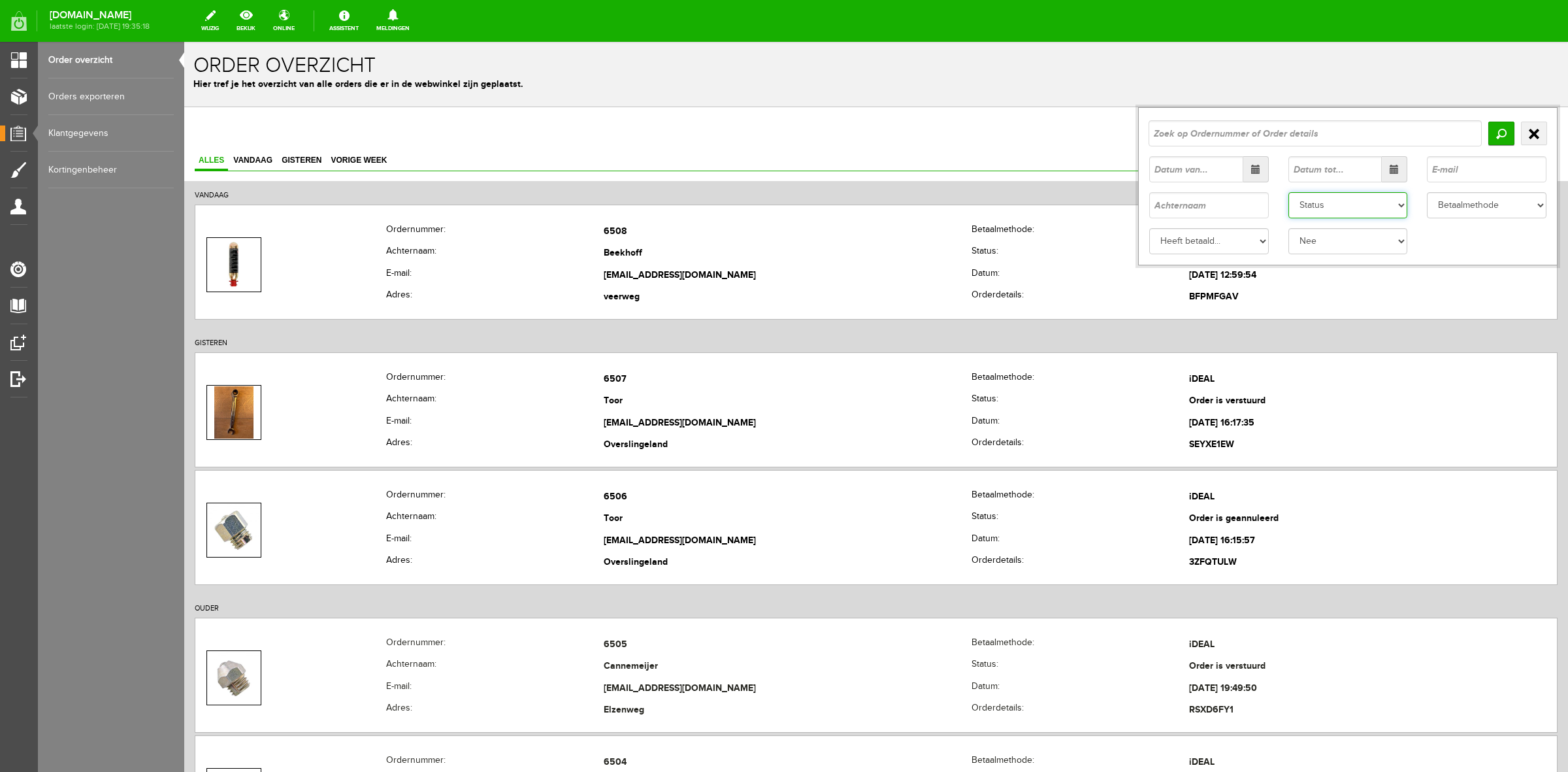
click at [1376, 200] on select "Status Order niet afgerond Nieuw Order in behandeling Wacht op leverancier Wach…" at bounding box center [1349, 205] width 120 height 26
click at [1289, 192] on select "Status Order niet afgerond Nieuw Order in behandeling Wacht op leverancier Wach…" at bounding box center [1349, 205] width 120 height 26
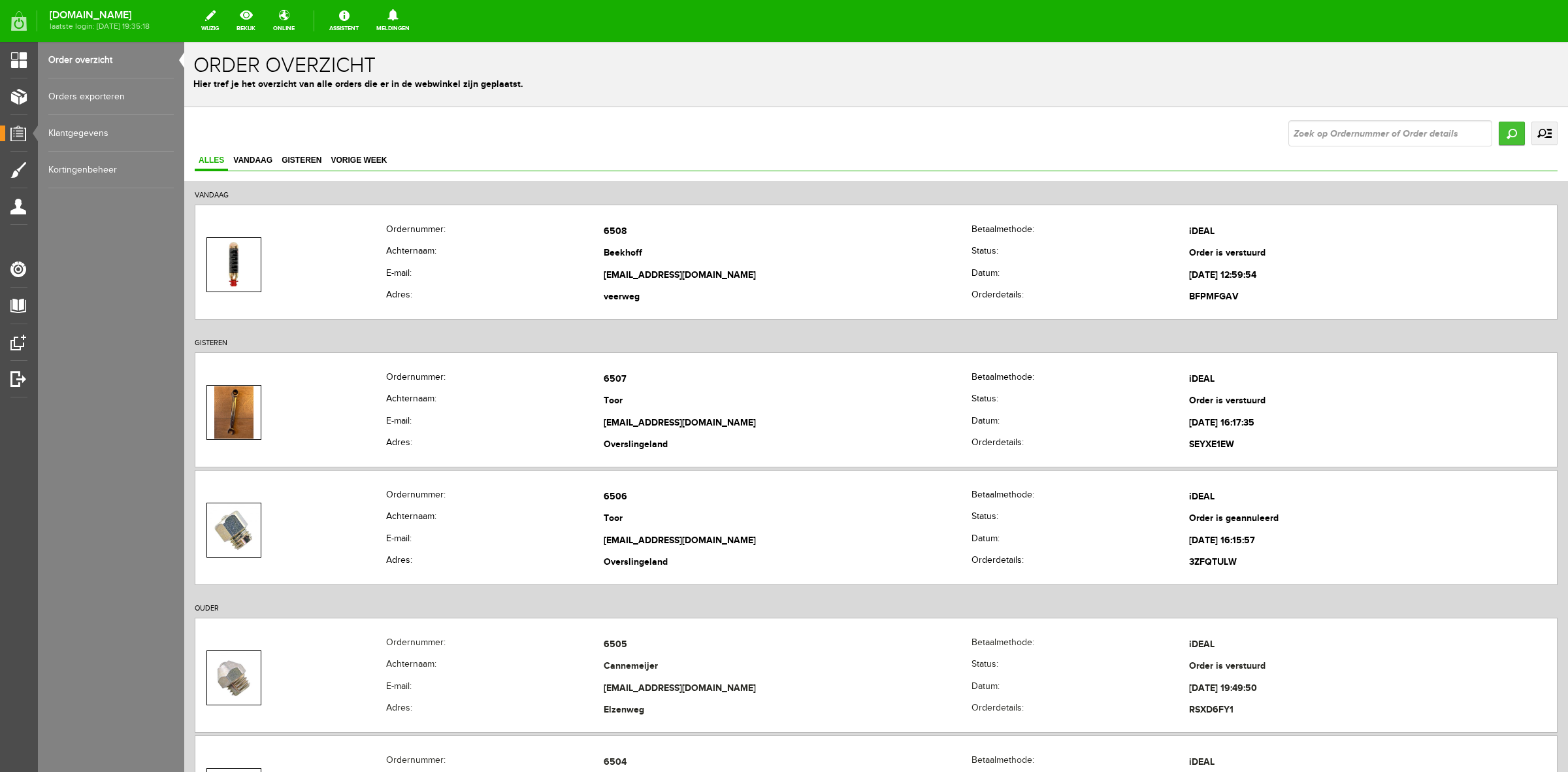
click at [1499, 132] on input "Zoeken" at bounding box center [1512, 133] width 26 height 24
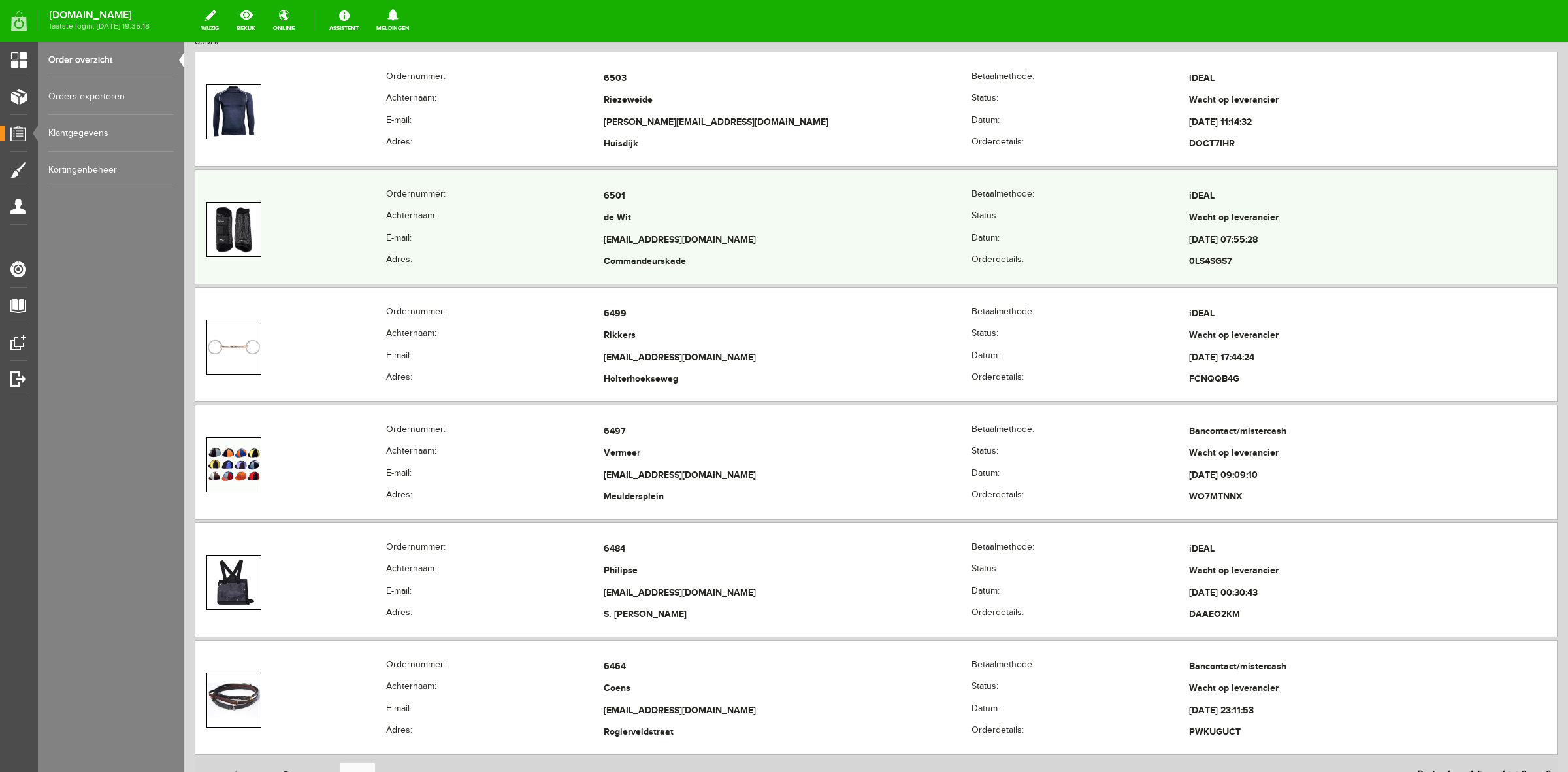
scroll to position [404, 0]
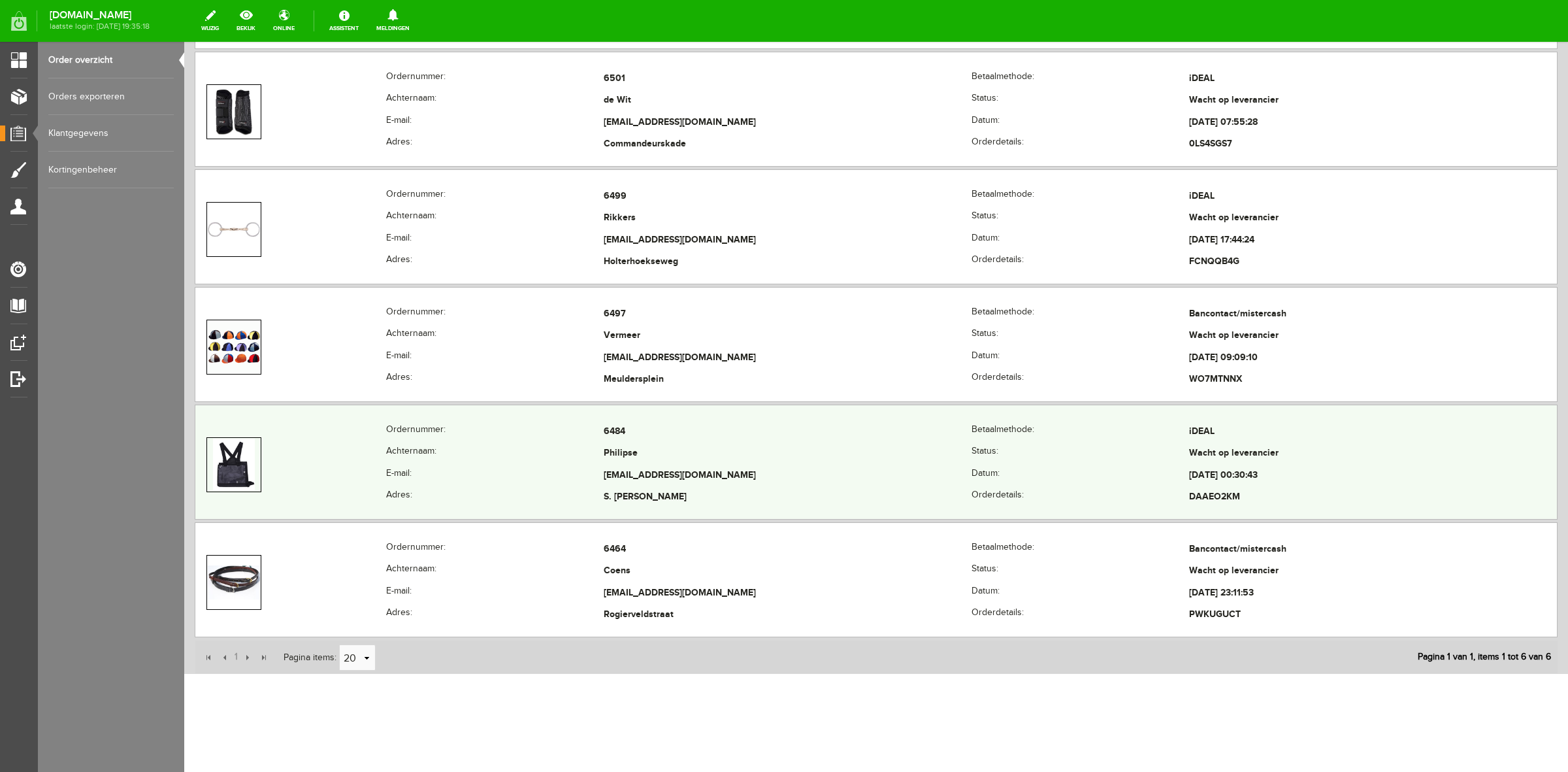
click at [527, 505] on th "Adres:" at bounding box center [495, 497] width 218 height 22
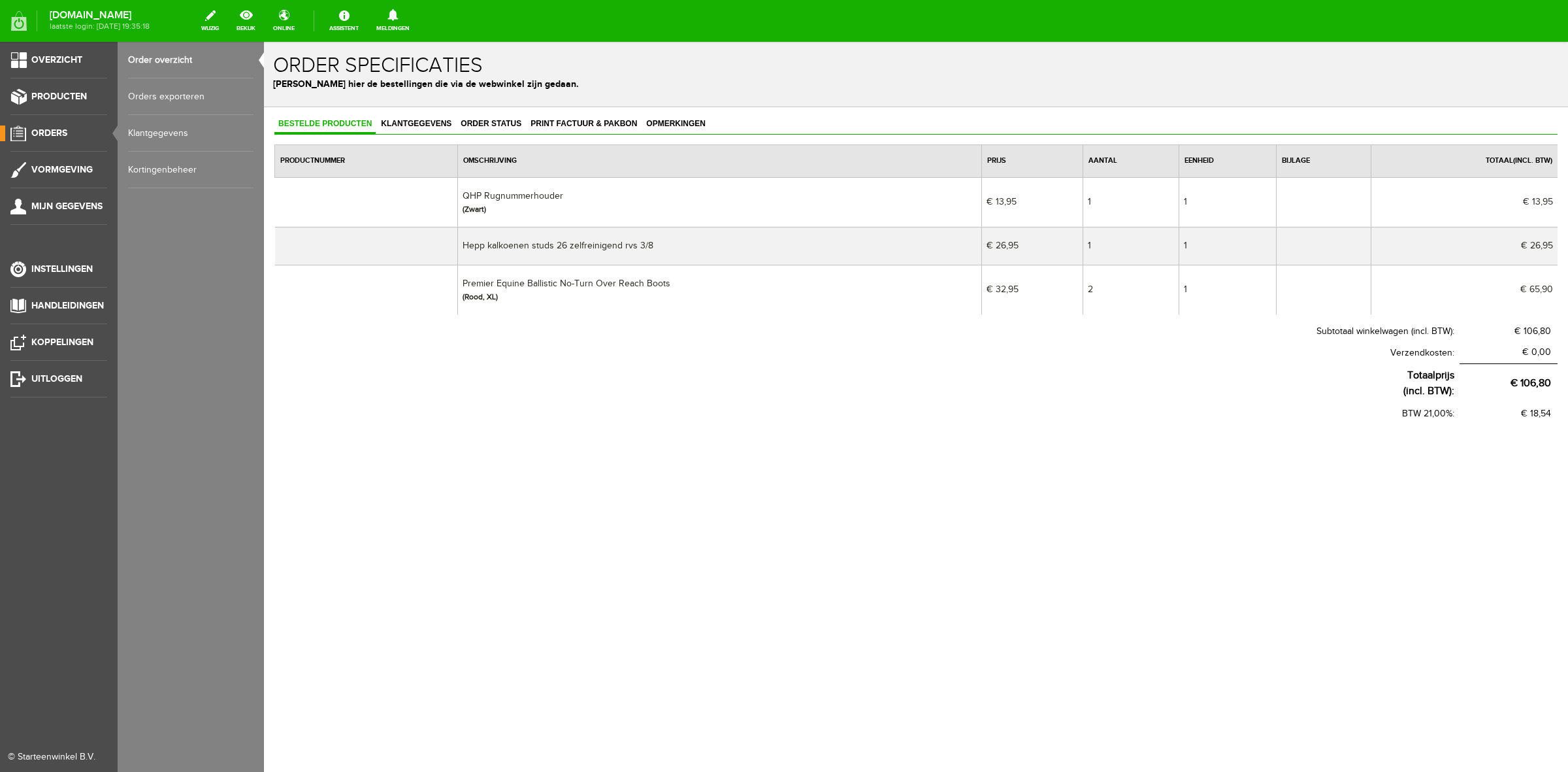
click at [145, 55] on link "Order overzicht" at bounding box center [191, 60] width 126 height 36
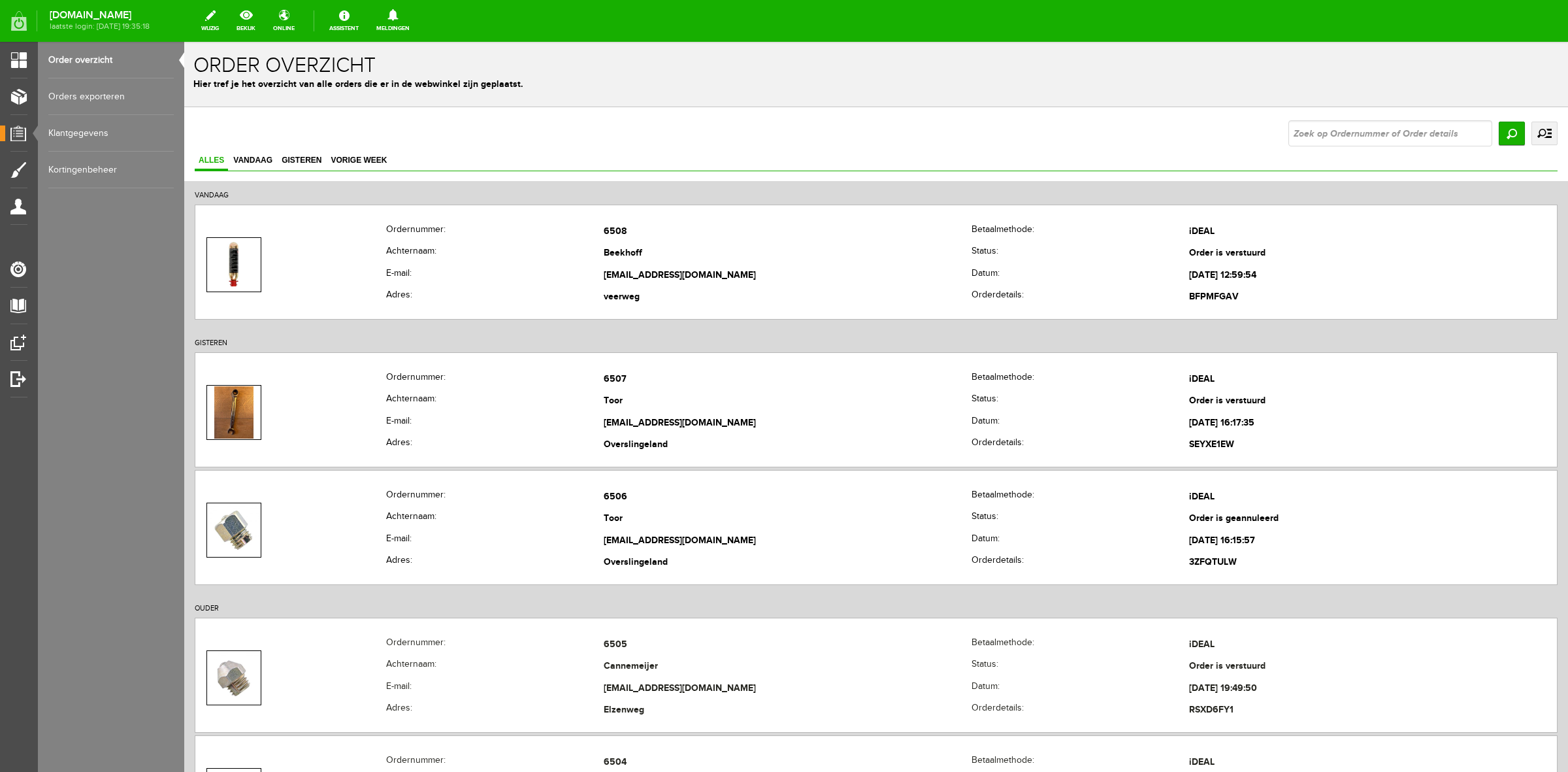
click at [1535, 129] on link "uitgebreid zoeken" at bounding box center [1544, 133] width 26 height 24
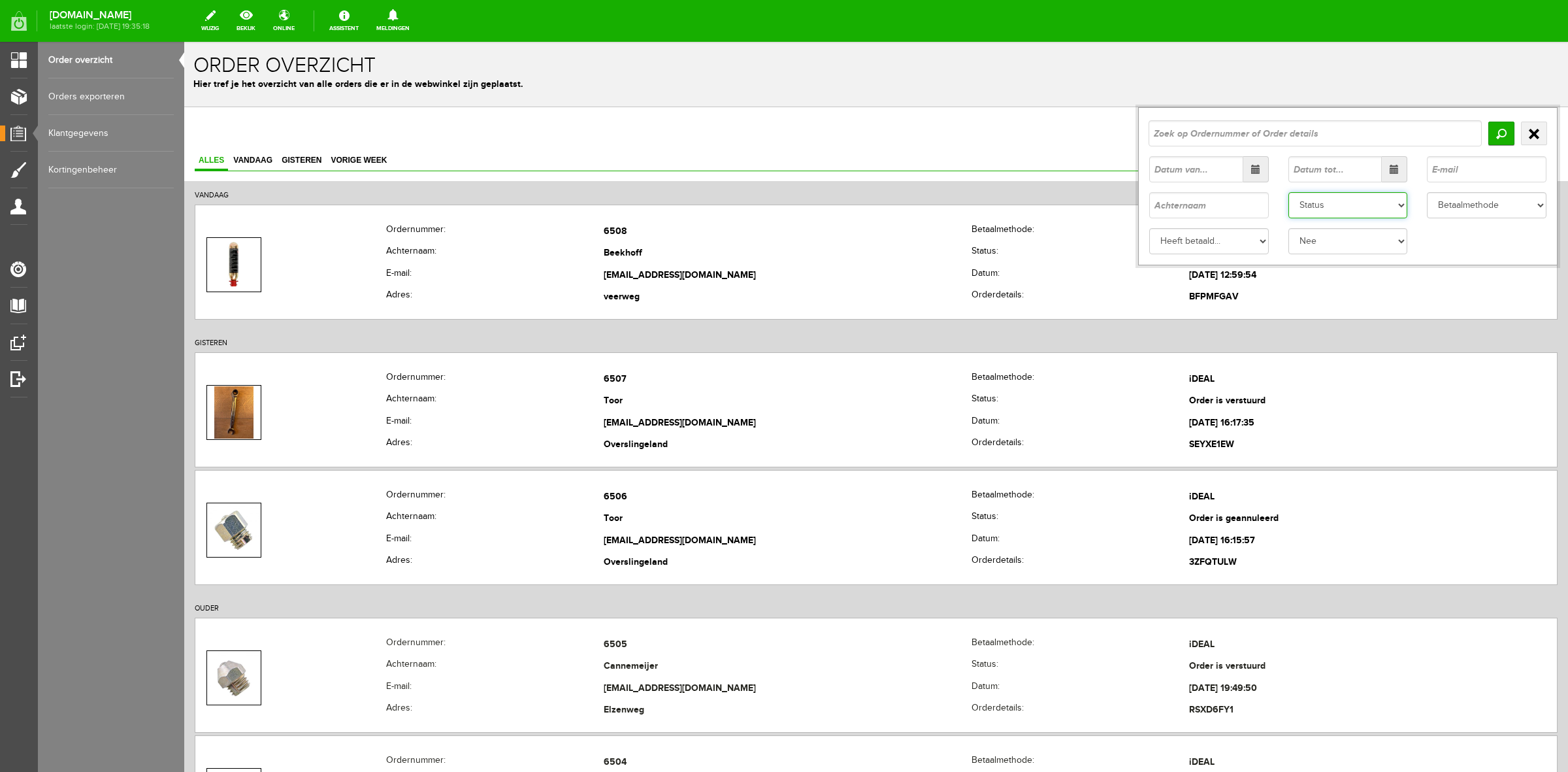
click at [1363, 201] on select "Status Order niet afgerond Nieuw Order in behandeling Wacht op leverancier Wach…" at bounding box center [1349, 205] width 120 height 26
click at [1289, 192] on select "Status Order niet afgerond Nieuw Order in behandeling Wacht op leverancier Wach…" at bounding box center [1349, 205] width 120 height 26
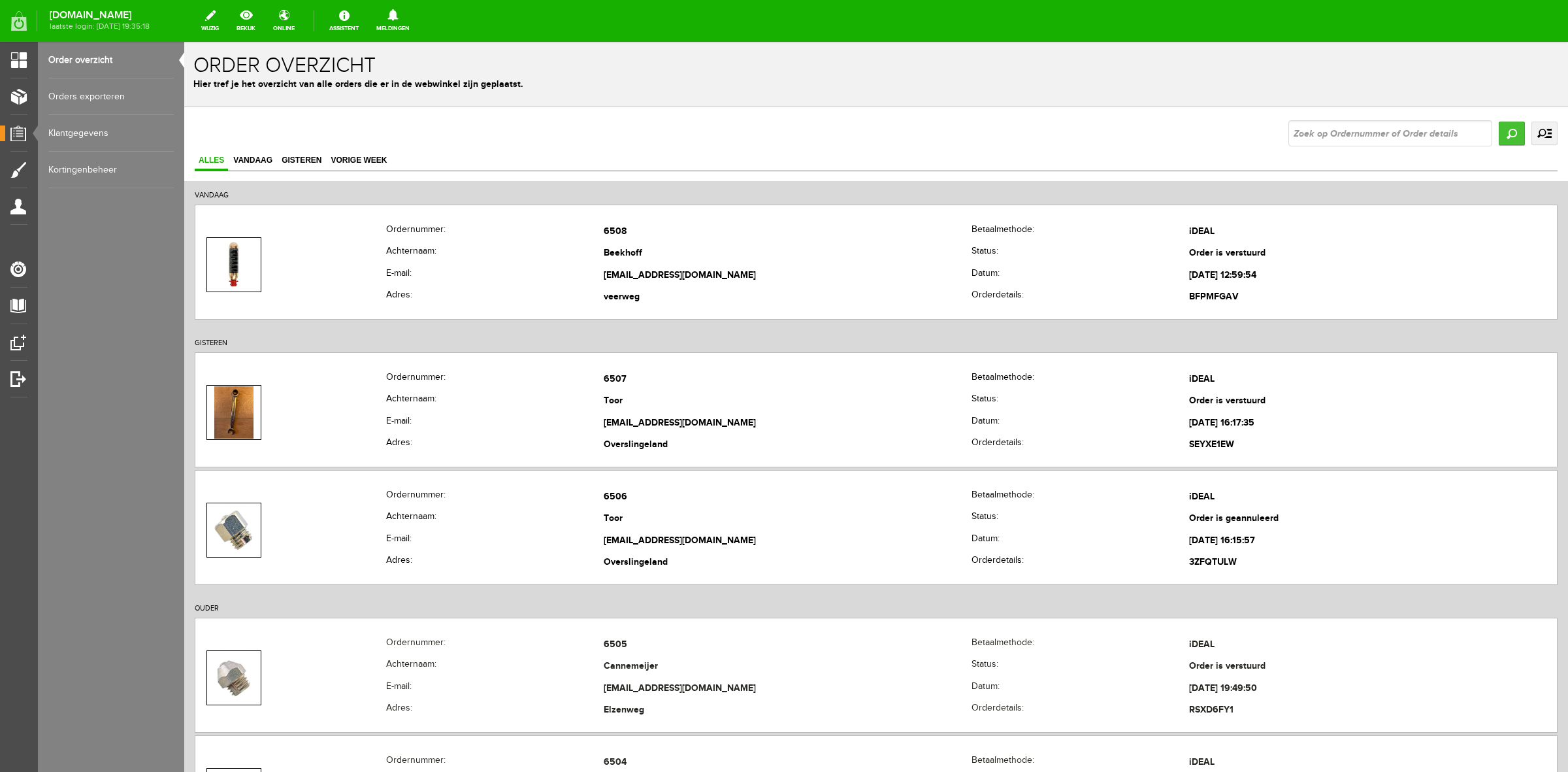
click at [1501, 137] on input "Zoeken" at bounding box center [1512, 133] width 26 height 24
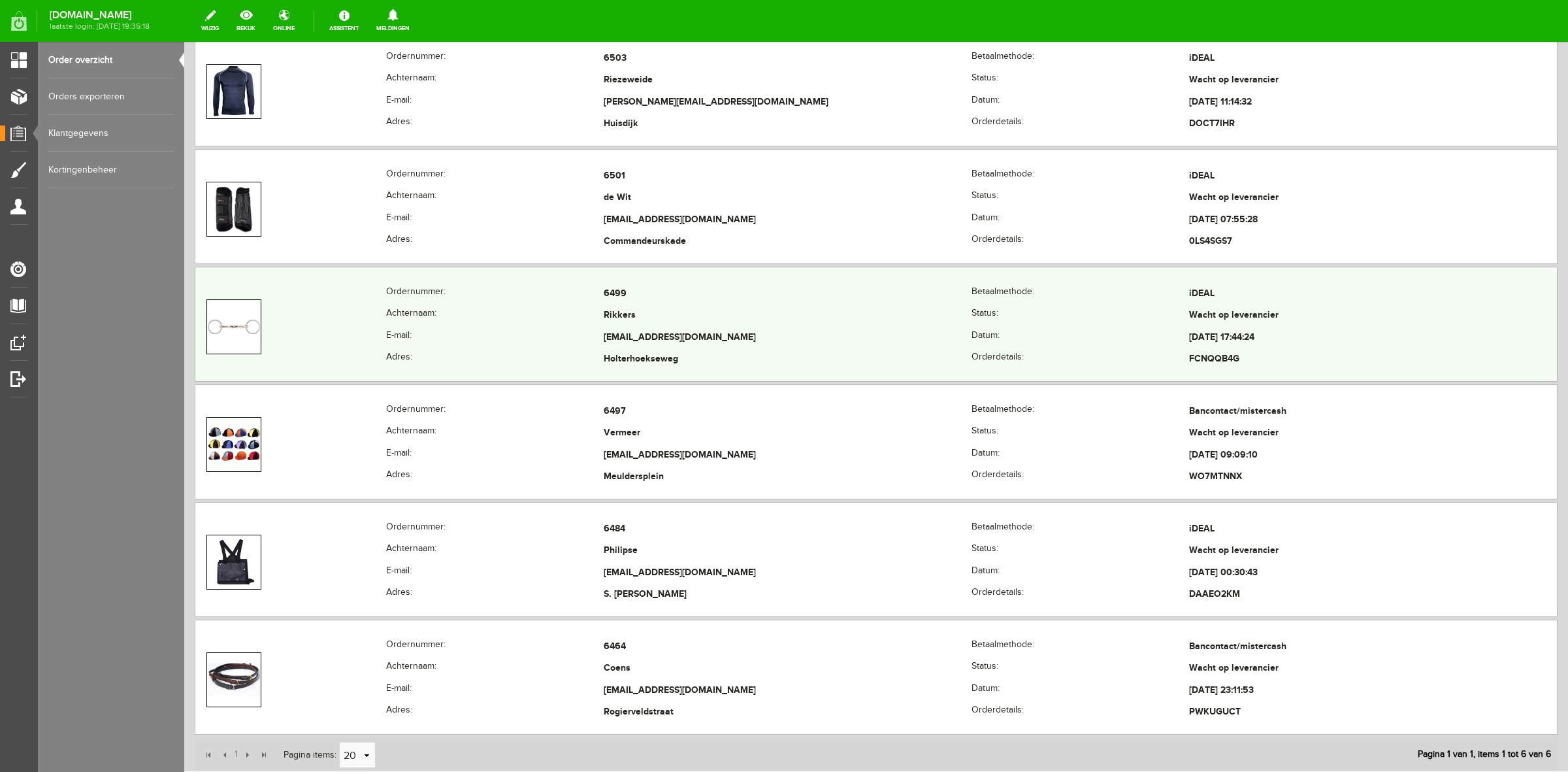
scroll to position [241, 0]
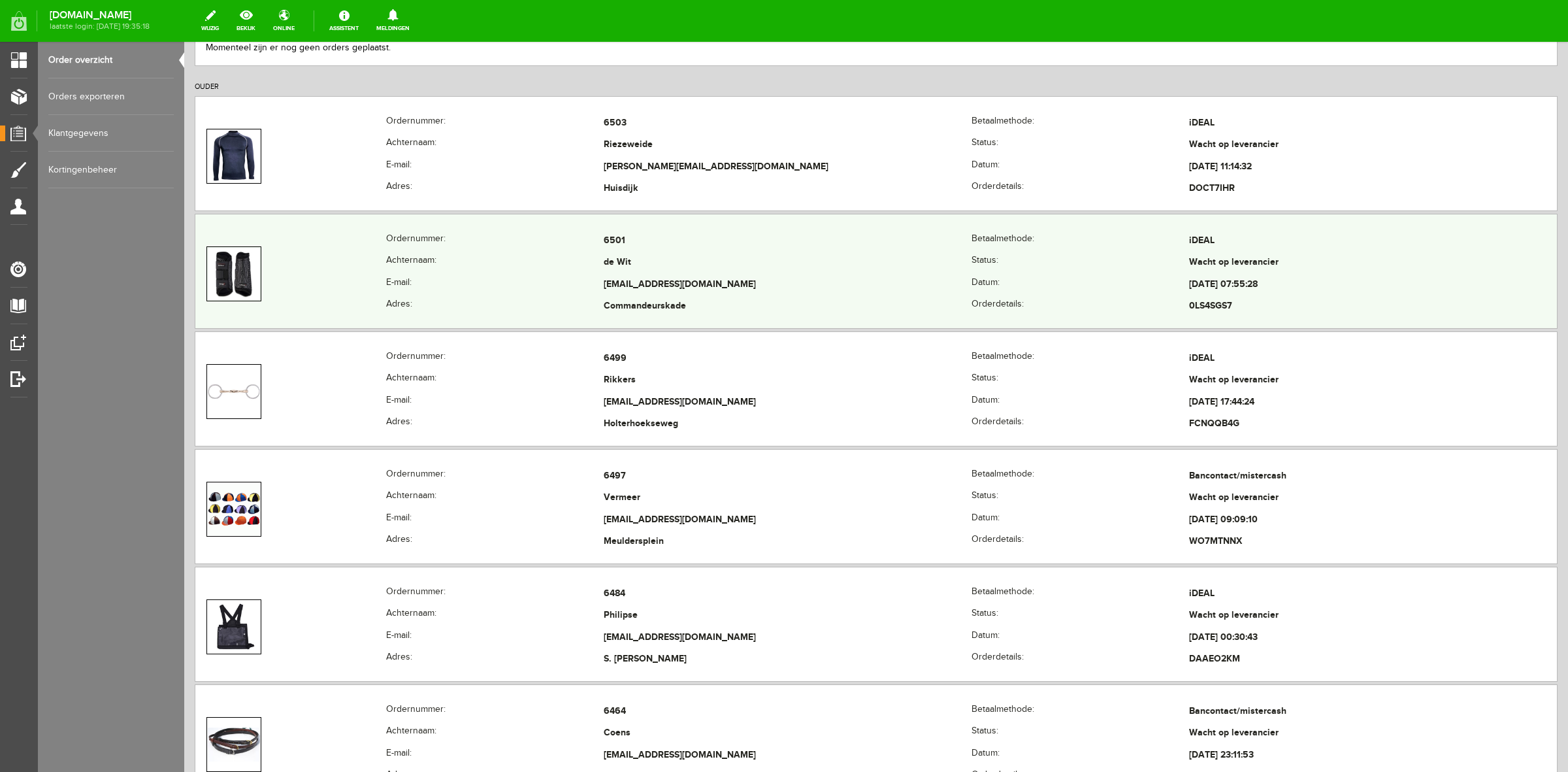
click at [517, 249] on th "Ordernummer:" at bounding box center [495, 241] width 218 height 22
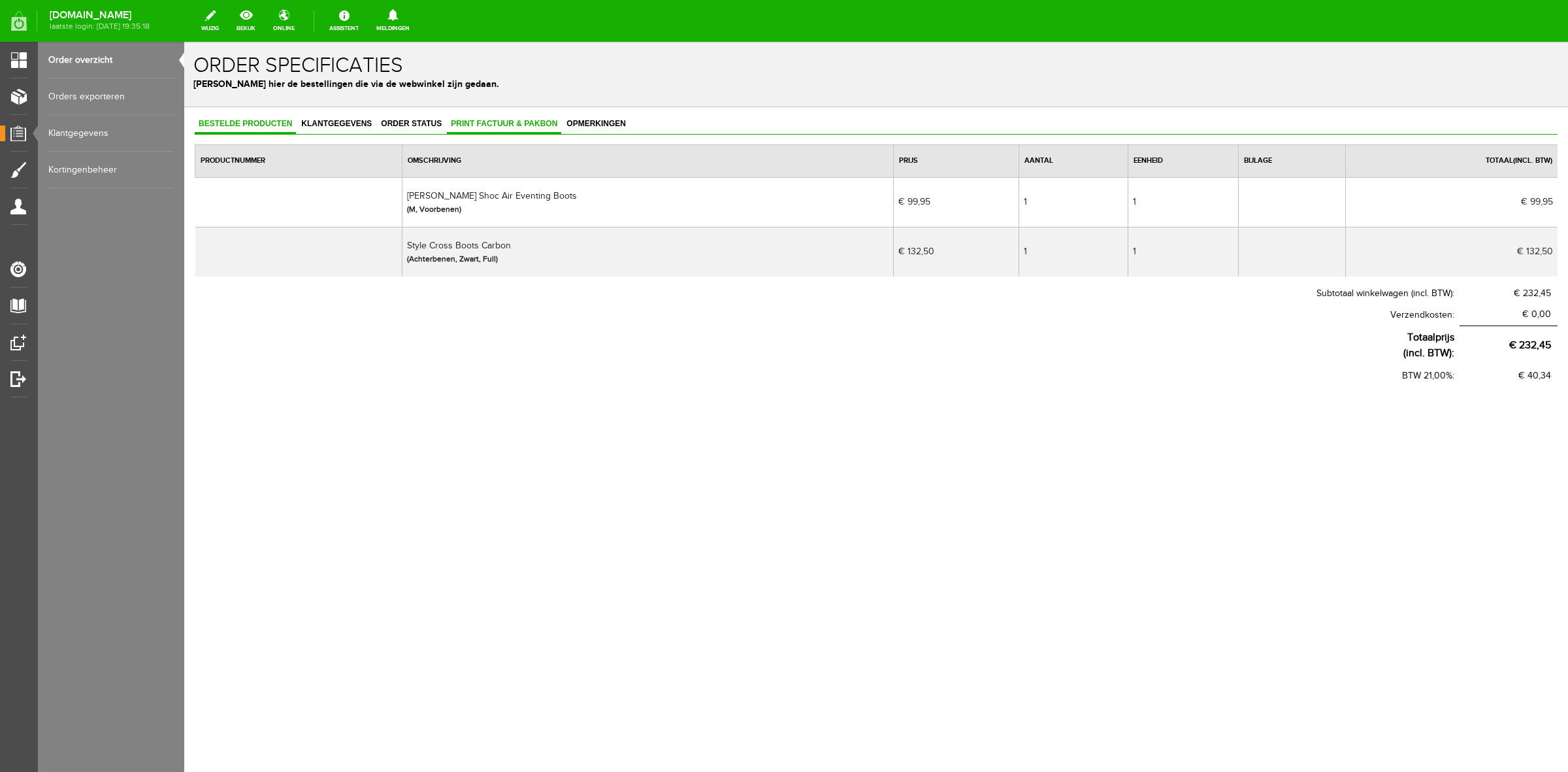
click at [532, 132] on link "Print factuur & pakbon" at bounding box center [504, 125] width 114 height 19
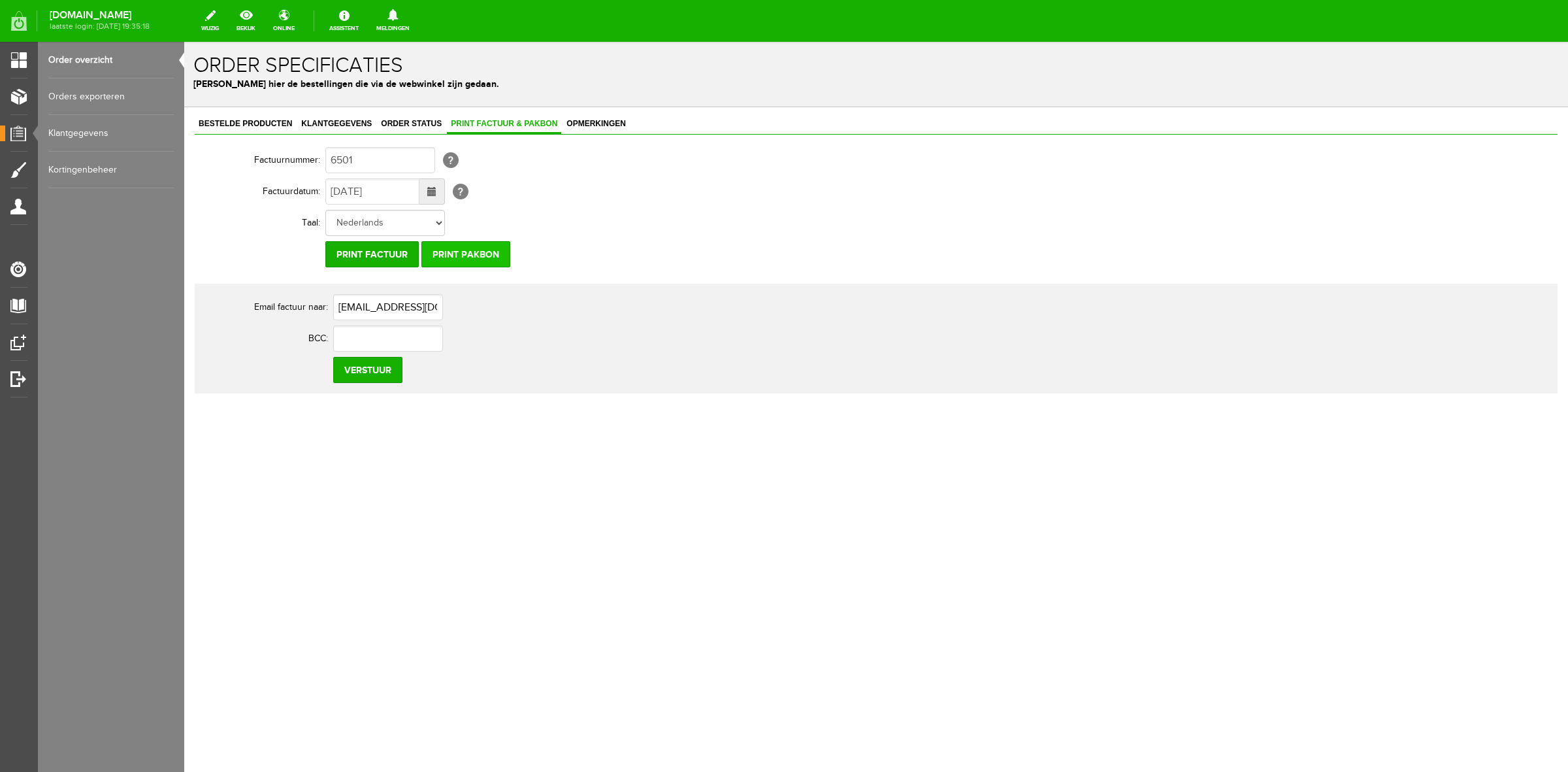
click at [501, 255] on input "Print pakbon" at bounding box center [466, 253] width 89 height 26
drag, startPoint x: 266, startPoint y: 118, endPoint x: 311, endPoint y: 118, distance: 45.0
click at [311, 119] on span "Klantgegevens" at bounding box center [336, 124] width 78 height 10
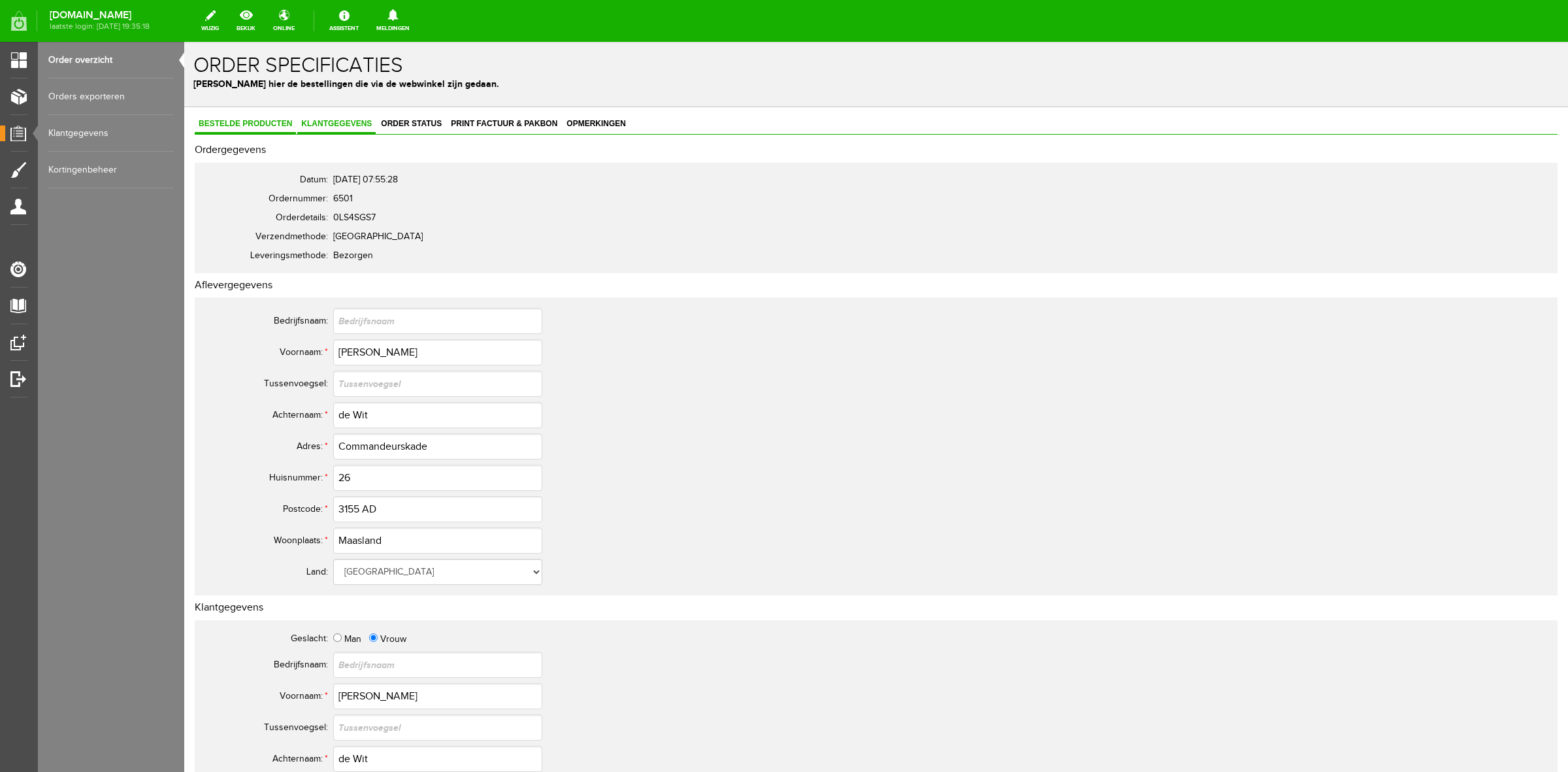
click at [281, 128] on span "Bestelde producten" at bounding box center [246, 124] width 101 height 10
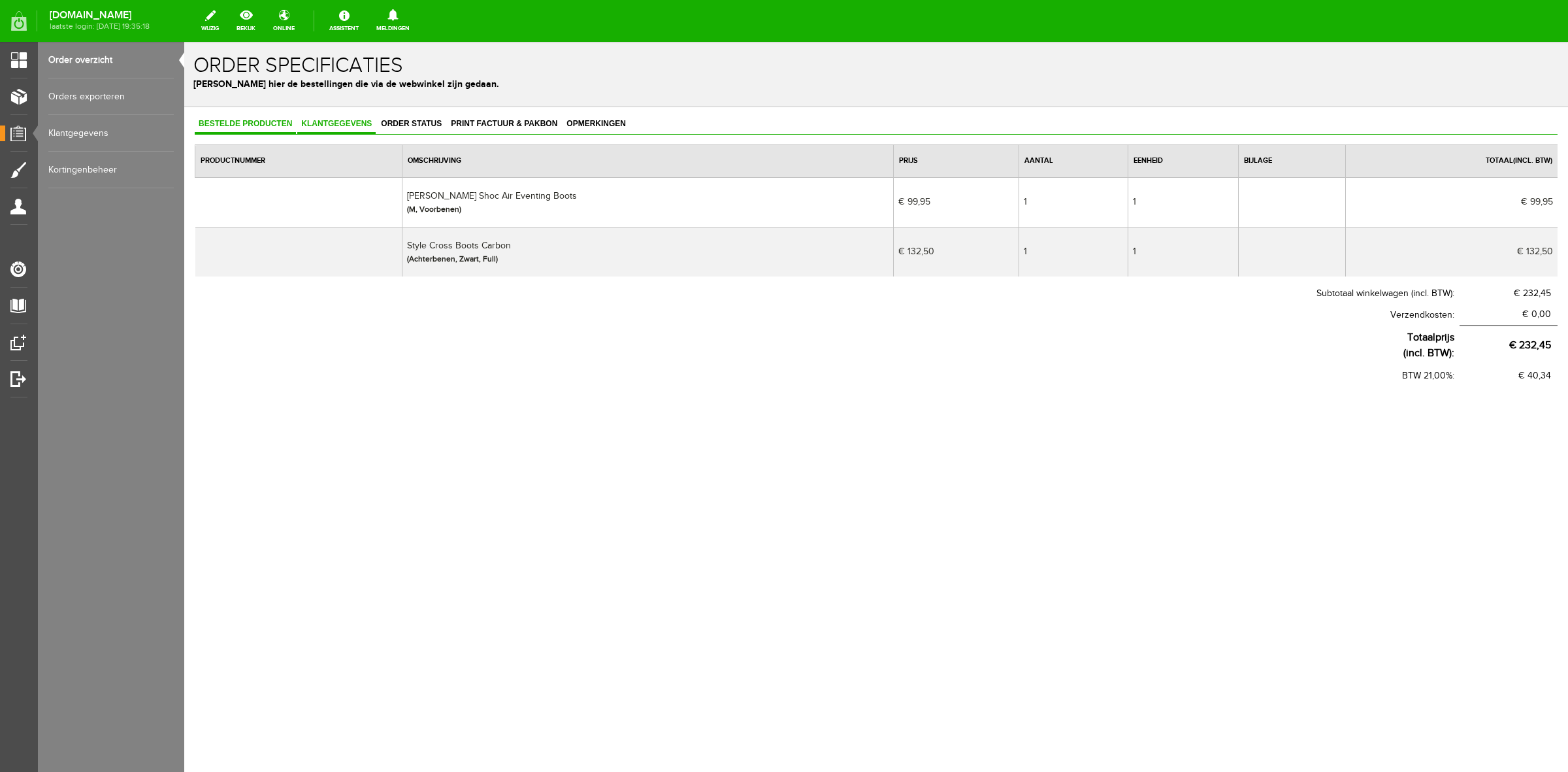
click at [353, 126] on span "Klantgegevens" at bounding box center [336, 124] width 78 height 10
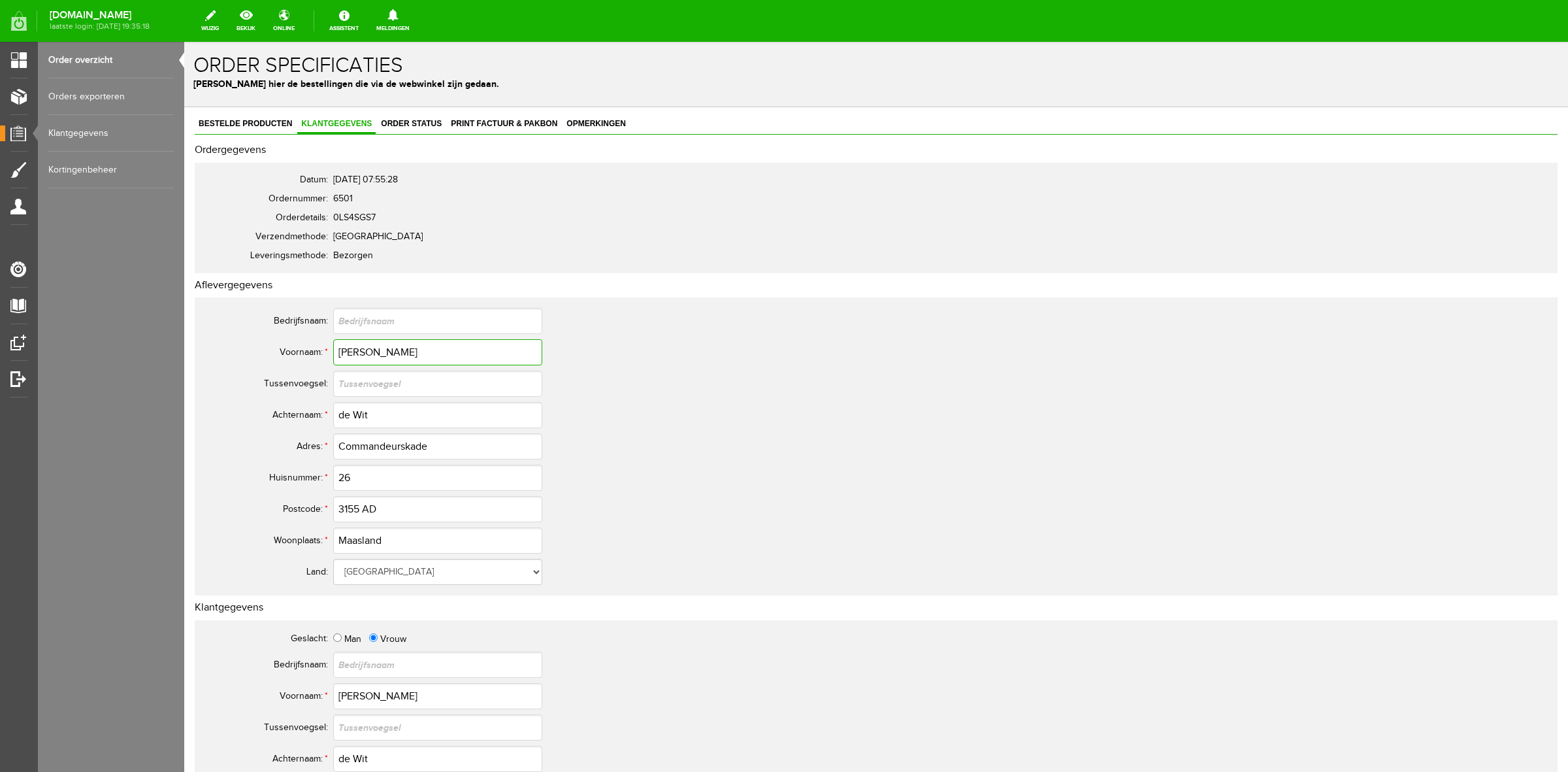
click at [369, 339] on input "[PERSON_NAME]" at bounding box center [438, 351] width 209 height 26
click at [337, 416] on input "de Wit" at bounding box center [438, 414] width 209 height 26
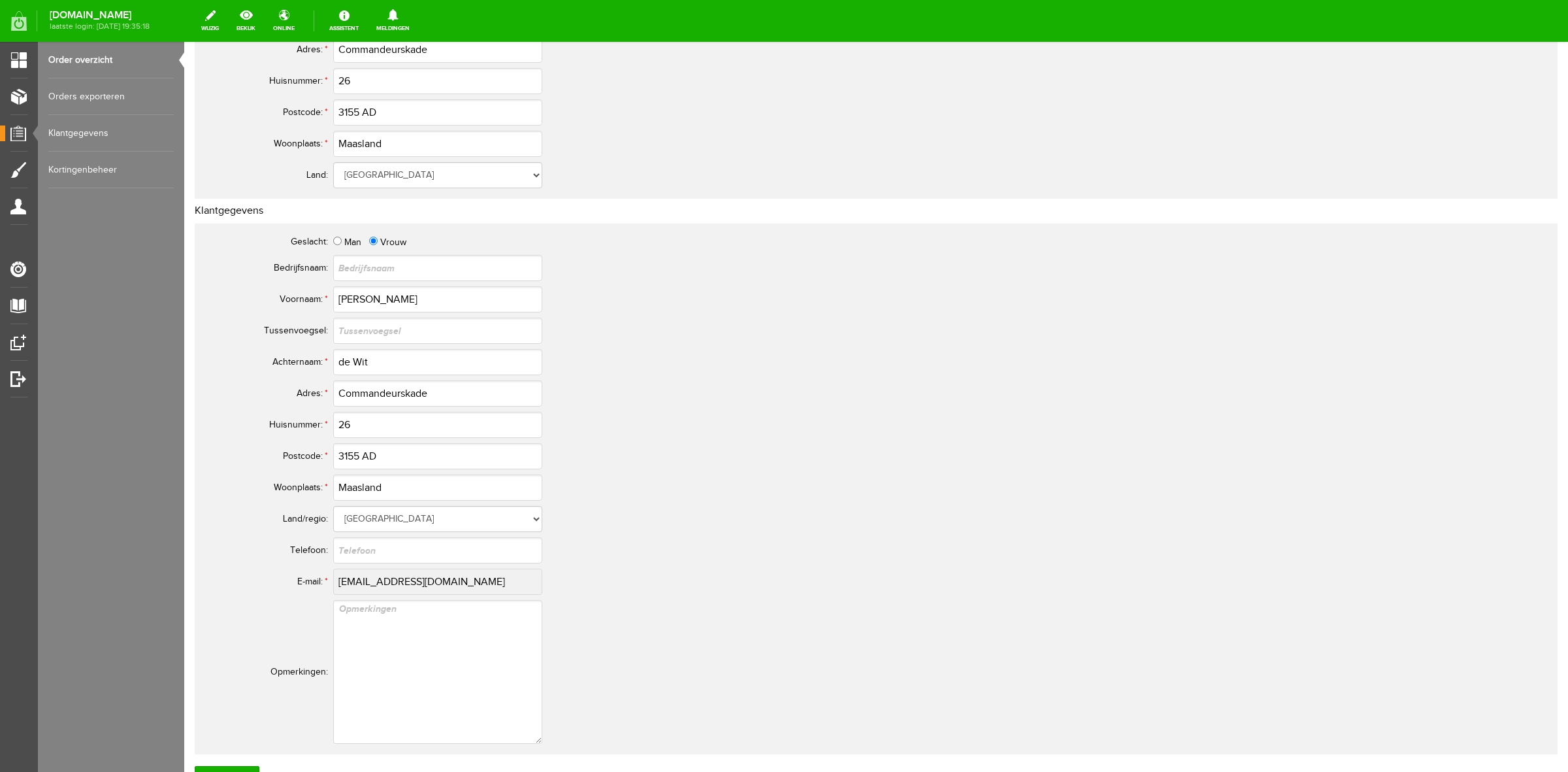
scroll to position [408, 0]
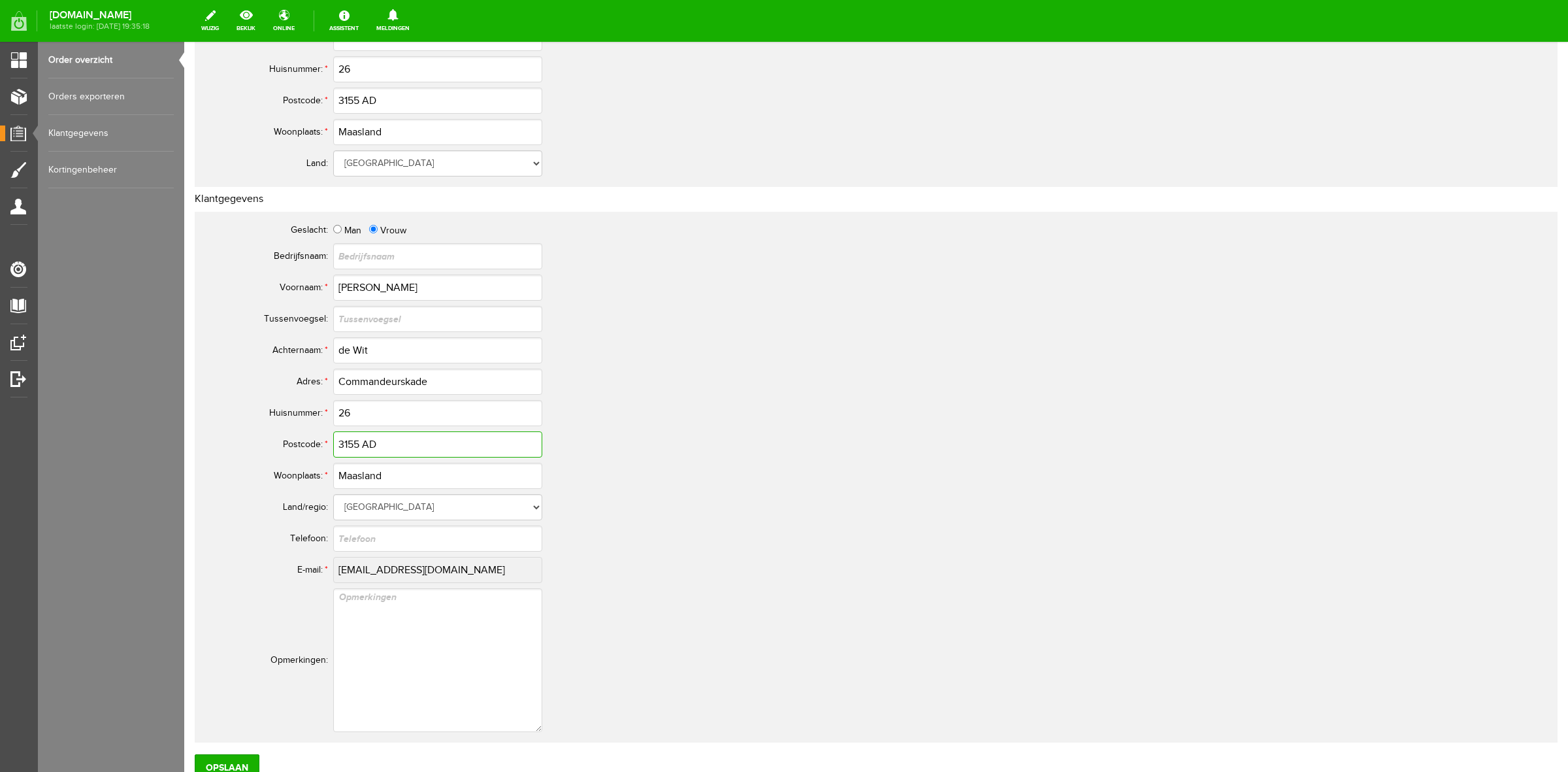
click at [366, 442] on input "3155 AD" at bounding box center [438, 444] width 209 height 26
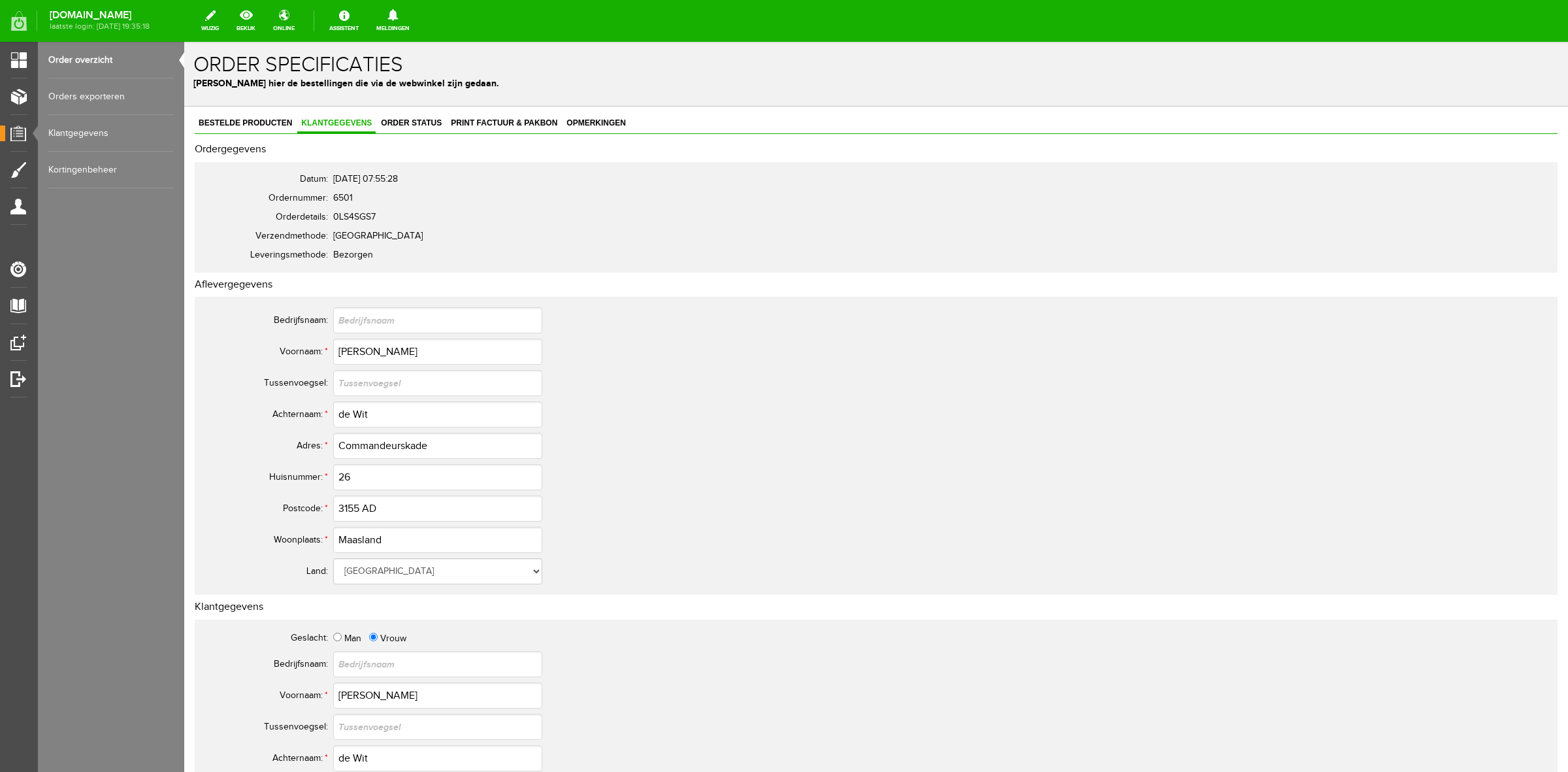
scroll to position [0, 0]
click at [420, 123] on span "Order status" at bounding box center [411, 124] width 69 height 10
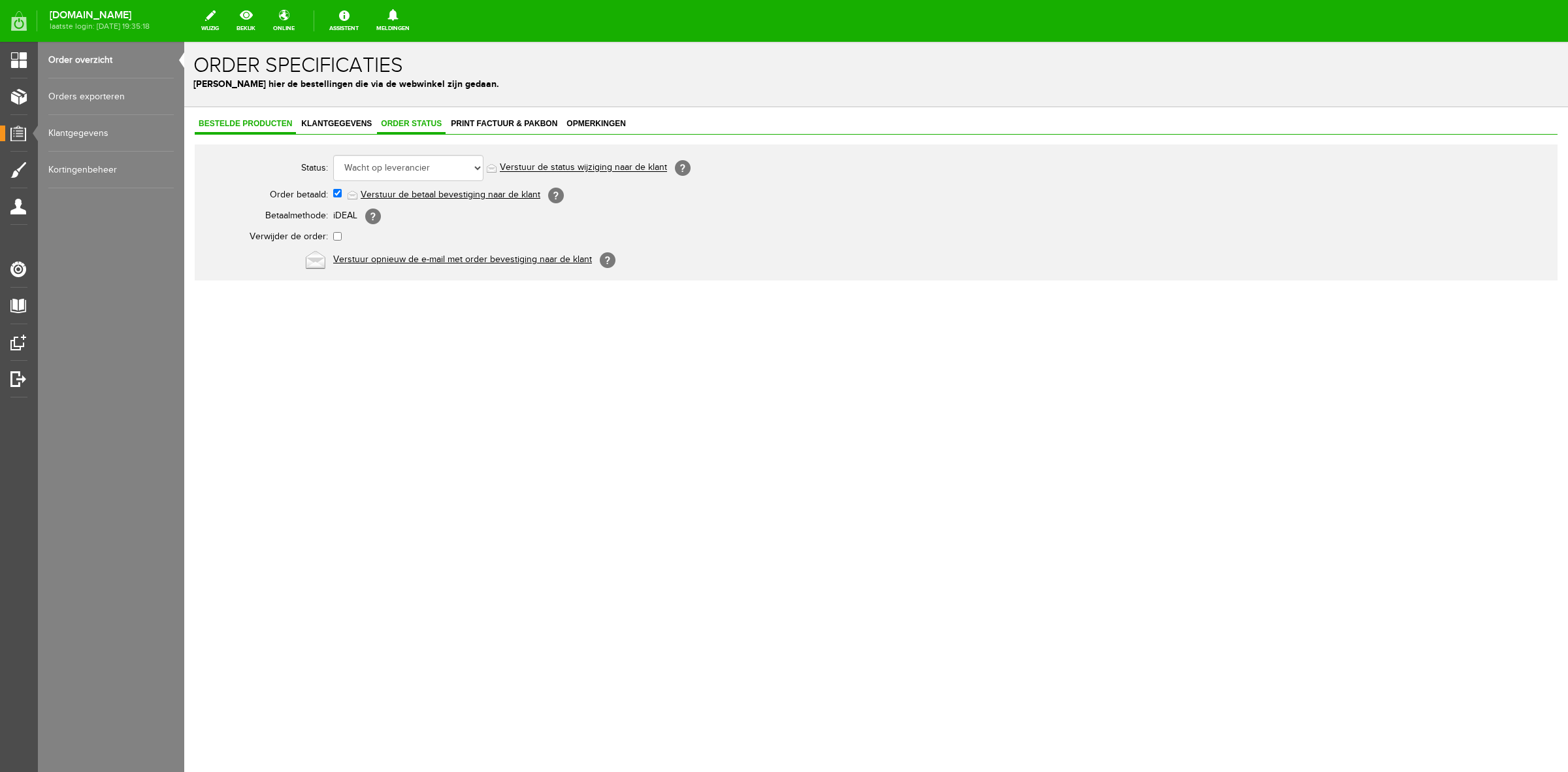
click at [268, 132] on link "Bestelde producten" at bounding box center [246, 125] width 101 height 19
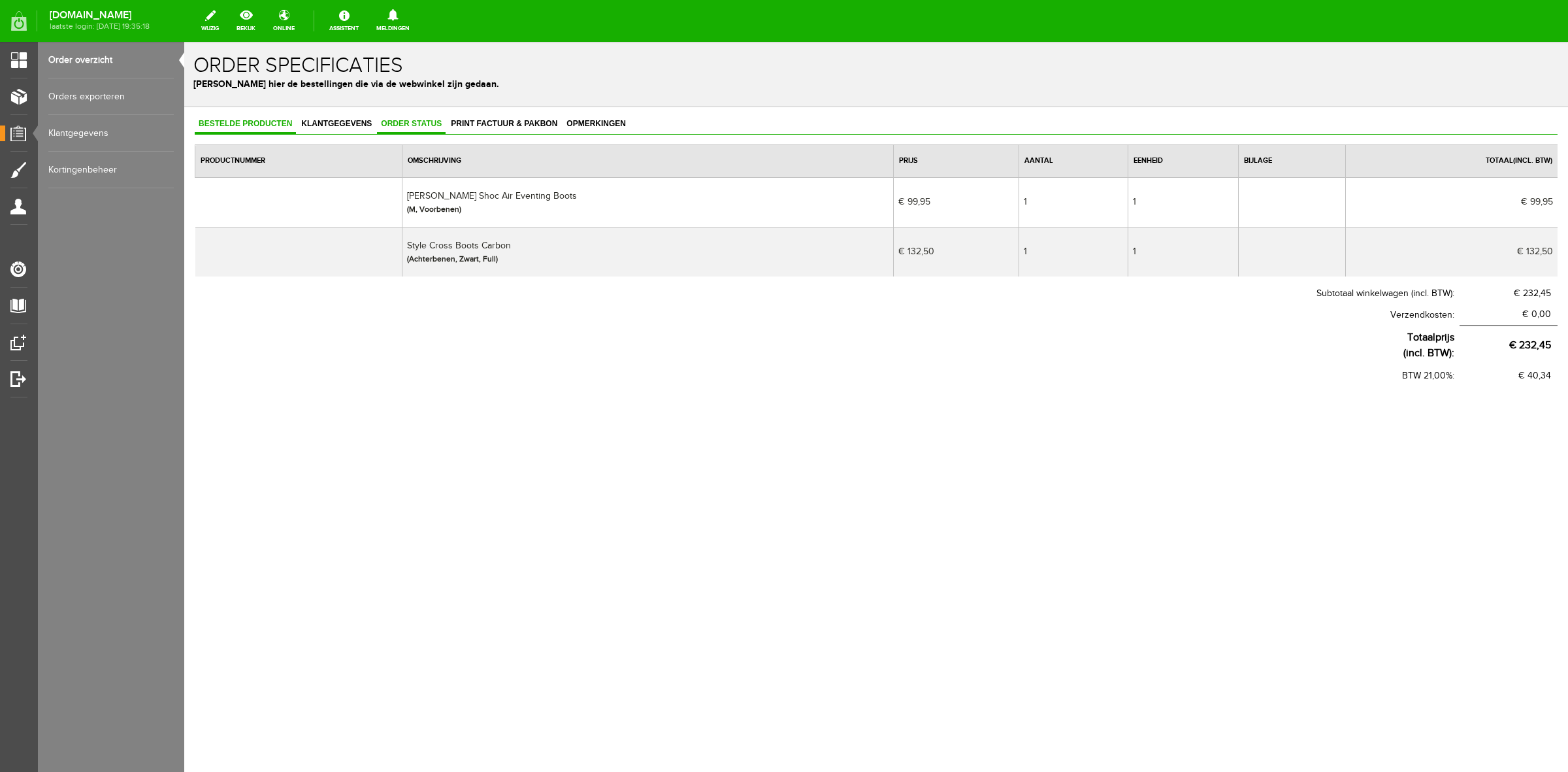
click at [400, 129] on link "Order status" at bounding box center [411, 125] width 69 height 19
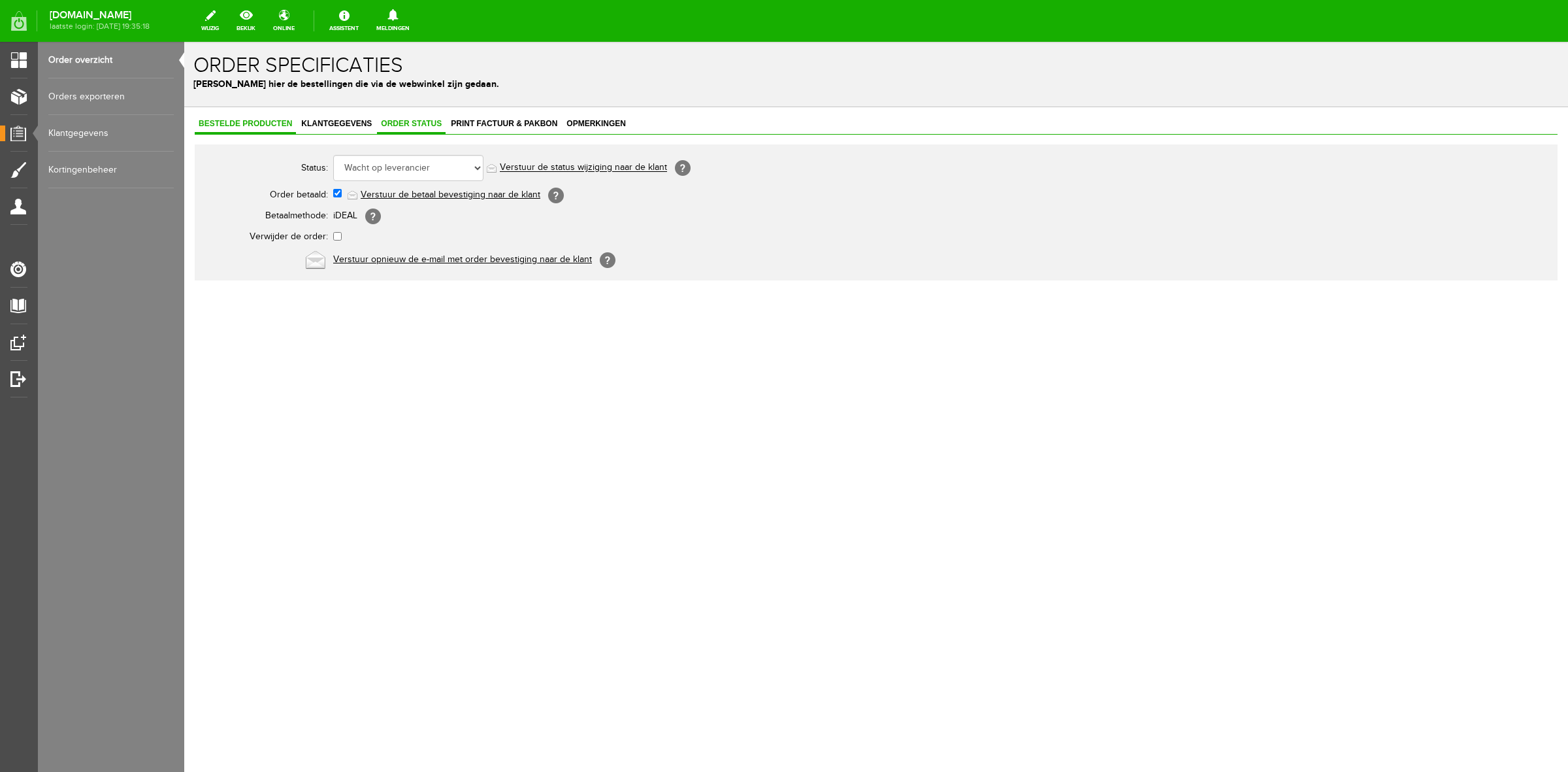
click at [276, 126] on span "Bestelde producten" at bounding box center [246, 124] width 101 height 10
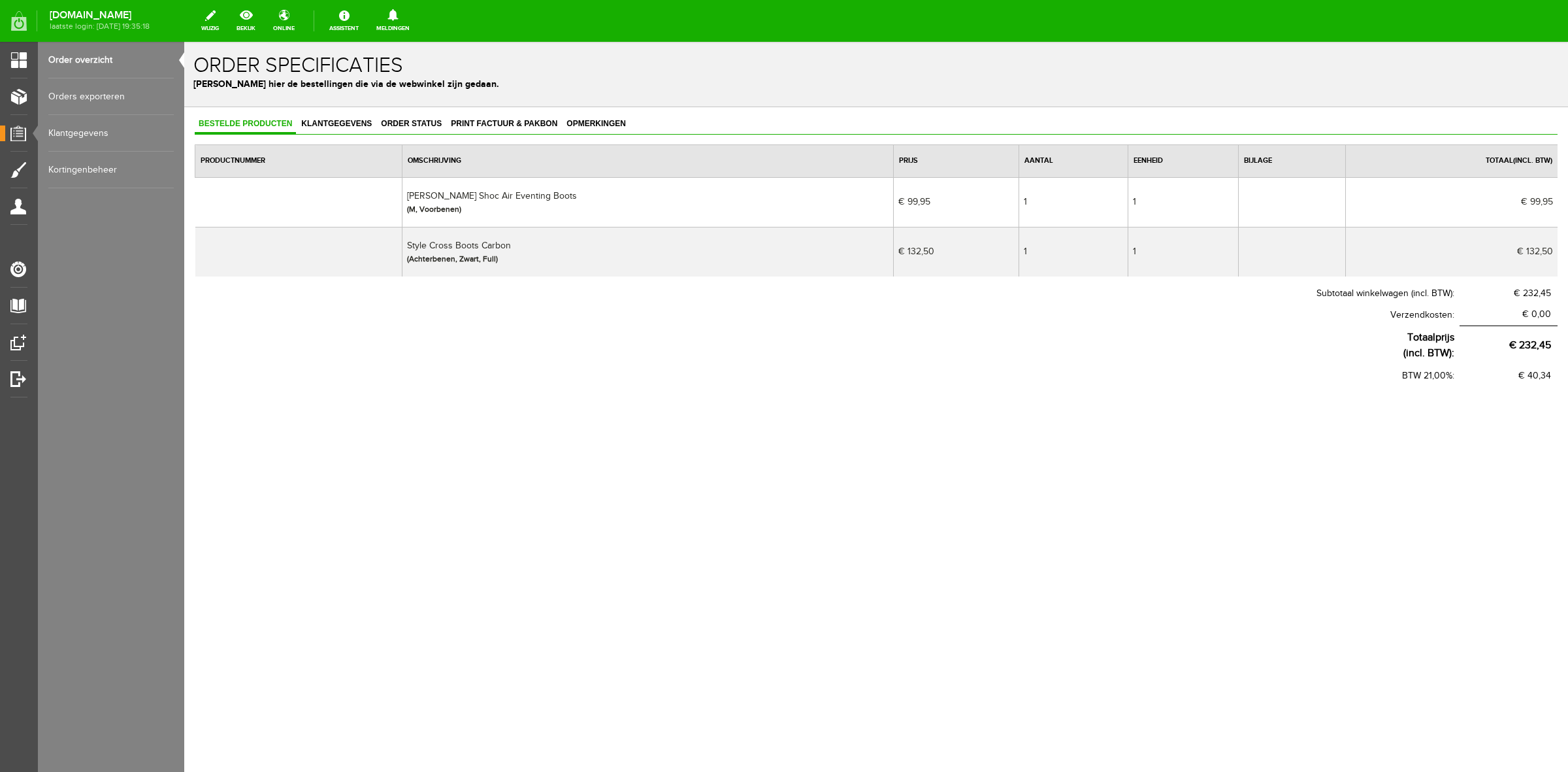
click at [412, 111] on div "Bestelde producten Klantgegevens Order status Print factuur & pakbon Opmerkinge…" at bounding box center [877, 293] width 1384 height 371
click at [410, 119] on span "Order status" at bounding box center [411, 124] width 69 height 10
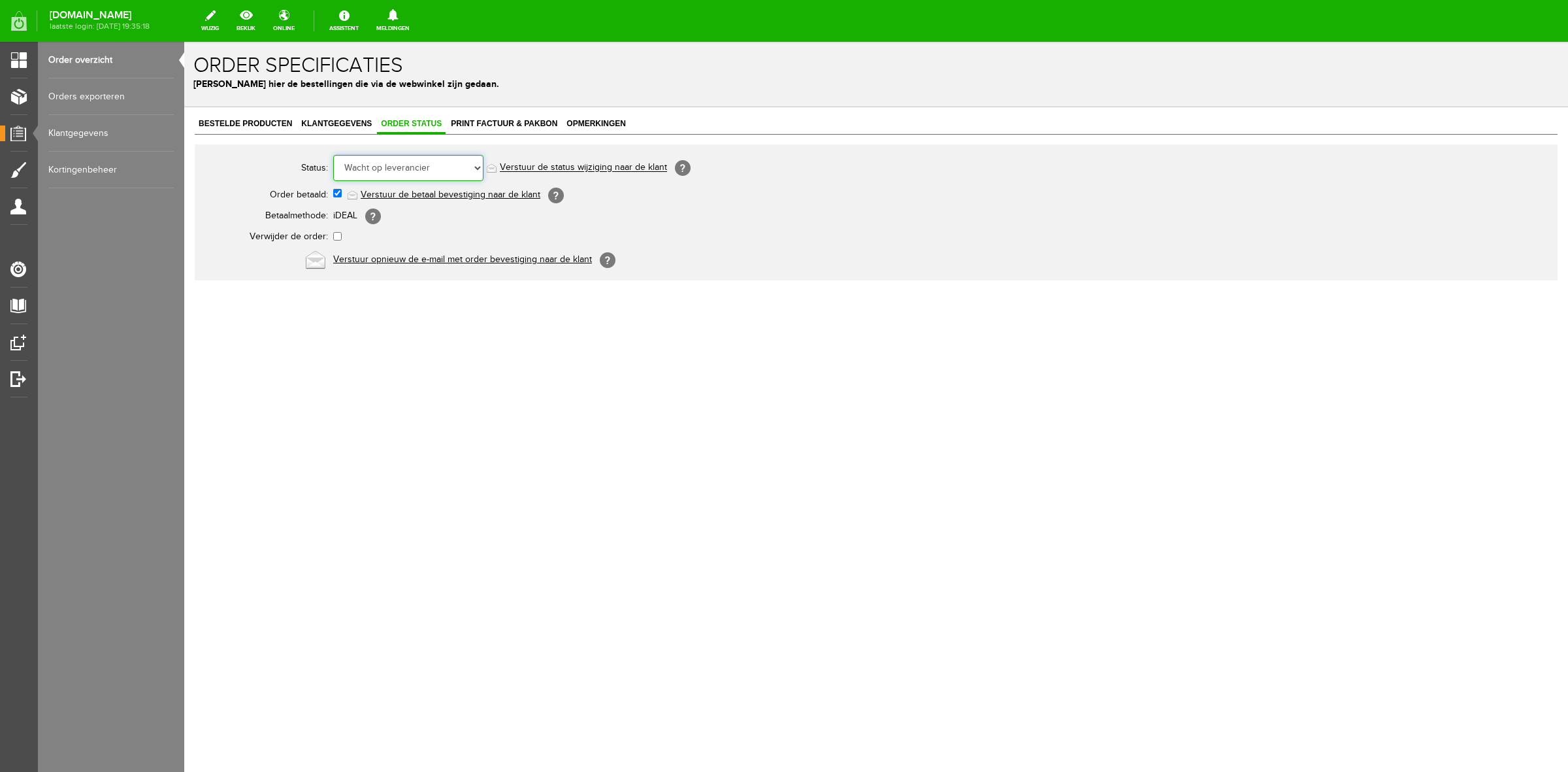
click at [406, 168] on select "Order niet afgerond Nieuw Order in behandeling Wacht op leverancier Wacht op be…" at bounding box center [408, 168] width 150 height 26
select select "5"
click at [333, 155] on select "Order niet afgerond Nieuw Order in behandeling Wacht op leverancier Wacht op be…" at bounding box center [408, 168] width 150 height 26
click at [606, 165] on link "Verstuur de status wijziging naar de klant" at bounding box center [584, 168] width 168 height 10
click at [107, 64] on link "Order overzicht" at bounding box center [111, 60] width 126 height 36
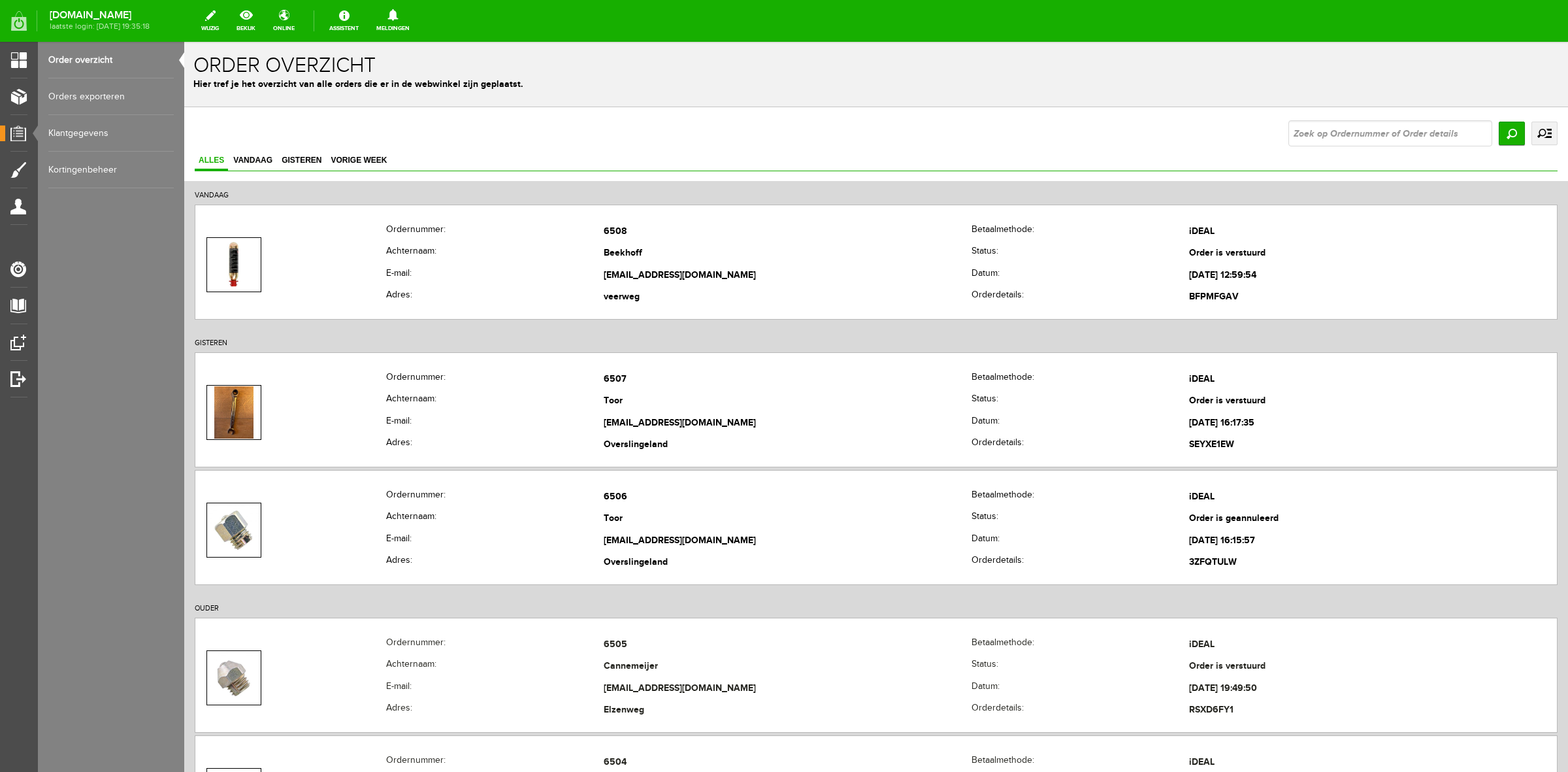
click at [1532, 138] on link "uitgebreid zoeken" at bounding box center [1544, 133] width 26 height 24
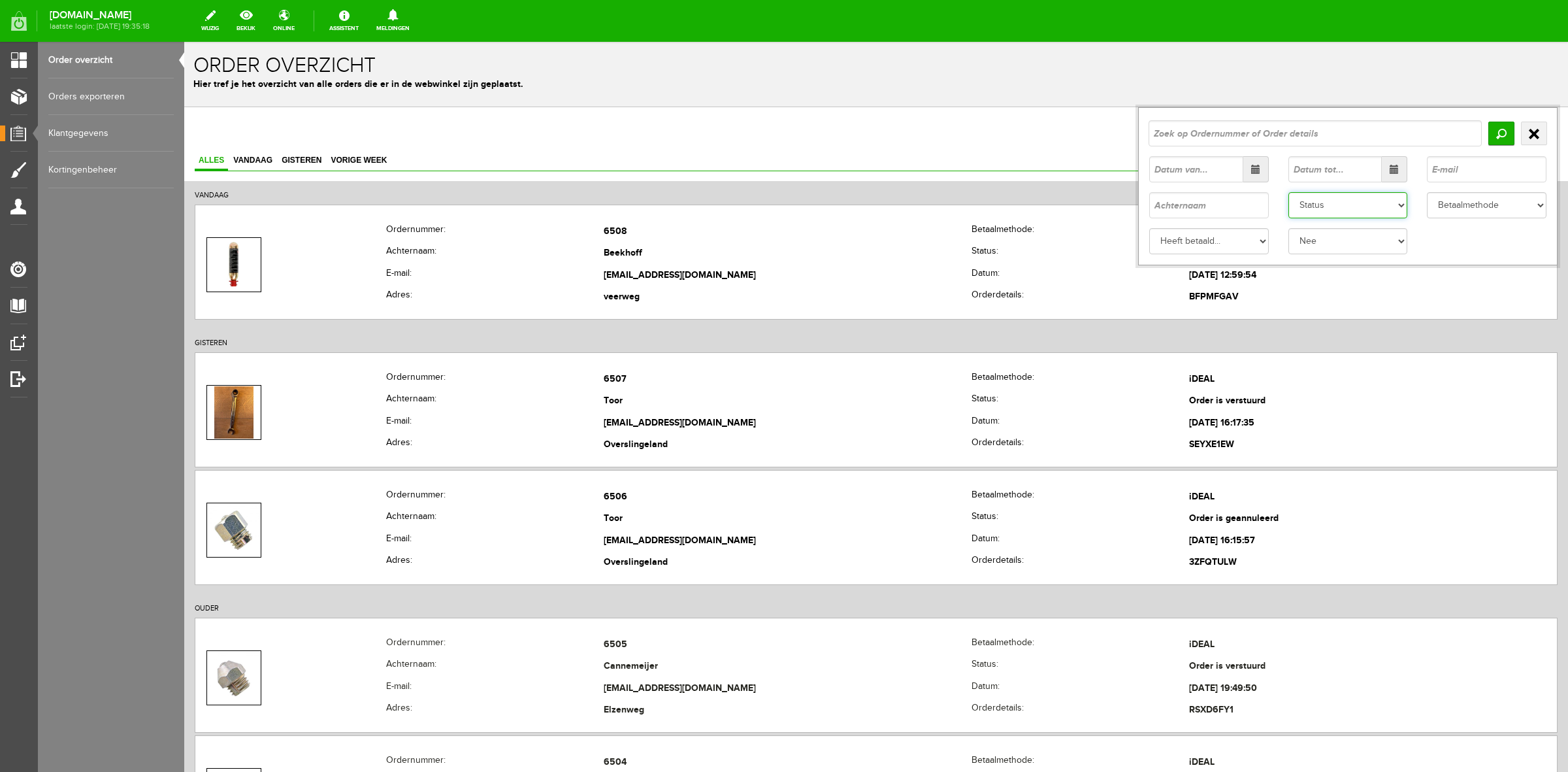
click at [1383, 203] on select "Status Order niet afgerond Nieuw Order in behandeling Wacht op leverancier Wach…" at bounding box center [1349, 205] width 120 height 26
click at [1289, 192] on select "Status Order niet afgerond Nieuw Order in behandeling Wacht op leverancier Wach…" at bounding box center [1349, 205] width 120 height 26
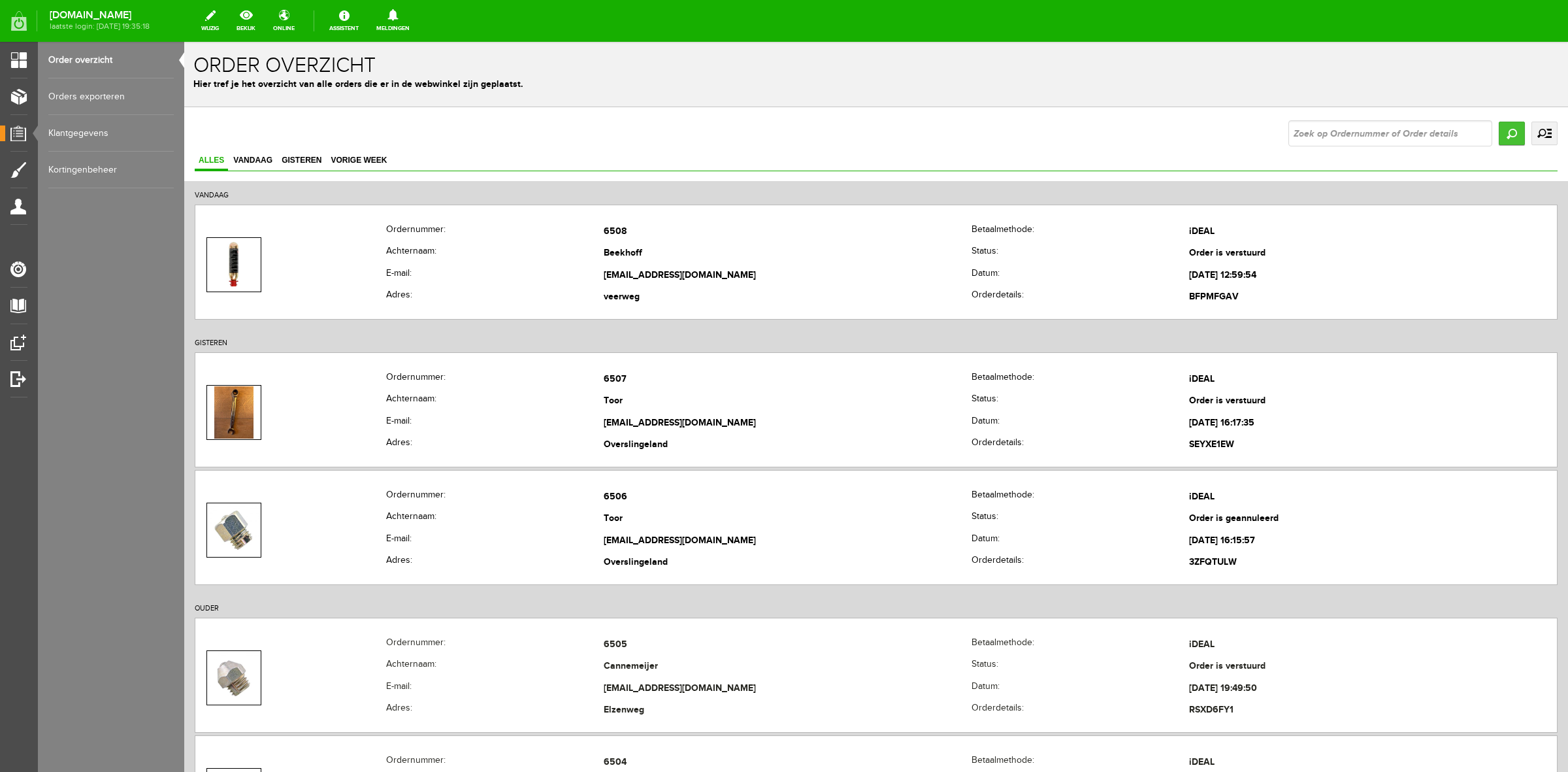
click at [1499, 138] on input "Zoeken" at bounding box center [1512, 133] width 26 height 24
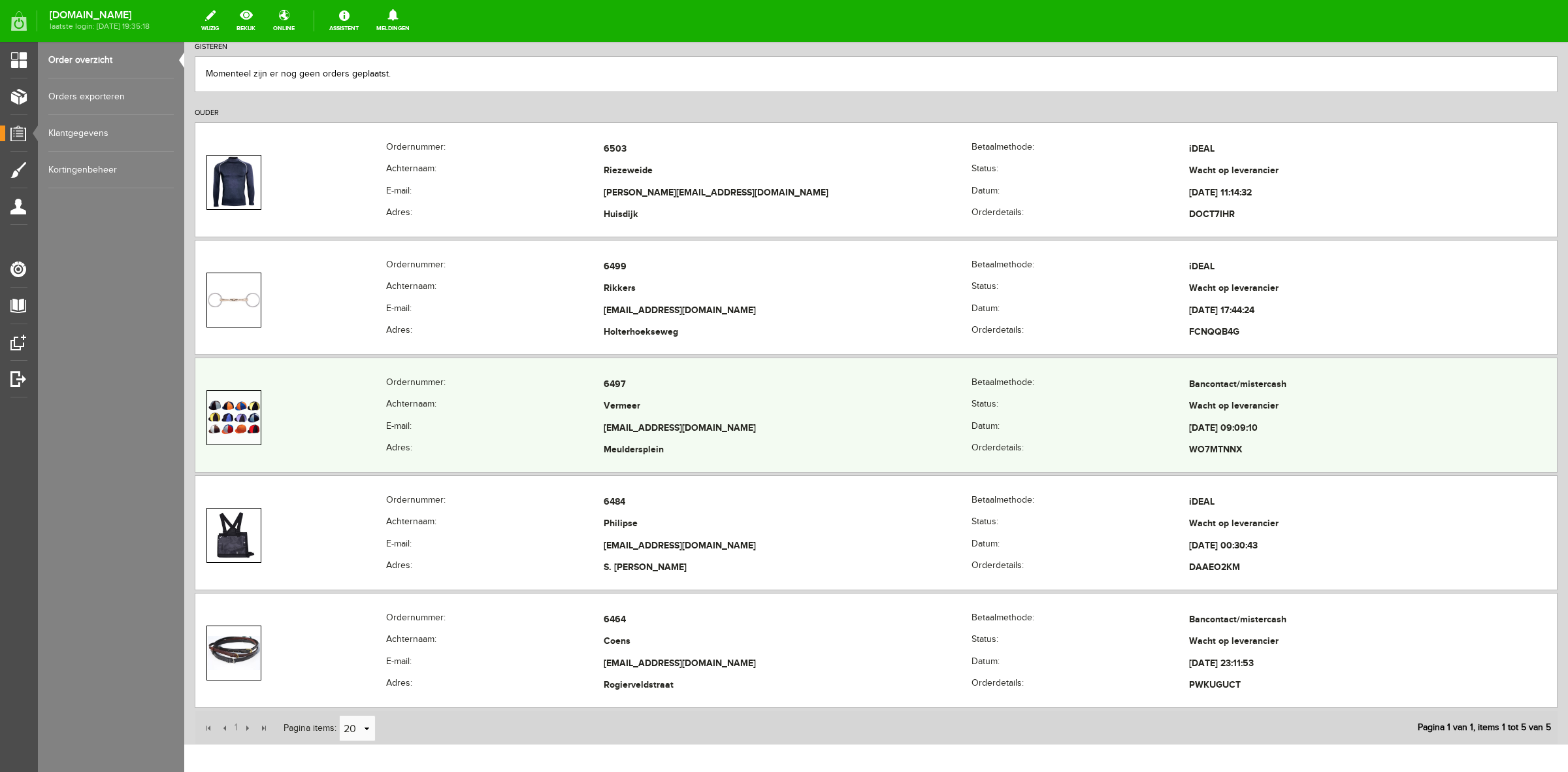
scroll to position [205, 0]
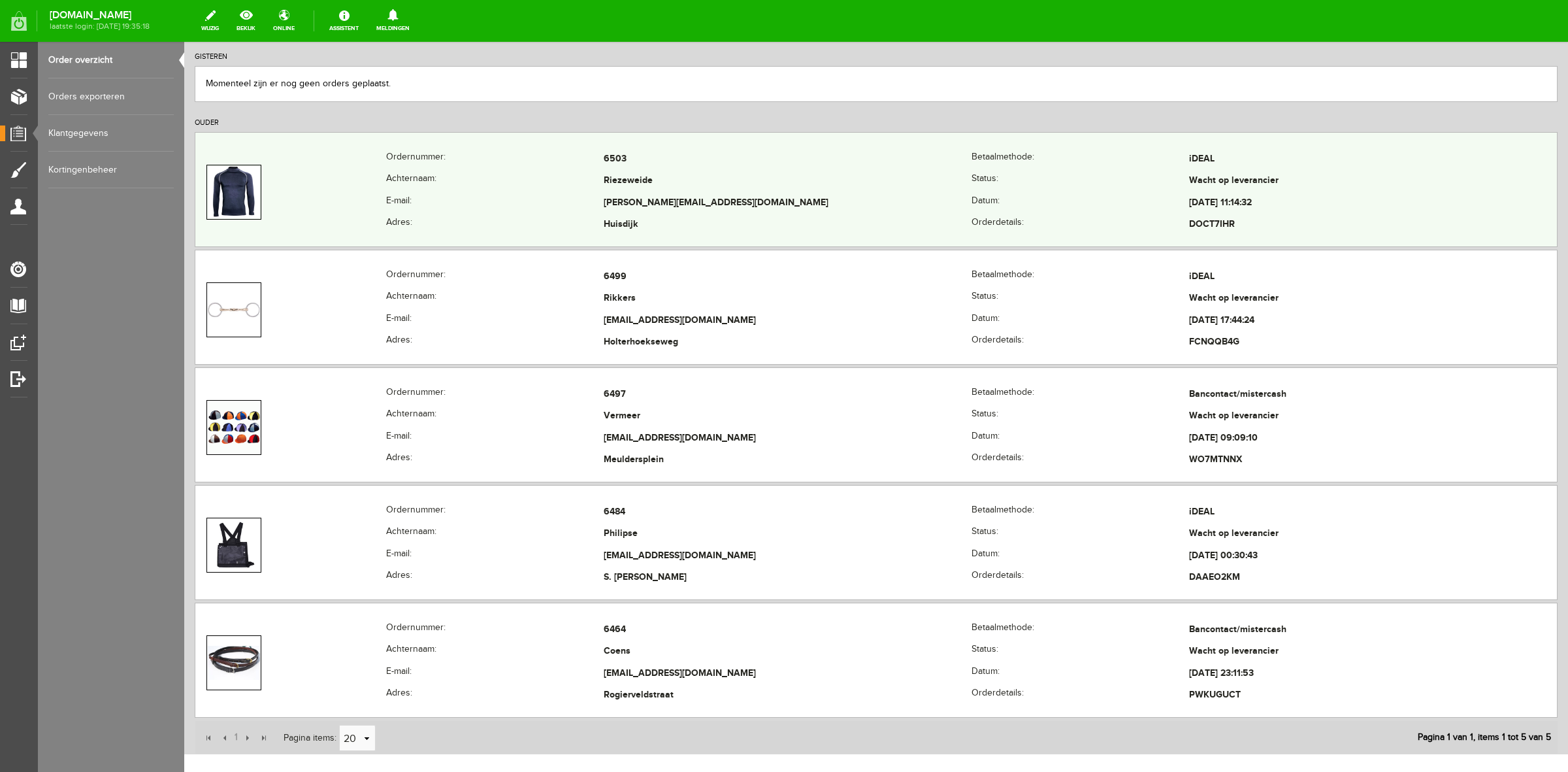
click at [393, 155] on th "Ordernummer:" at bounding box center [495, 159] width 218 height 22
